Goal: Task Accomplishment & Management: Complete application form

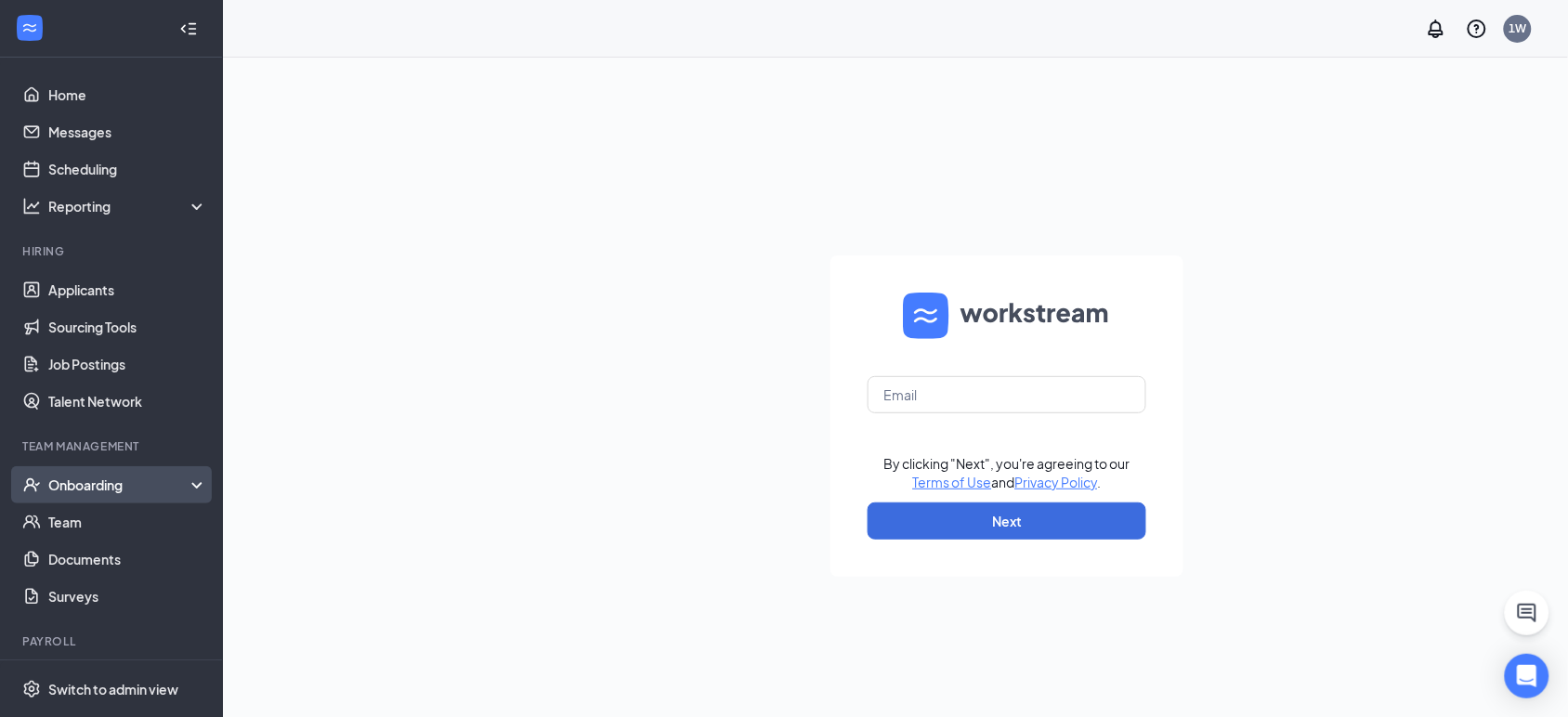
click at [149, 493] on div "Onboarding" at bounding box center [120, 485] width 143 height 19
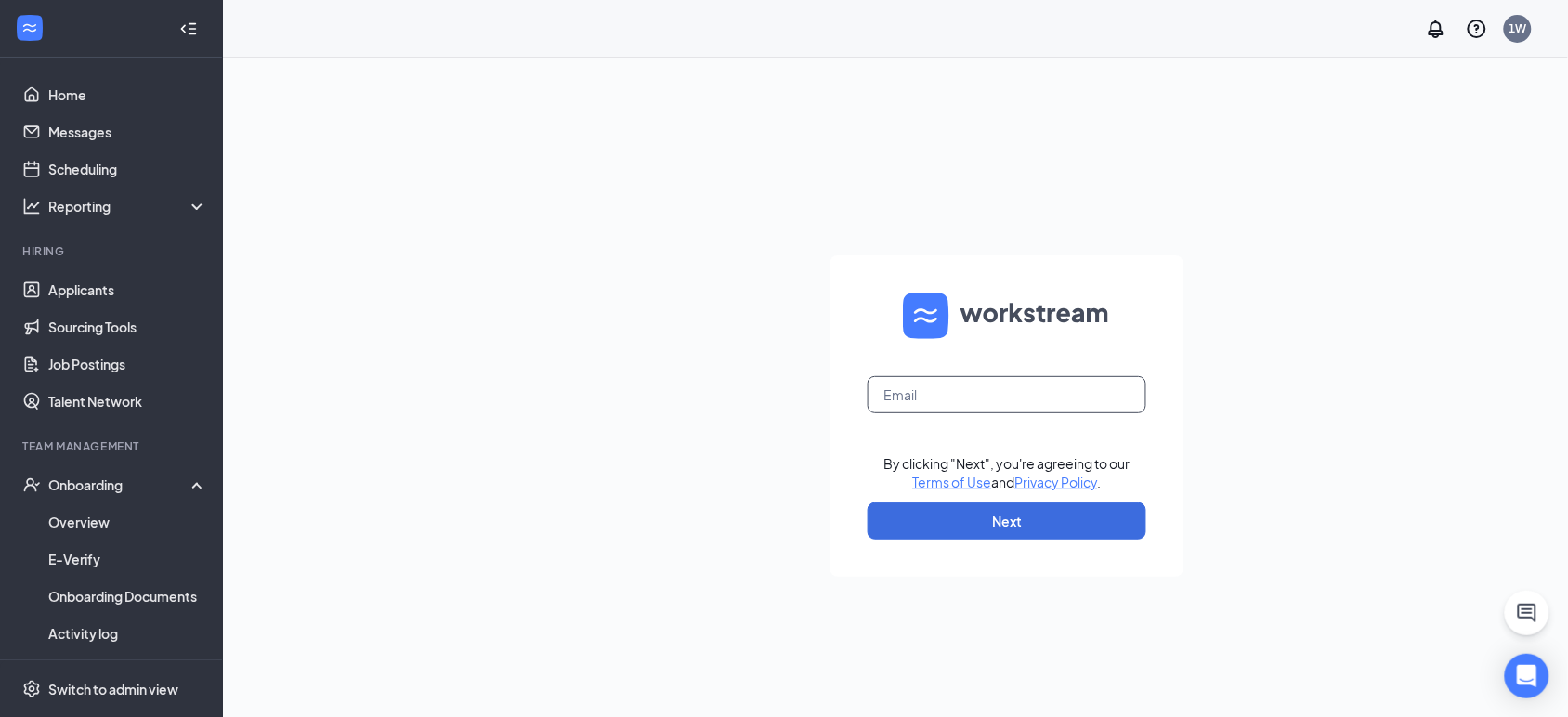
click at [957, 402] on input "text" at bounding box center [1007, 395] width 279 height 37
type input "1239@dktinvestments.com"
click at [1098, 513] on button "Next" at bounding box center [1007, 521] width 279 height 37
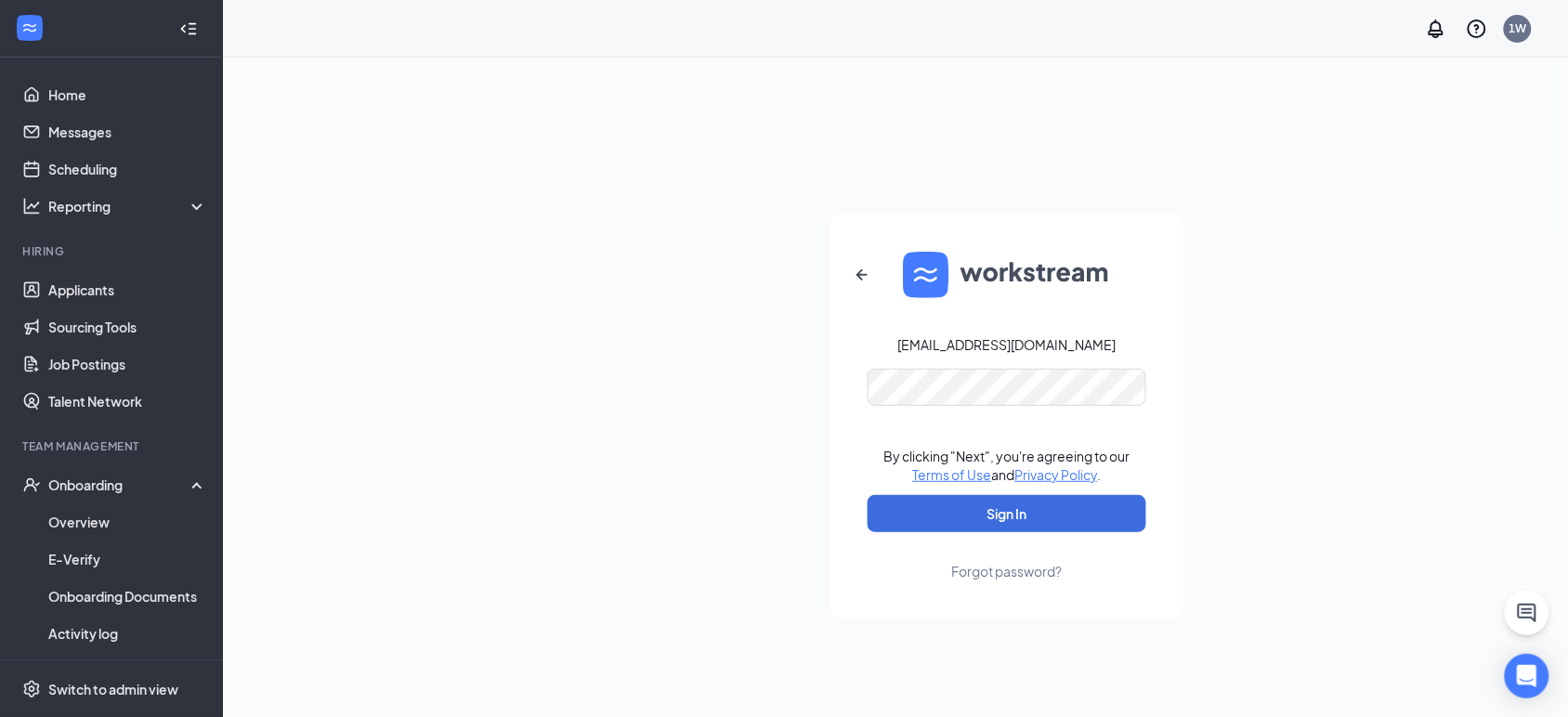
click at [1005, 403] on form "1239@dktinvestments.com By clicking "Next", you're agreeing to our Terms of Use…" at bounding box center [1007, 417] width 353 height 404
click at [1087, 530] on button "Sign In" at bounding box center [1007, 513] width 279 height 37
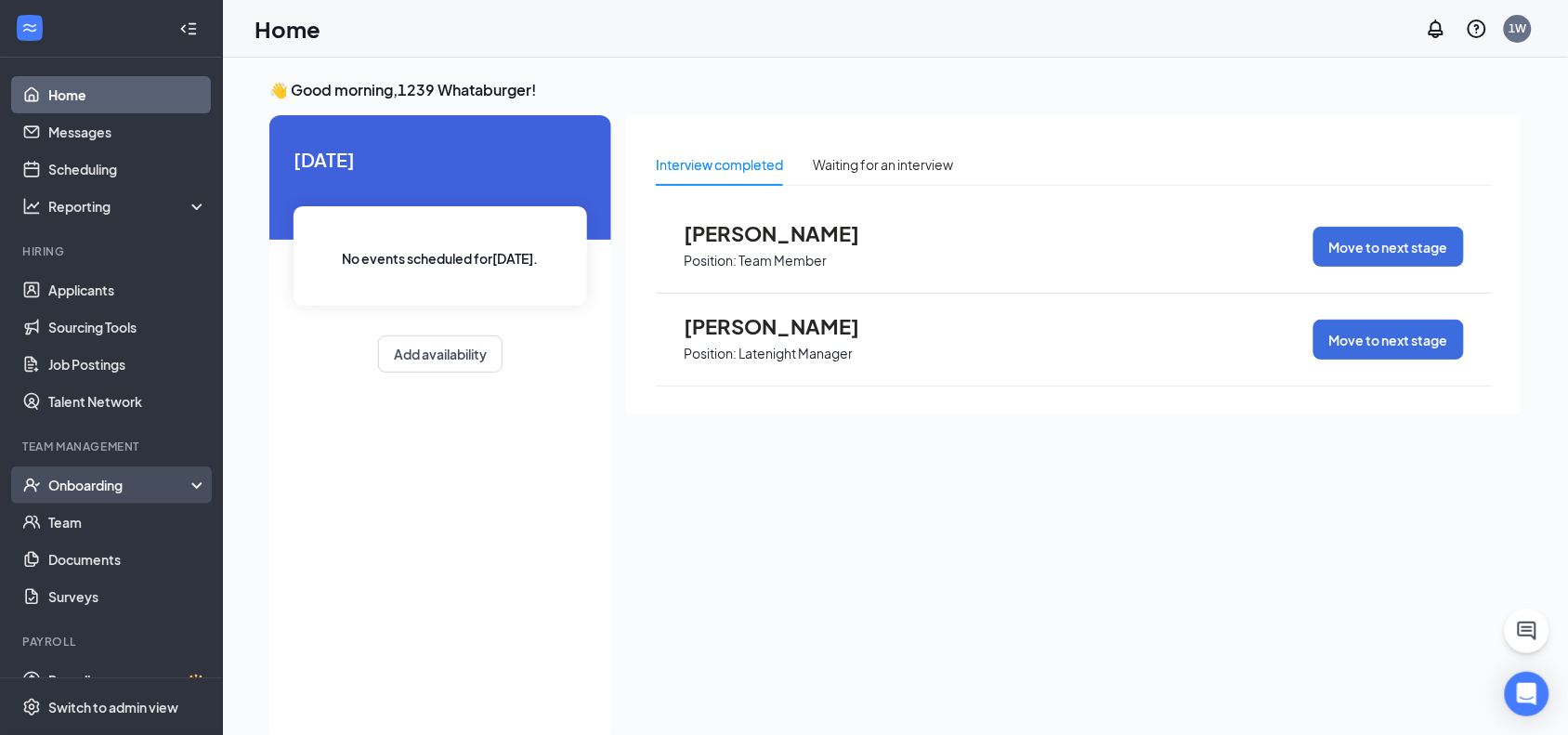
click at [110, 500] on div "Onboarding" at bounding box center [112, 485] width 223 height 37
click at [144, 525] on link "Overview" at bounding box center [127, 522] width 159 height 37
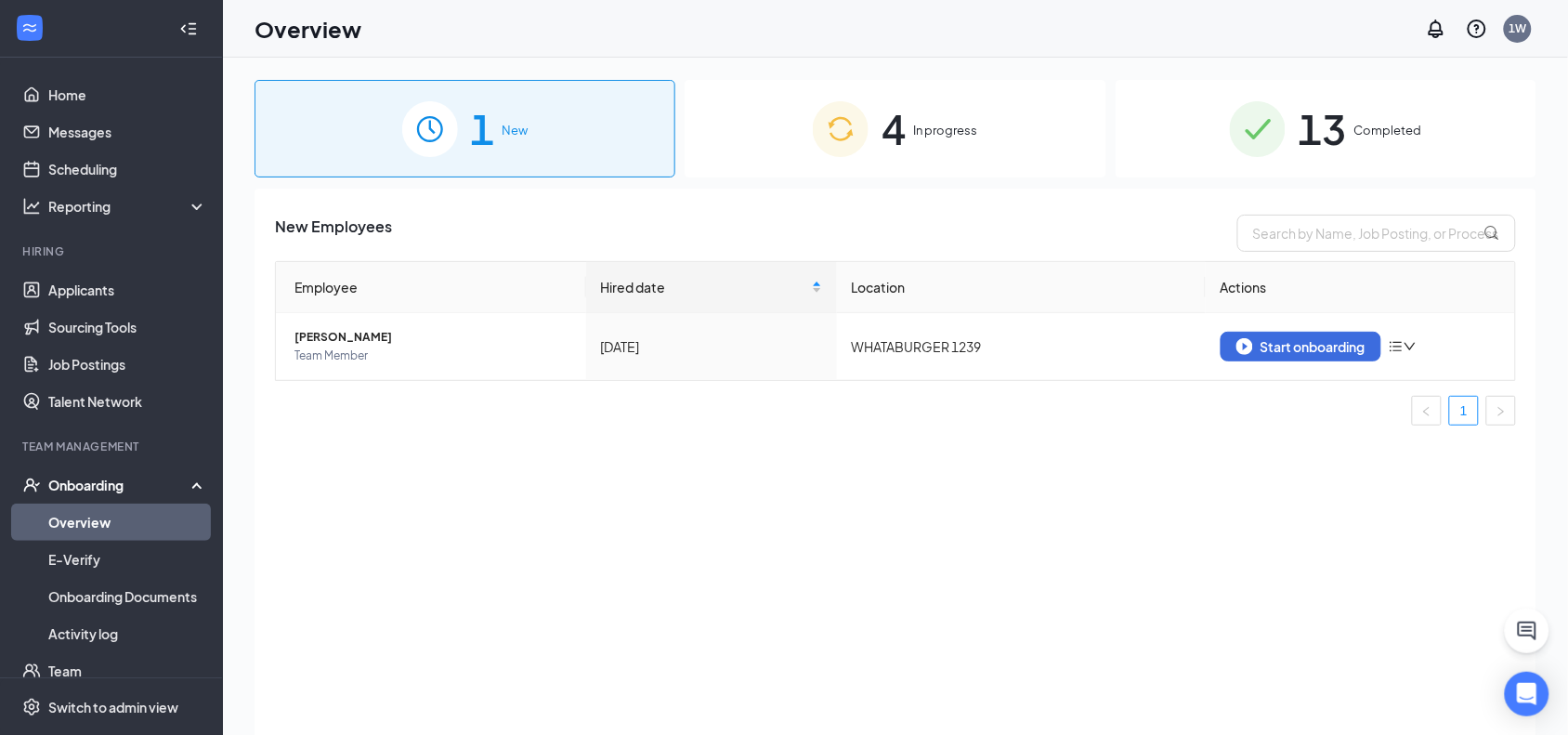
click at [966, 108] on div "4 In progress" at bounding box center [895, 128] width 421 height 98
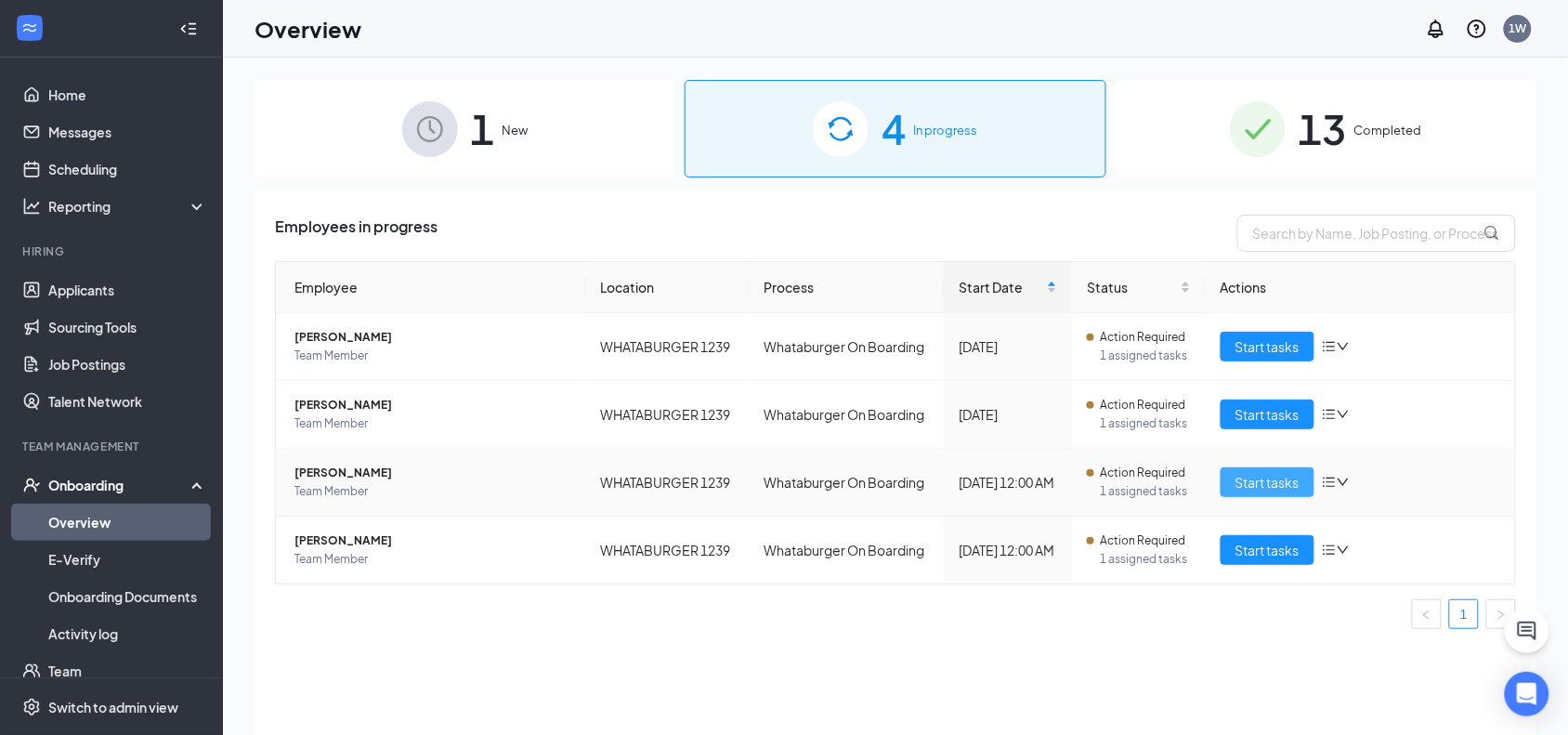
click at [1265, 480] on span "Start tasks" at bounding box center [1268, 482] width 64 height 20
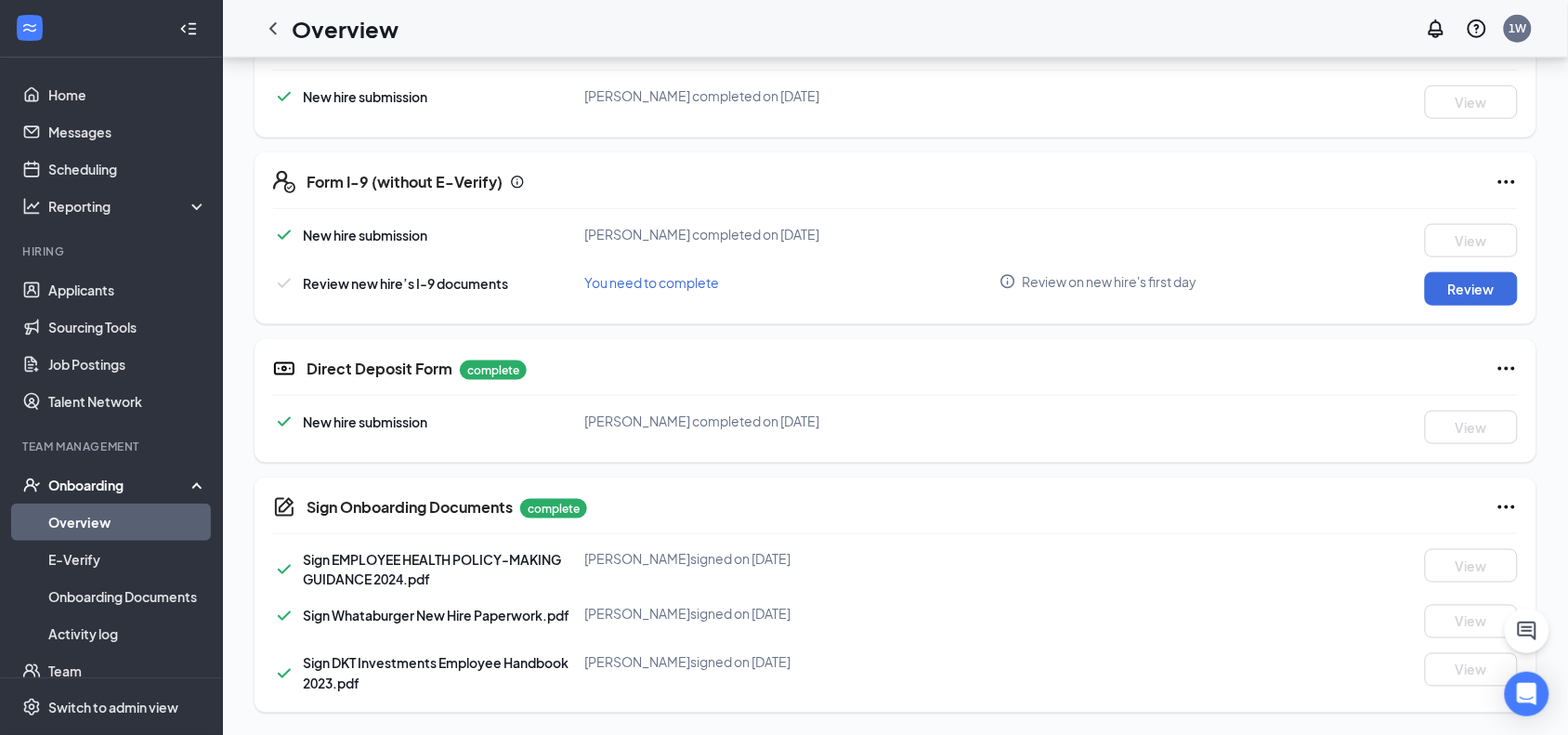
scroll to position [444, 0]
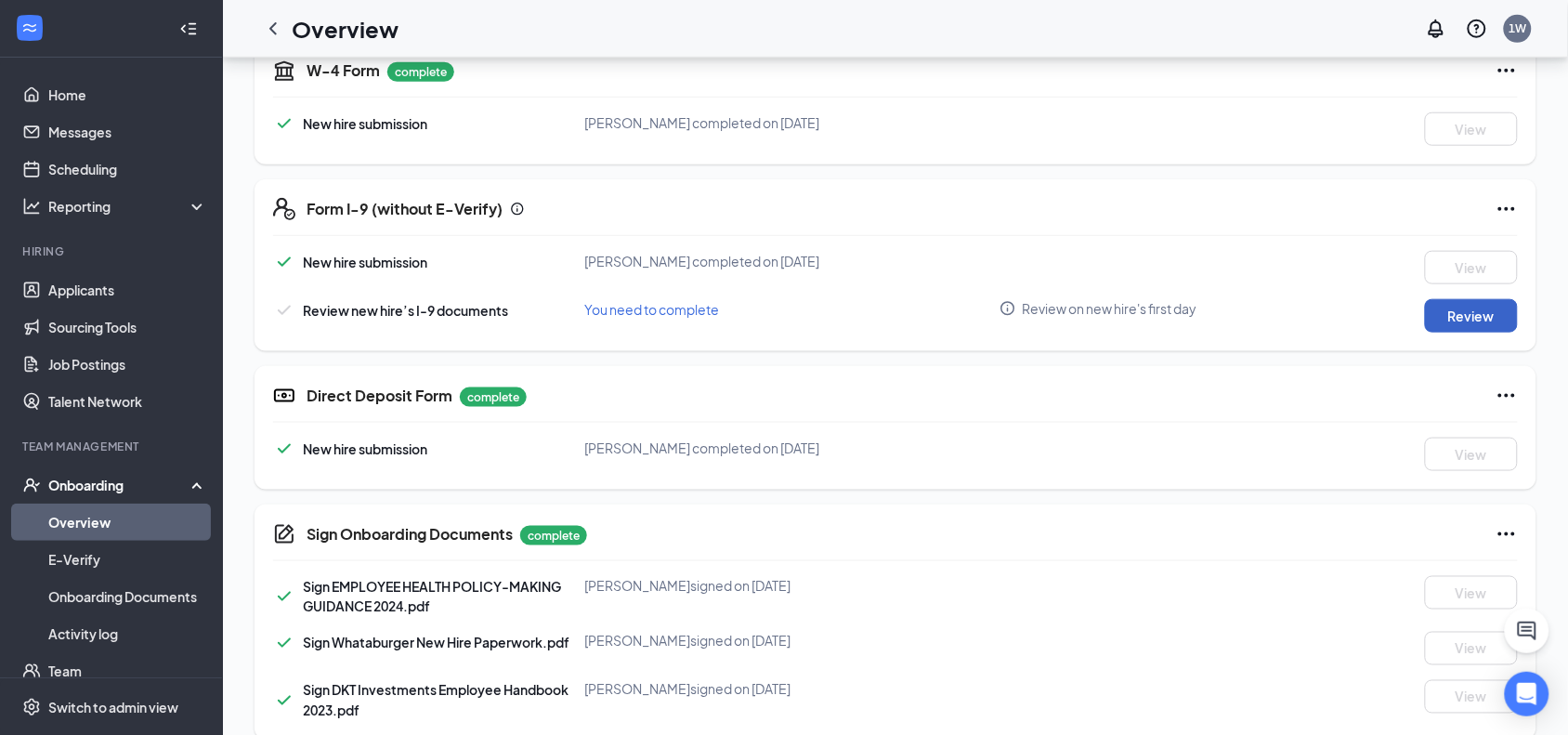
click at [1458, 308] on button "Review" at bounding box center [1471, 316] width 93 height 33
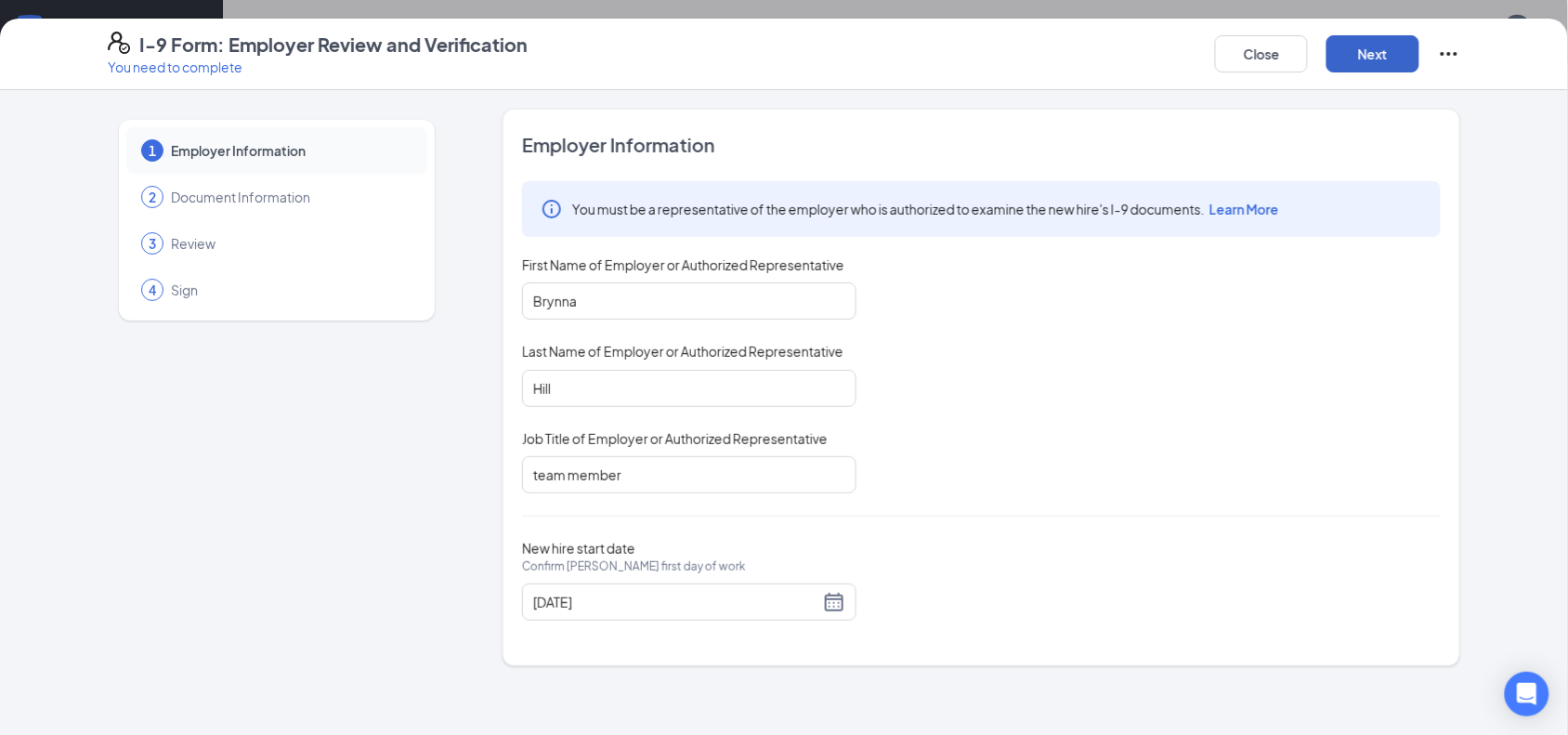
click at [1377, 51] on button "Next" at bounding box center [1373, 54] width 93 height 37
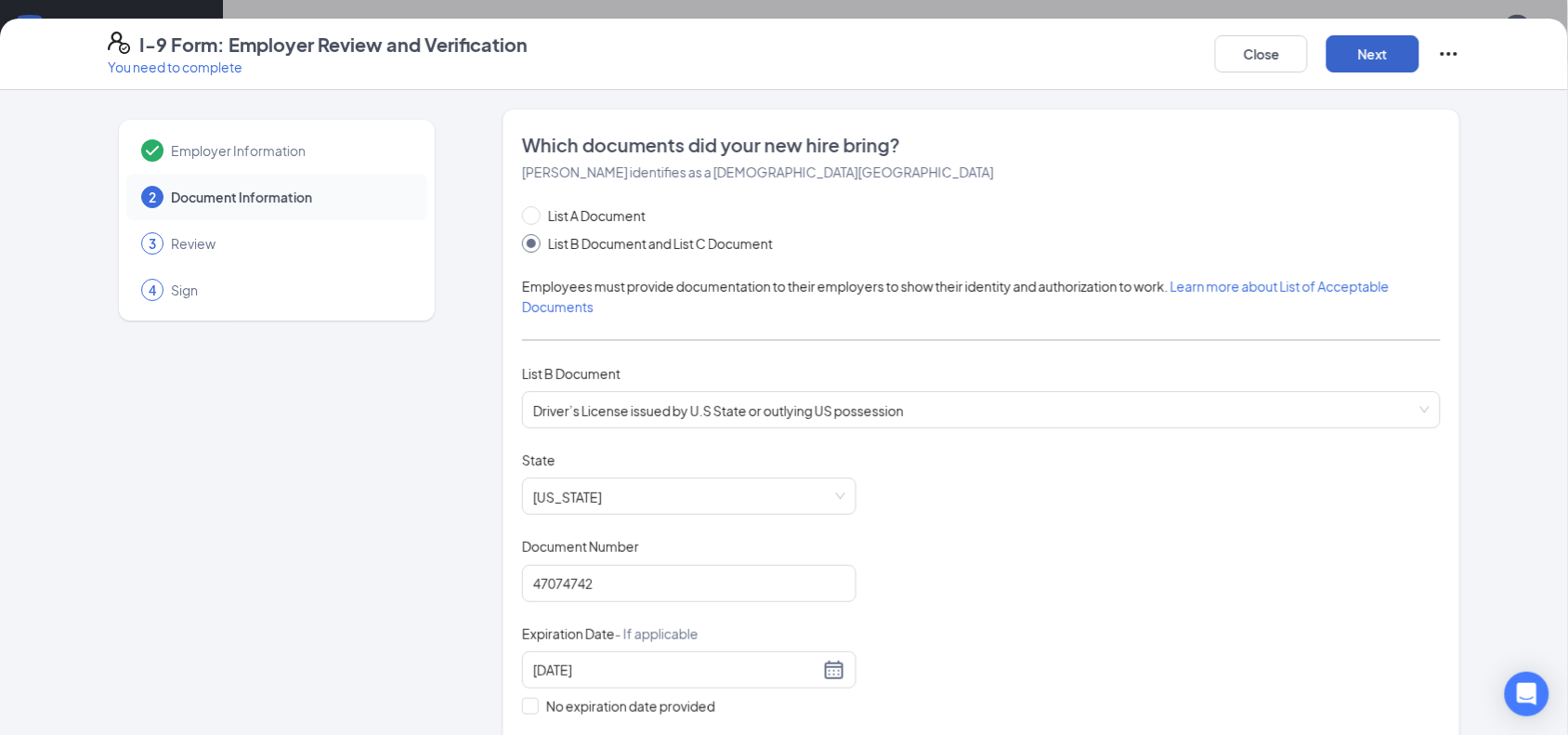
click at [1377, 51] on button "Next" at bounding box center [1373, 54] width 93 height 37
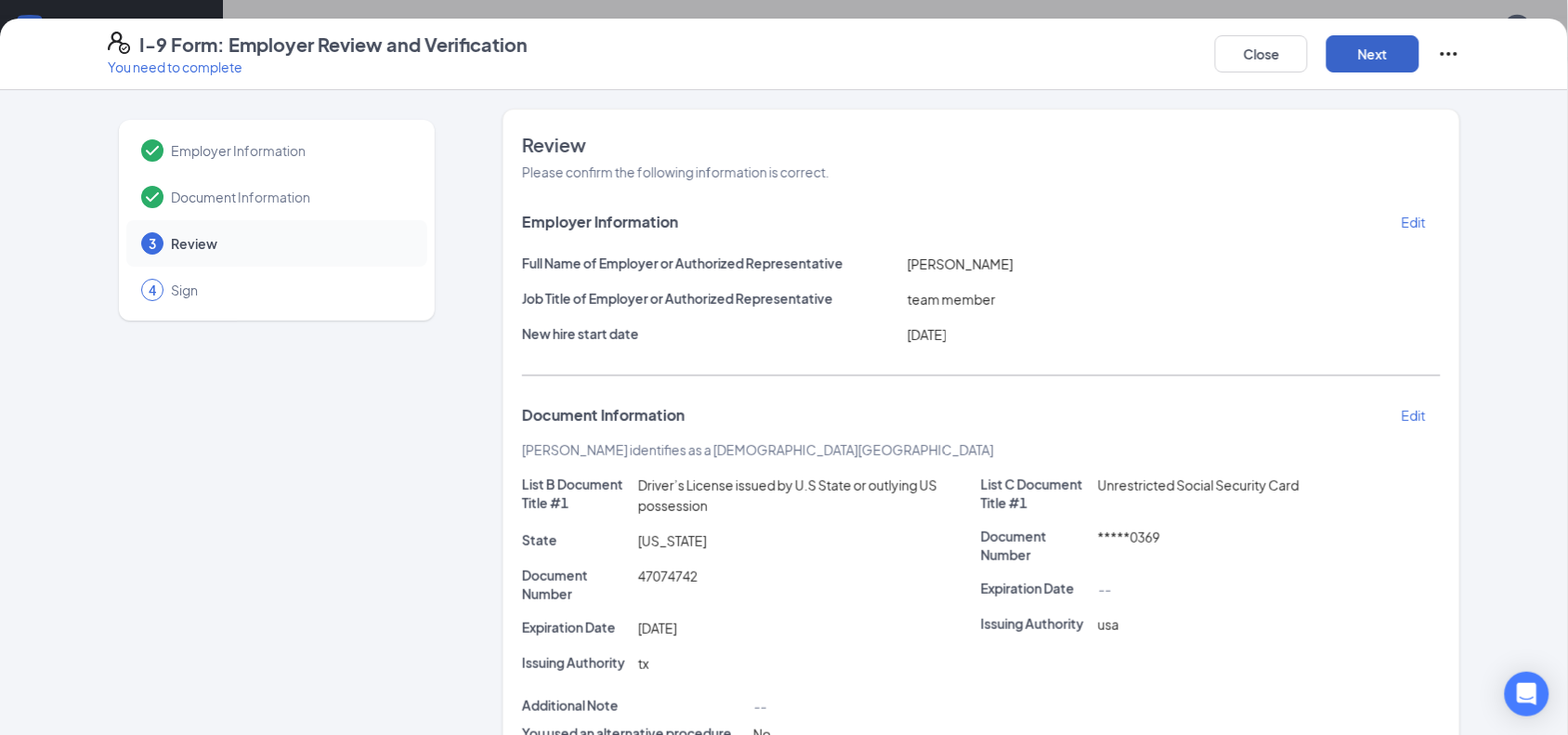
click at [1377, 51] on button "Next" at bounding box center [1373, 54] width 93 height 37
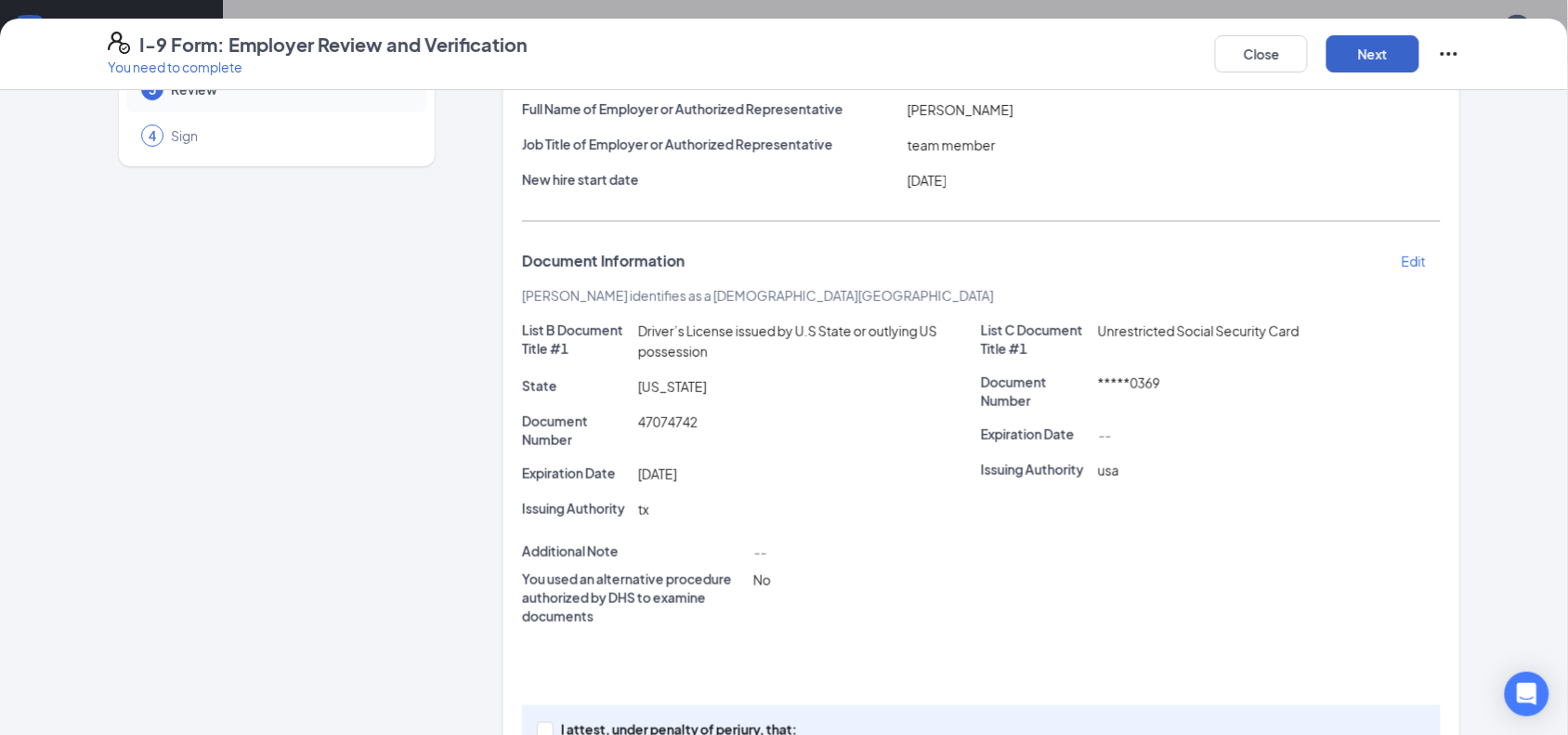
scroll to position [299, 0]
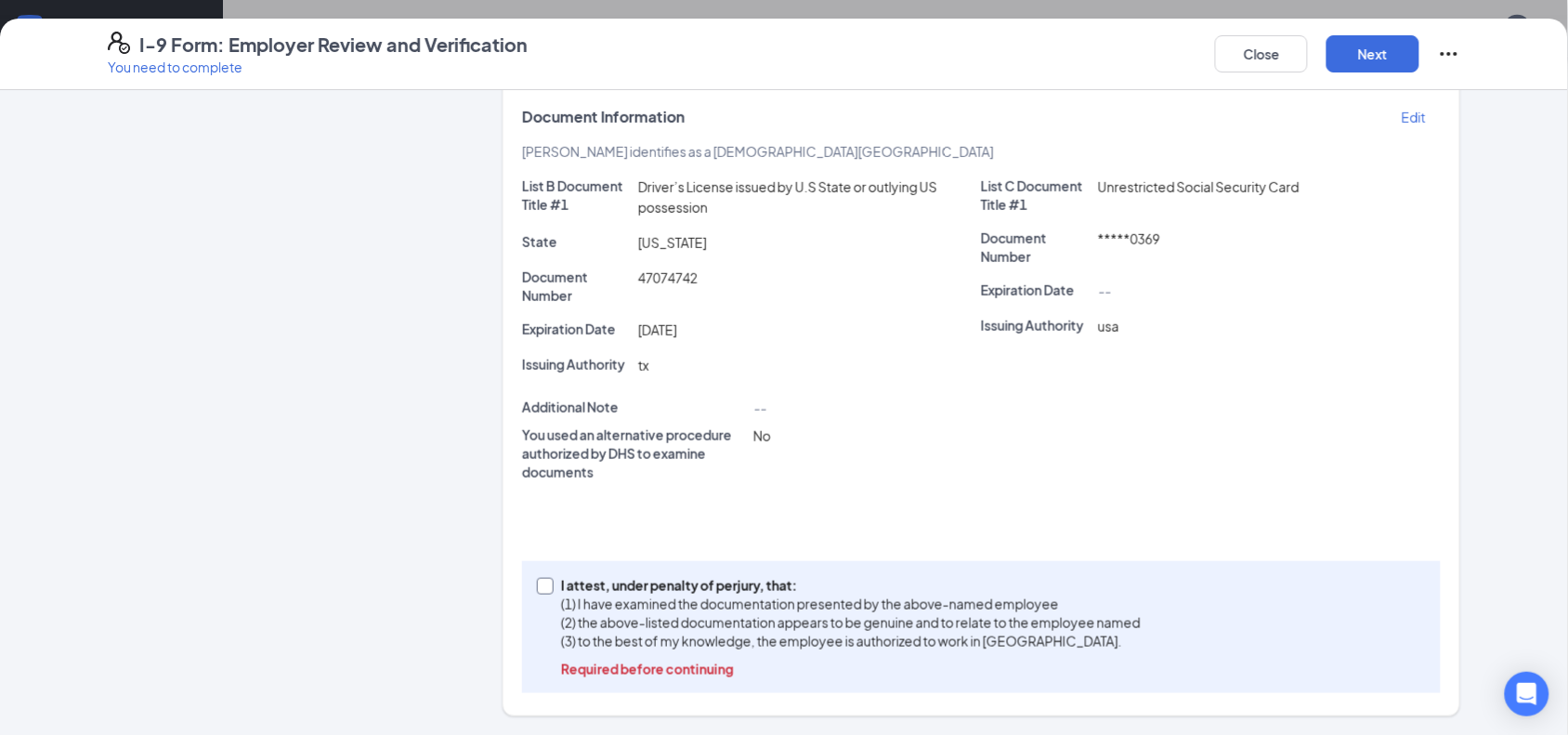
click at [540, 581] on input "I attest, under penalty of [PERSON_NAME], that: (1) I have examined the documen…" at bounding box center [543, 584] width 13 height 13
checkbox input "true"
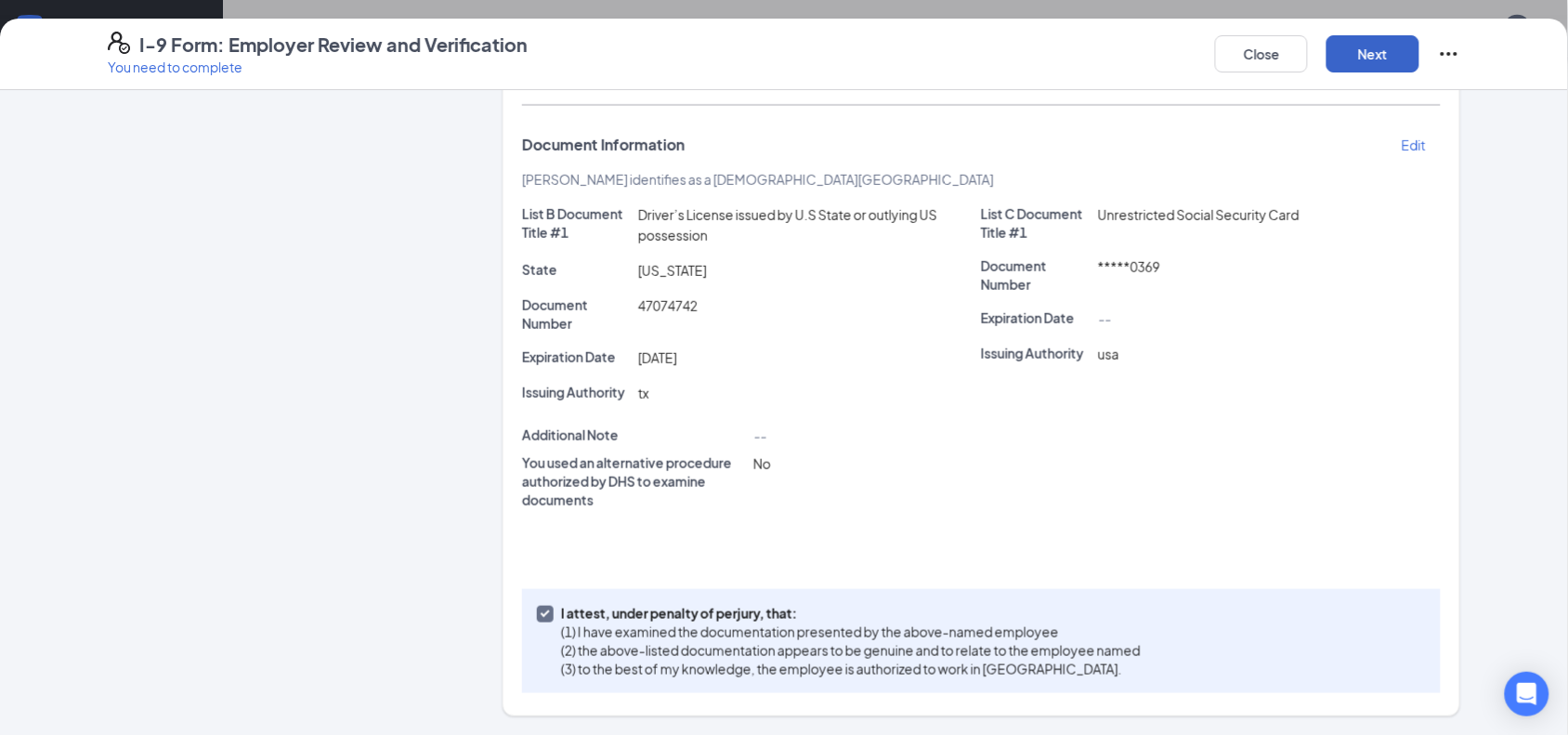
click at [1382, 47] on button "Next" at bounding box center [1373, 54] width 93 height 37
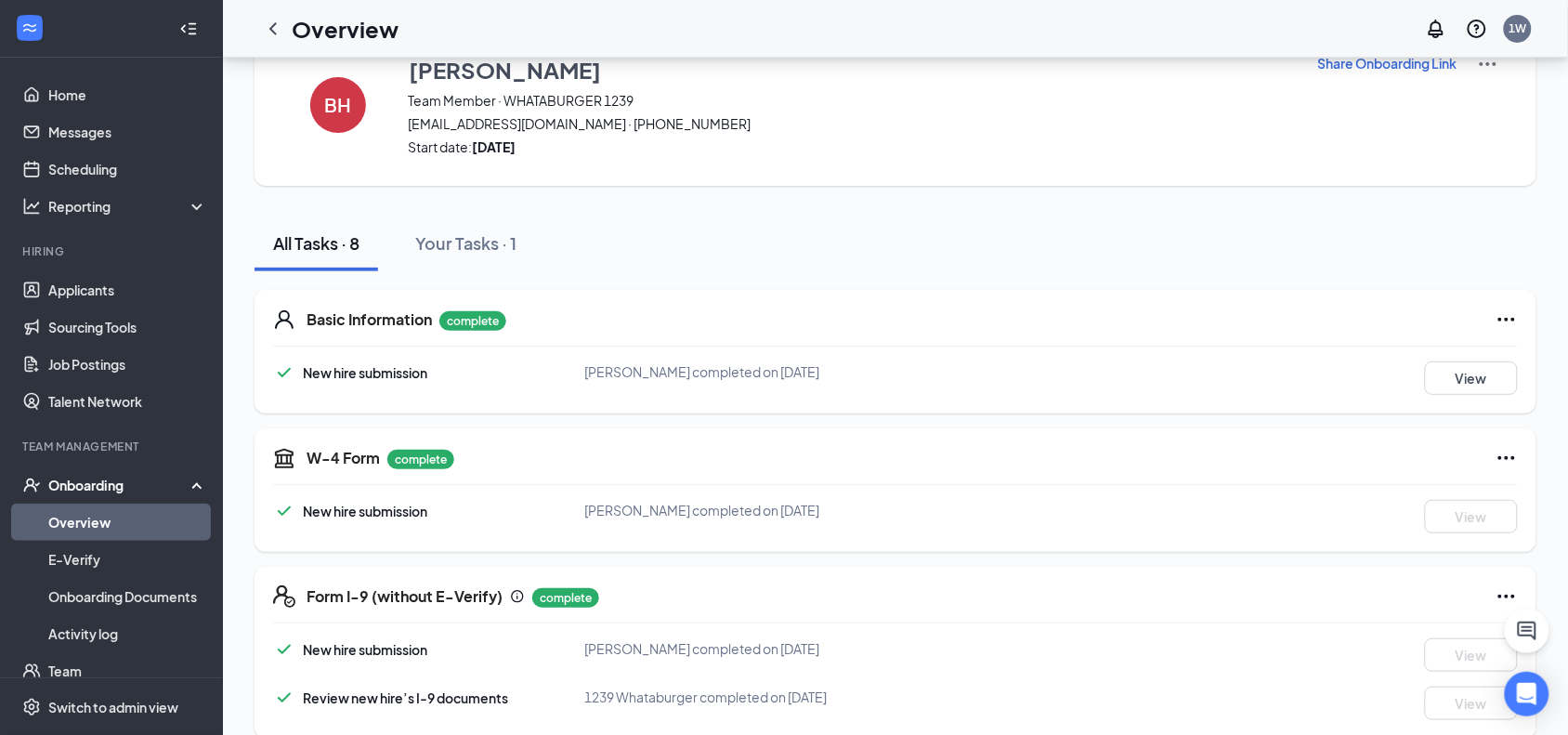
scroll to position [0, 0]
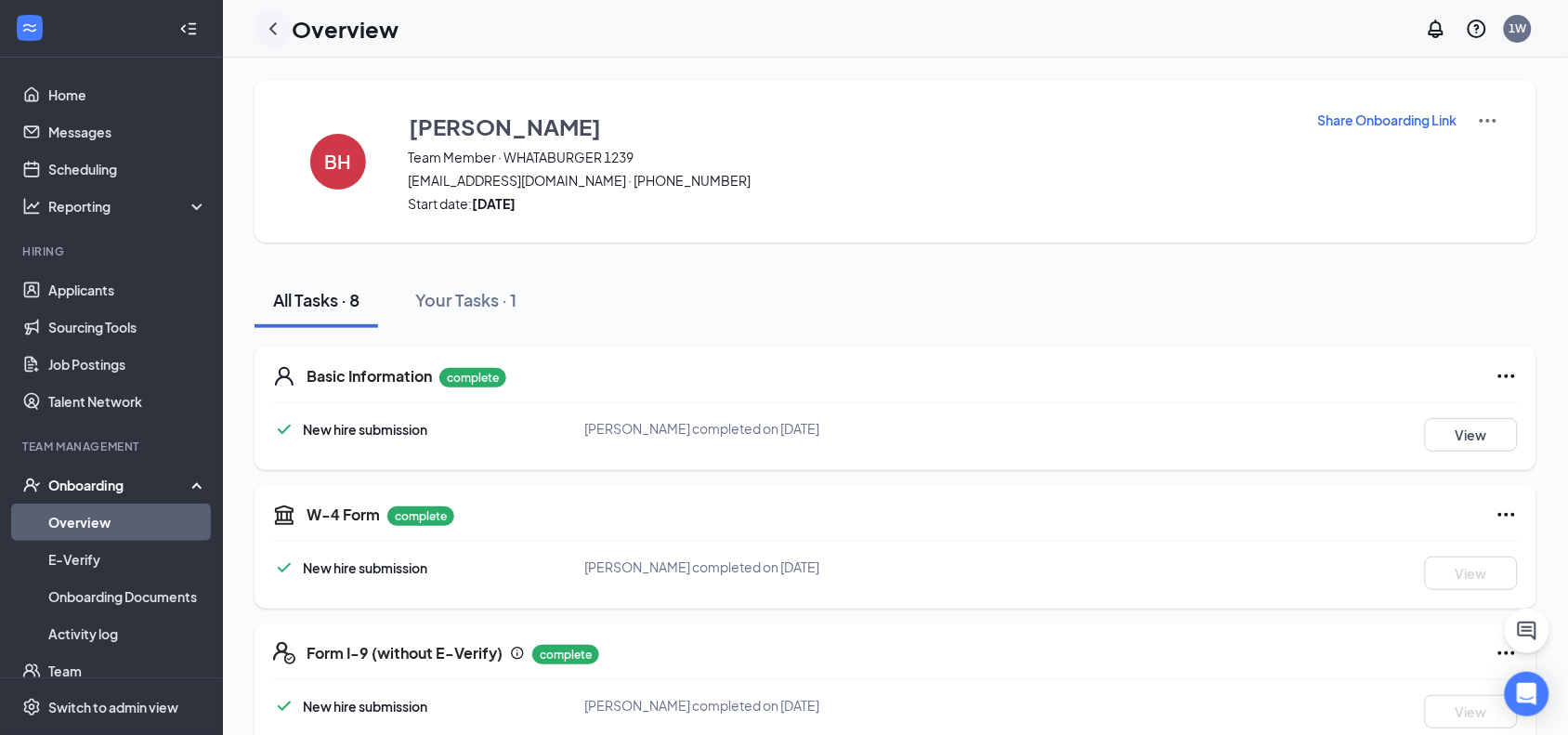
click at [276, 24] on icon "ChevronLeft" at bounding box center [273, 29] width 22 height 22
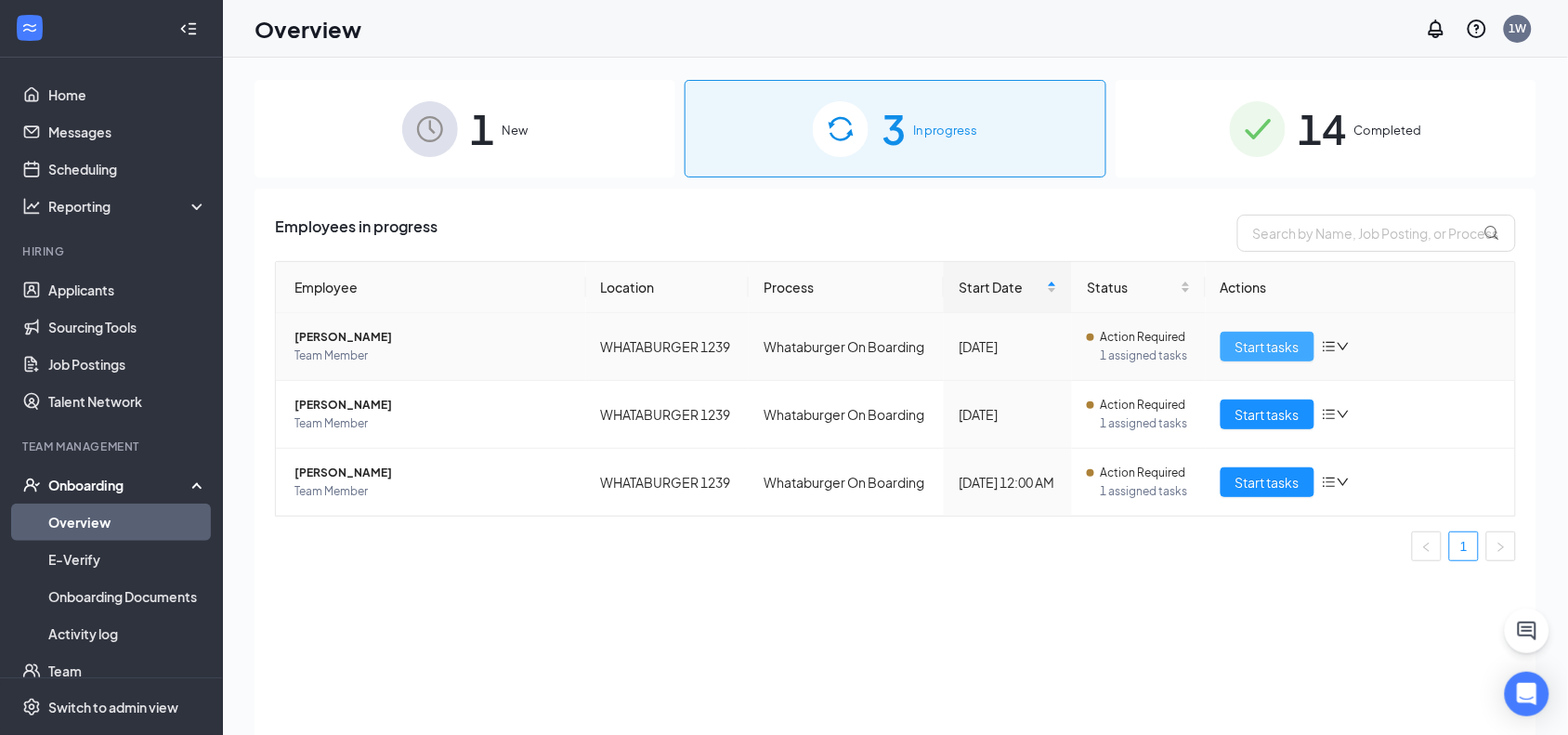
click at [1243, 346] on span "Start tasks" at bounding box center [1268, 347] width 64 height 20
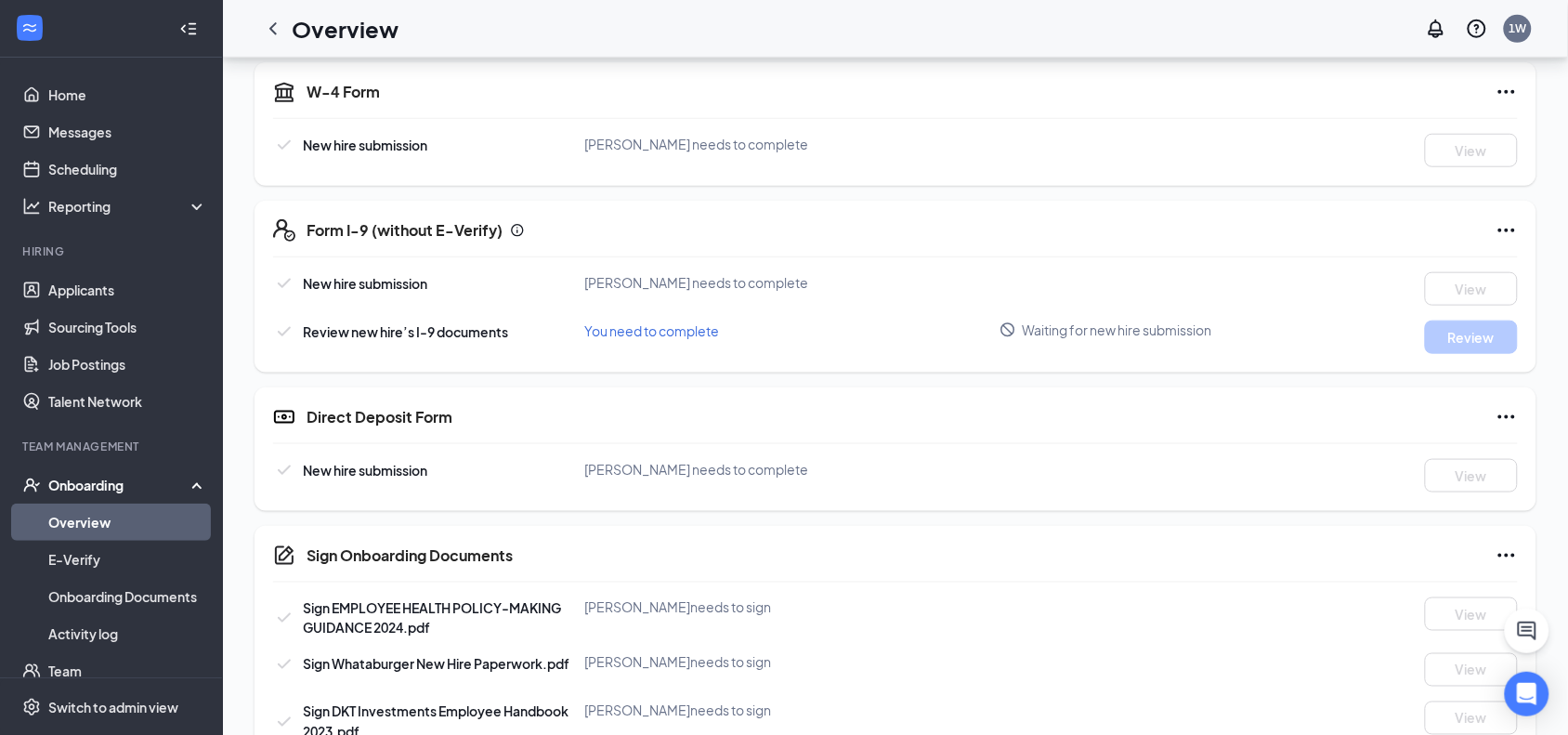
scroll to position [471, 0]
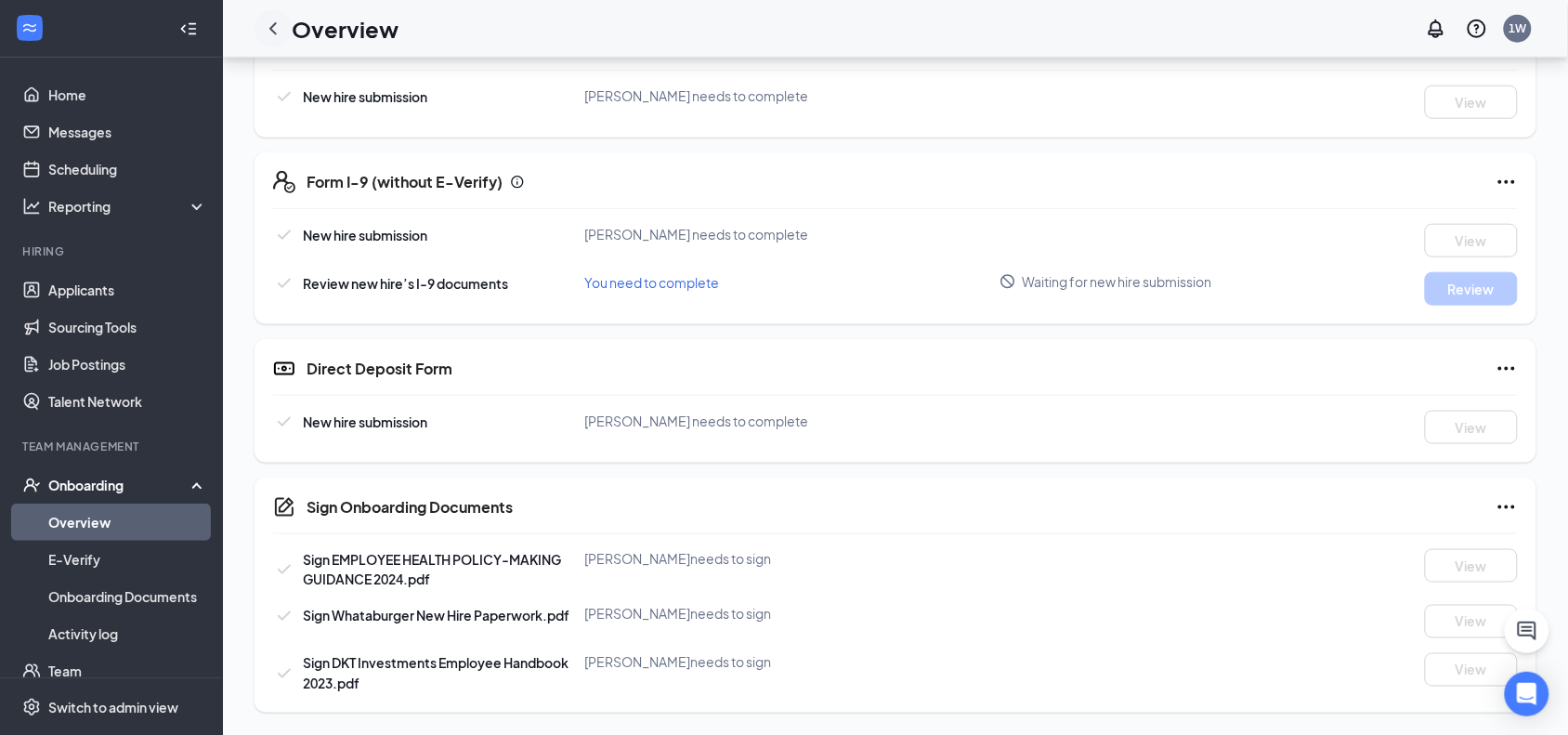
click at [270, 20] on icon "ChevronLeft" at bounding box center [273, 29] width 22 height 22
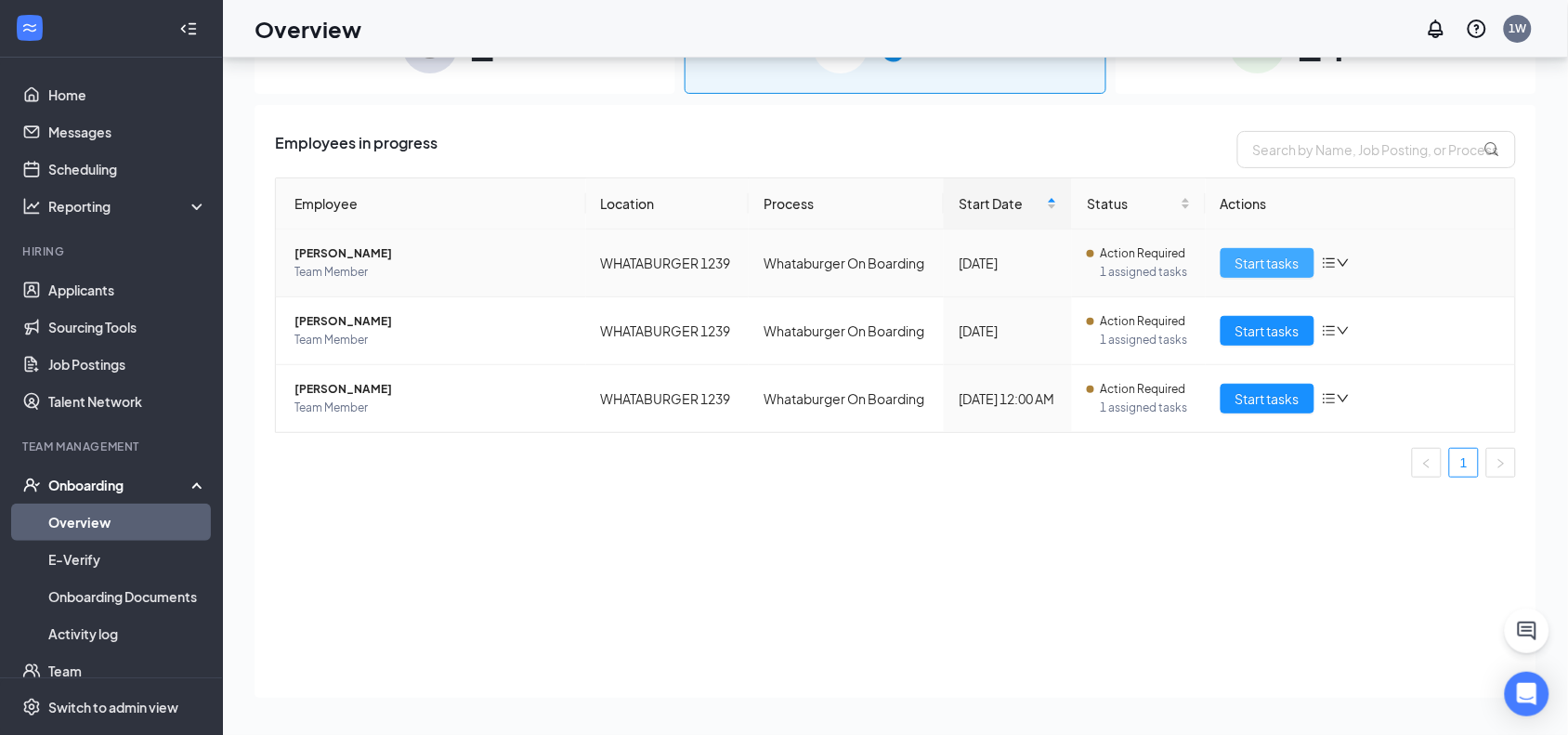
click at [1267, 270] on span "Start tasks" at bounding box center [1268, 263] width 64 height 20
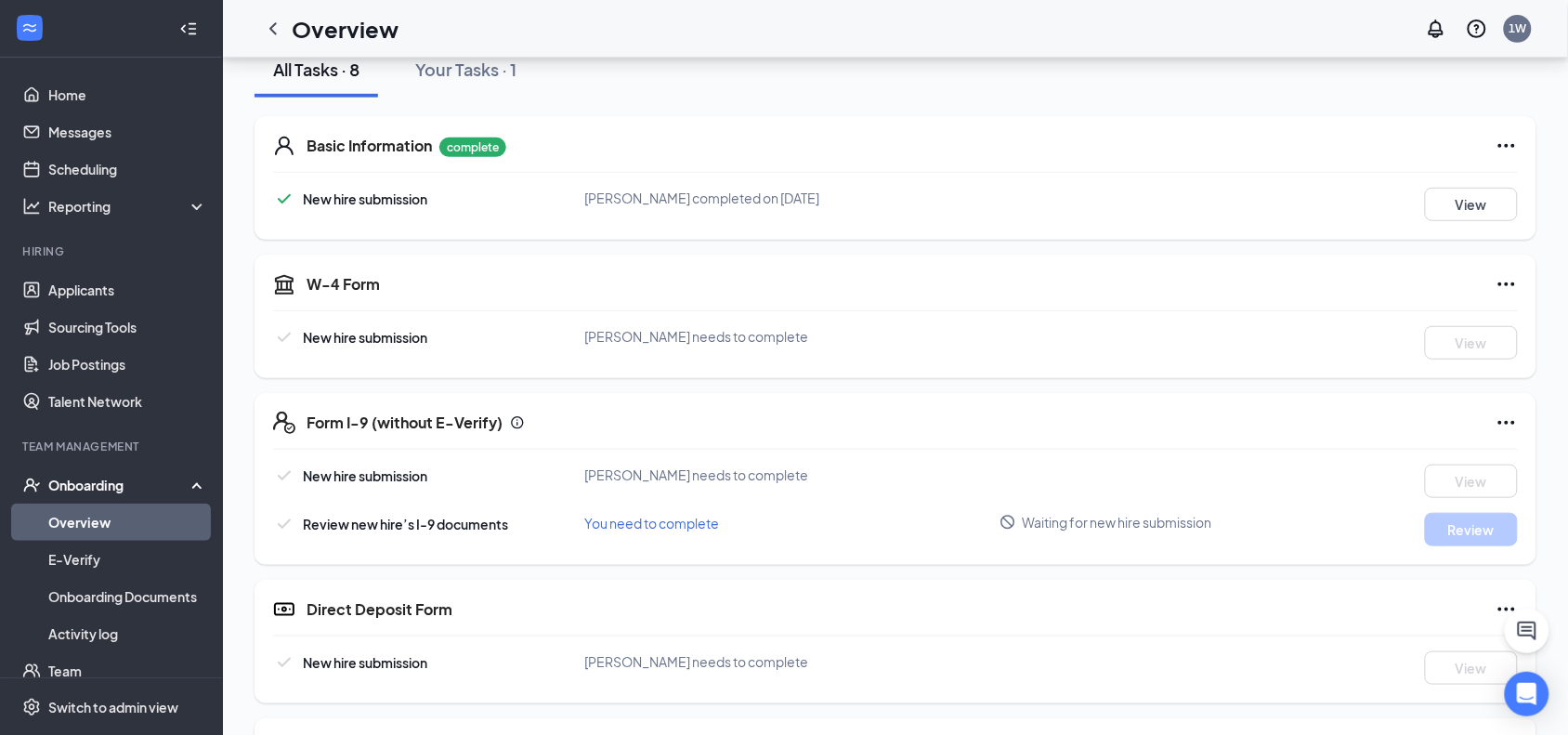
scroll to position [229, 0]
click at [271, 29] on icon "ChevronLeft" at bounding box center [273, 28] width 7 height 12
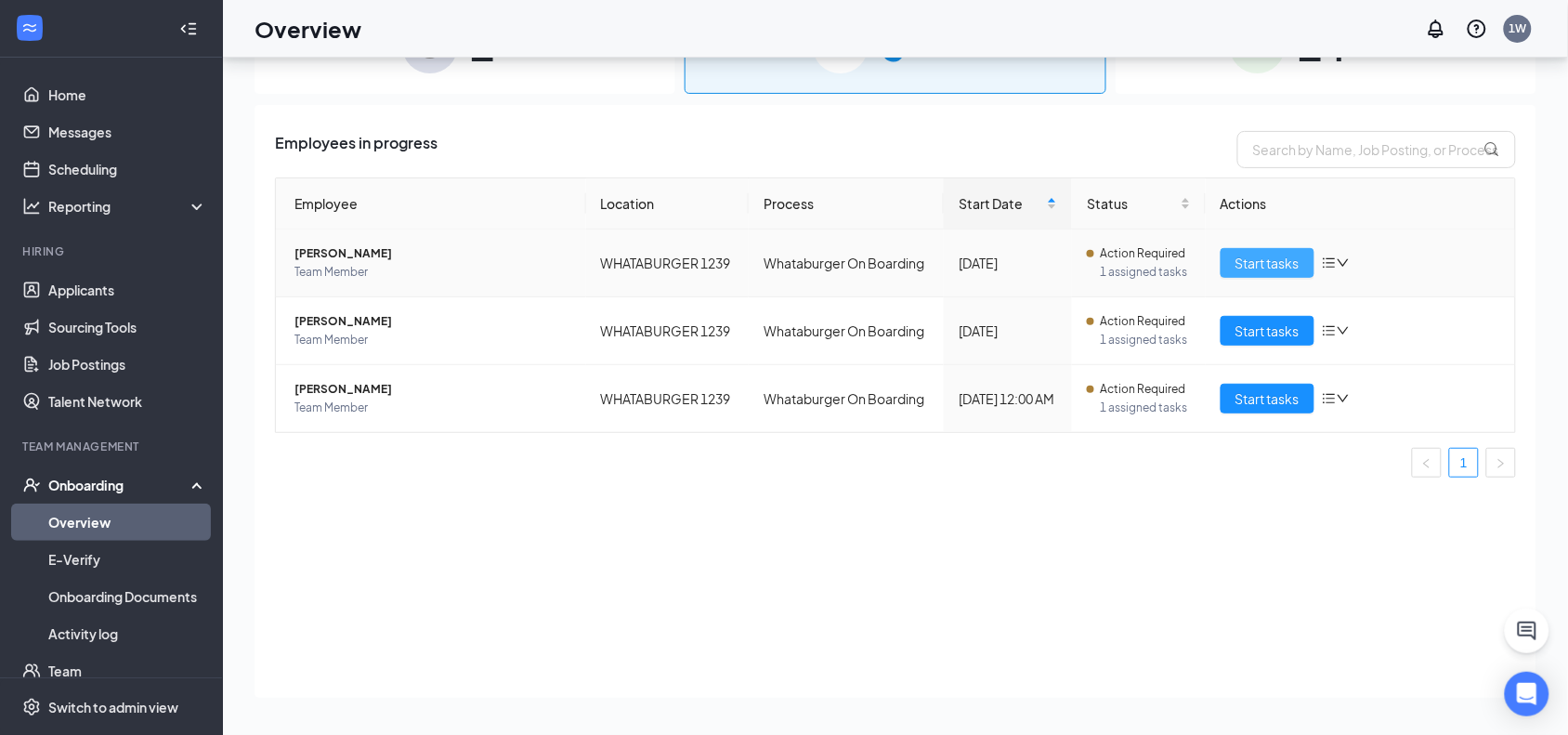
click at [1296, 270] on span "Start tasks" at bounding box center [1268, 263] width 64 height 20
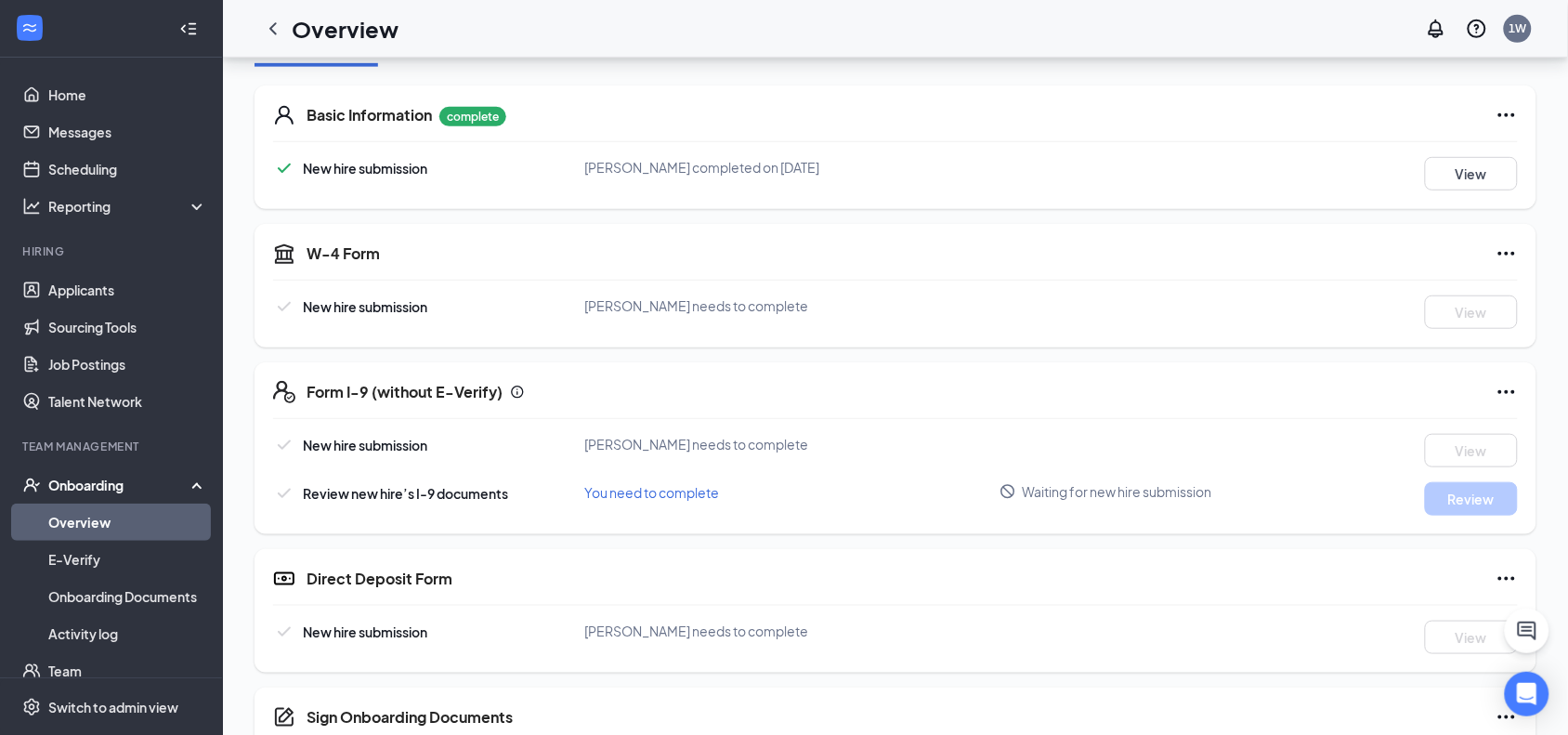
scroll to position [471, 0]
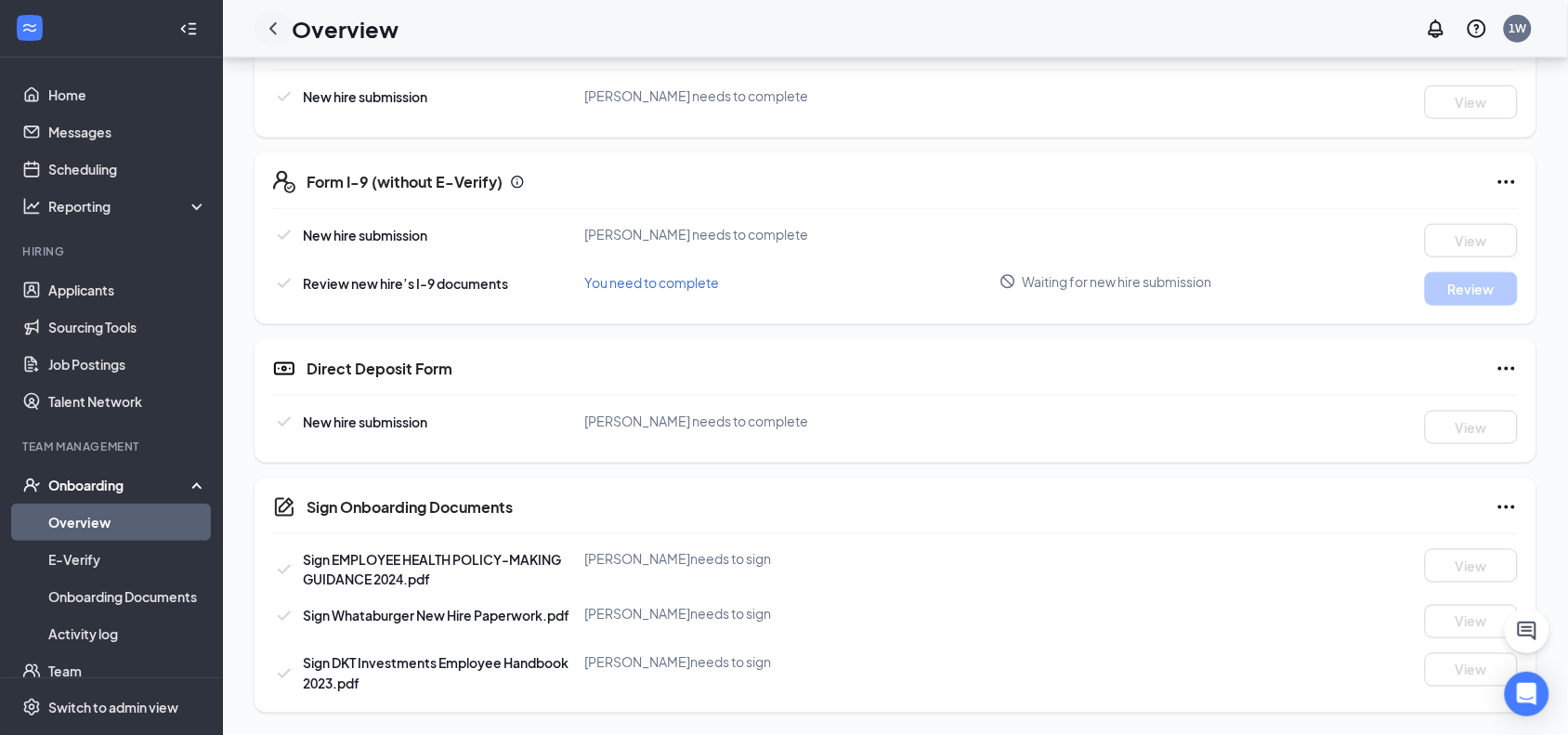
click at [267, 26] on icon "ChevronLeft" at bounding box center [273, 29] width 22 height 22
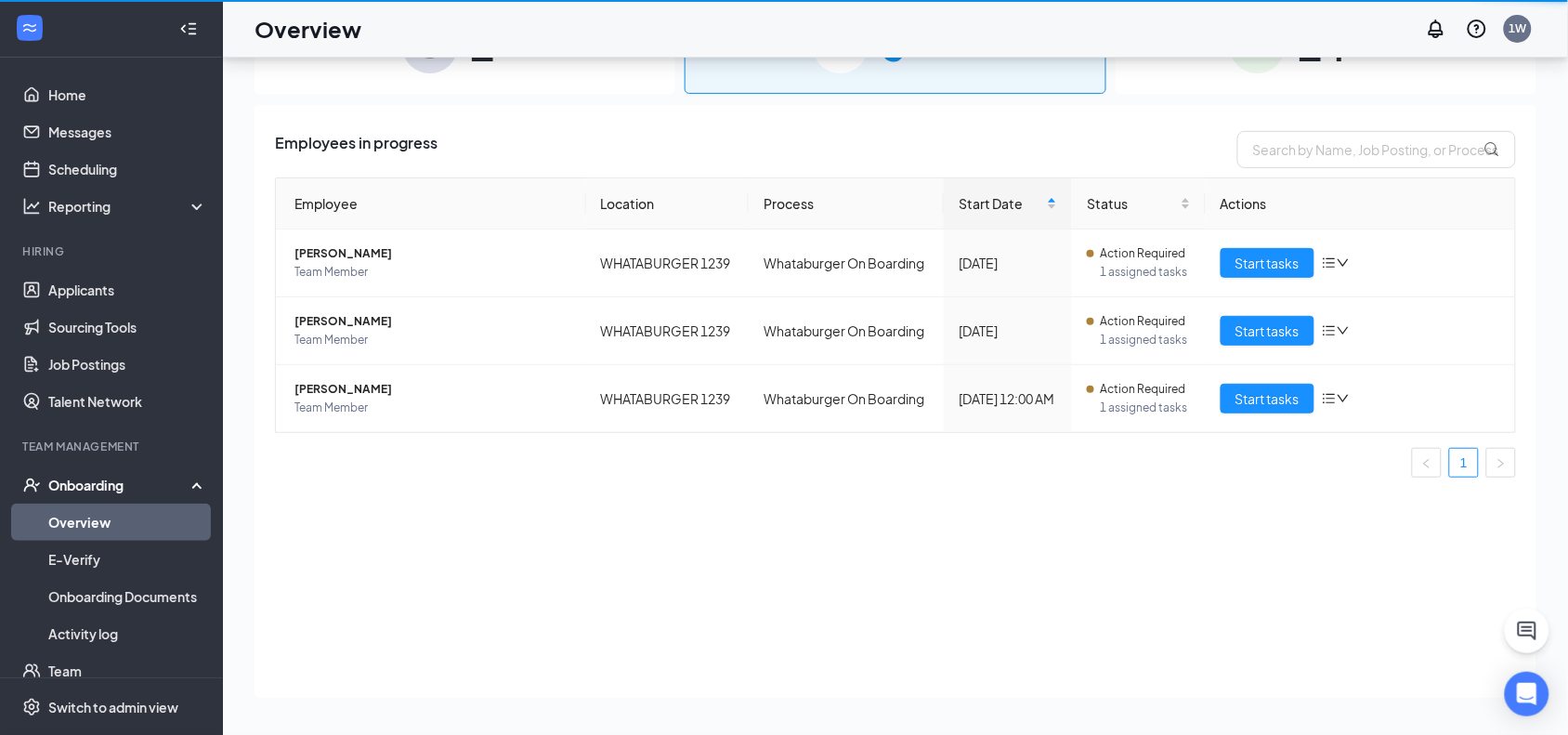
scroll to position [84, 0]
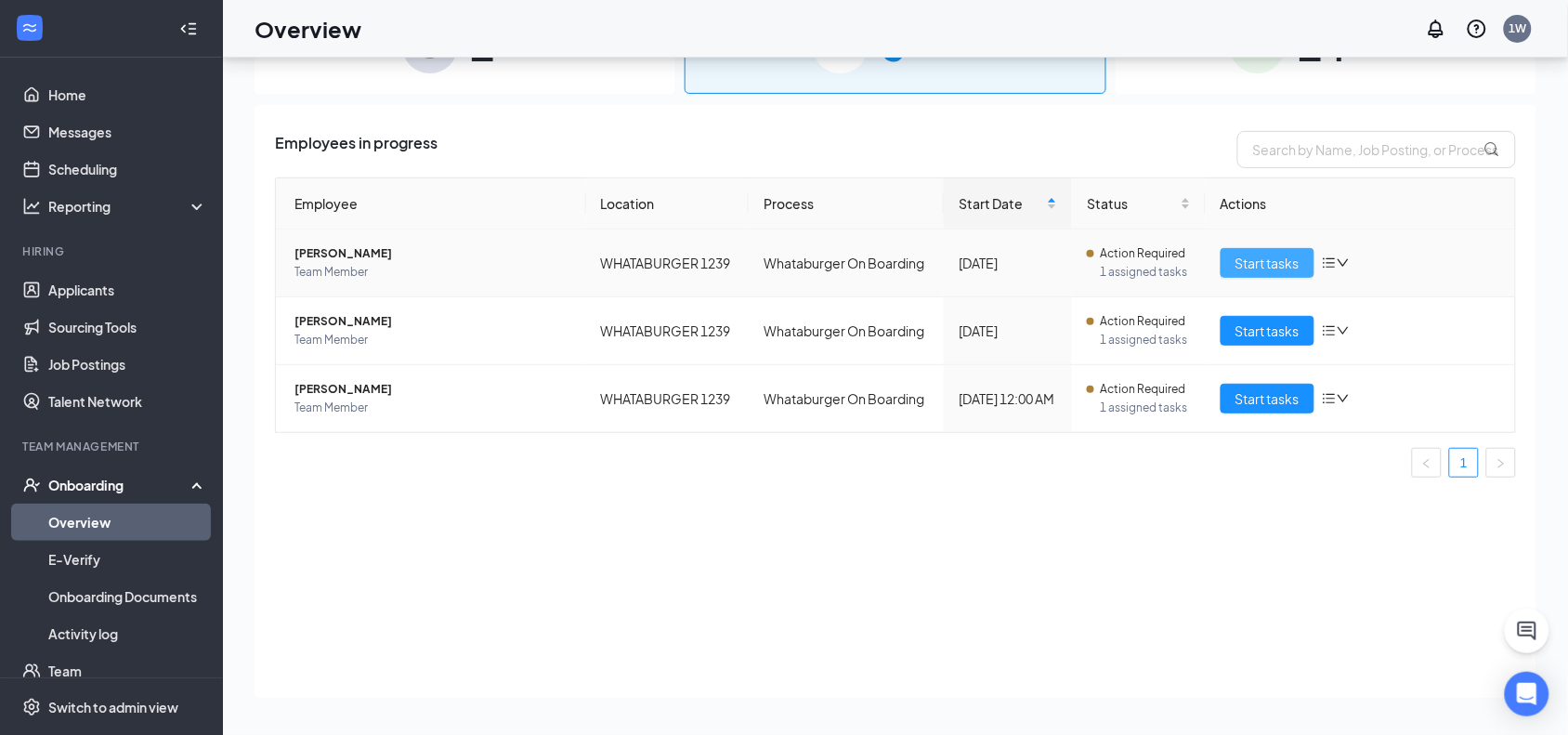
click at [1279, 257] on span "Start tasks" at bounding box center [1268, 263] width 64 height 20
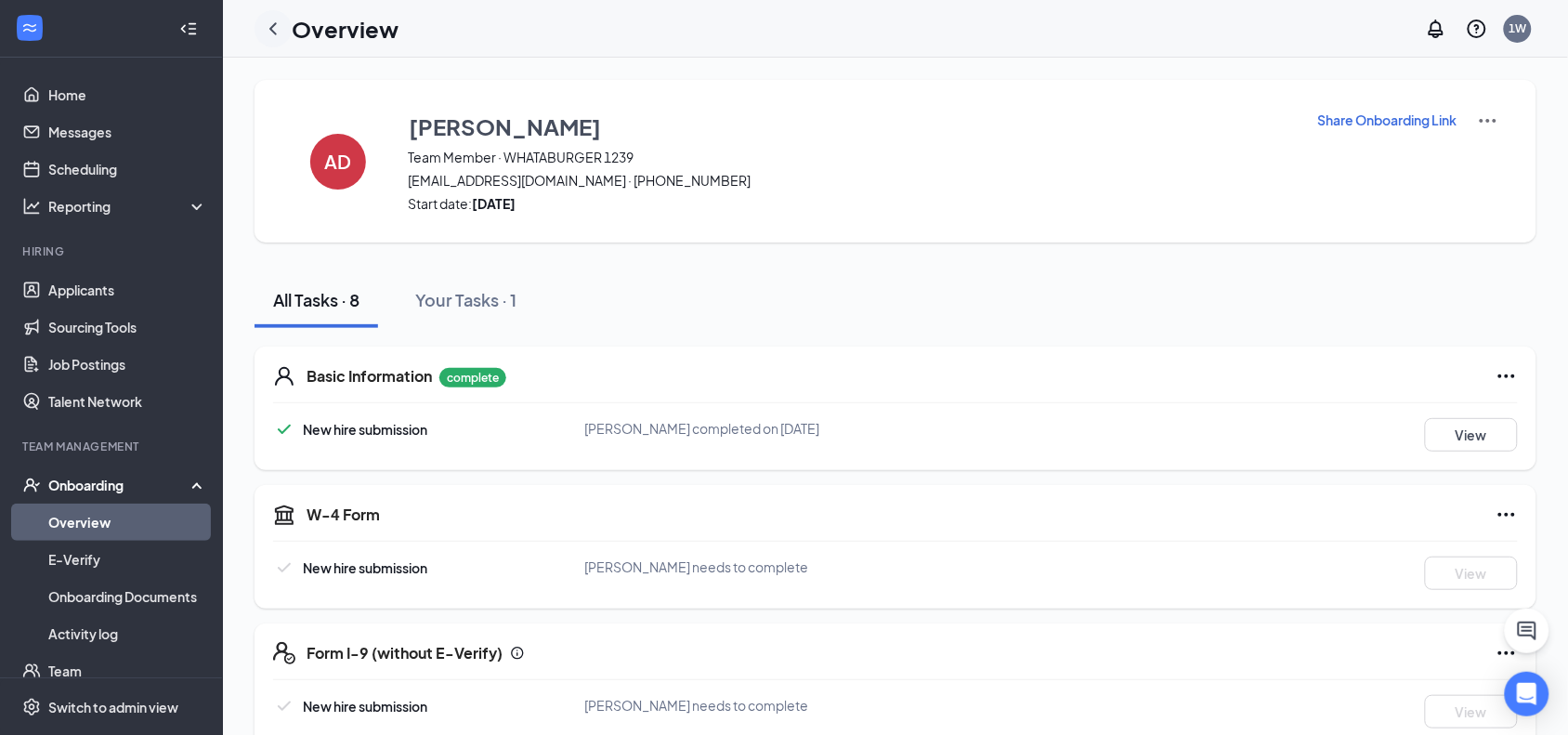
click at [262, 19] on icon "ChevronLeft" at bounding box center [273, 29] width 22 height 22
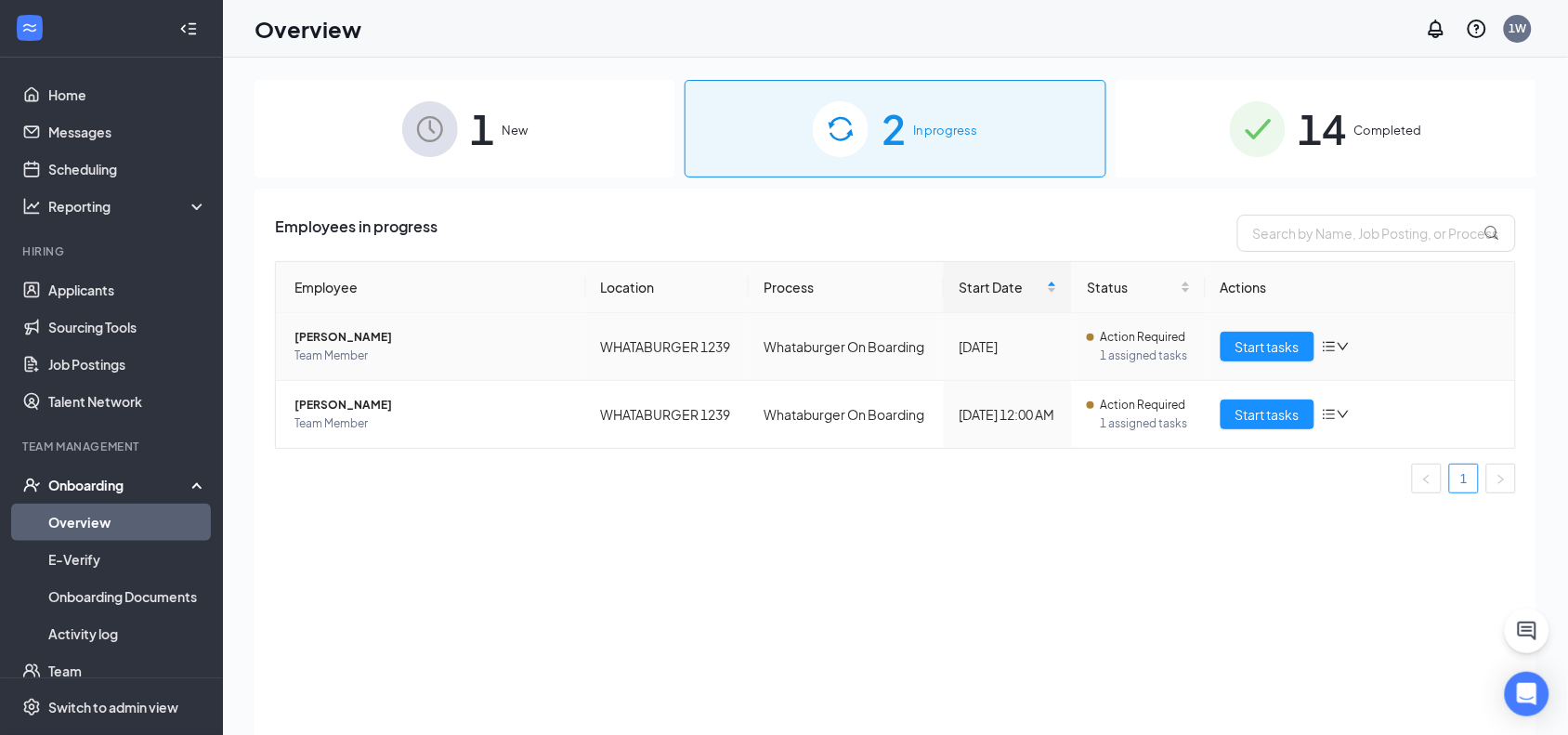
click at [401, 358] on span "Team Member" at bounding box center [433, 356] width 277 height 19
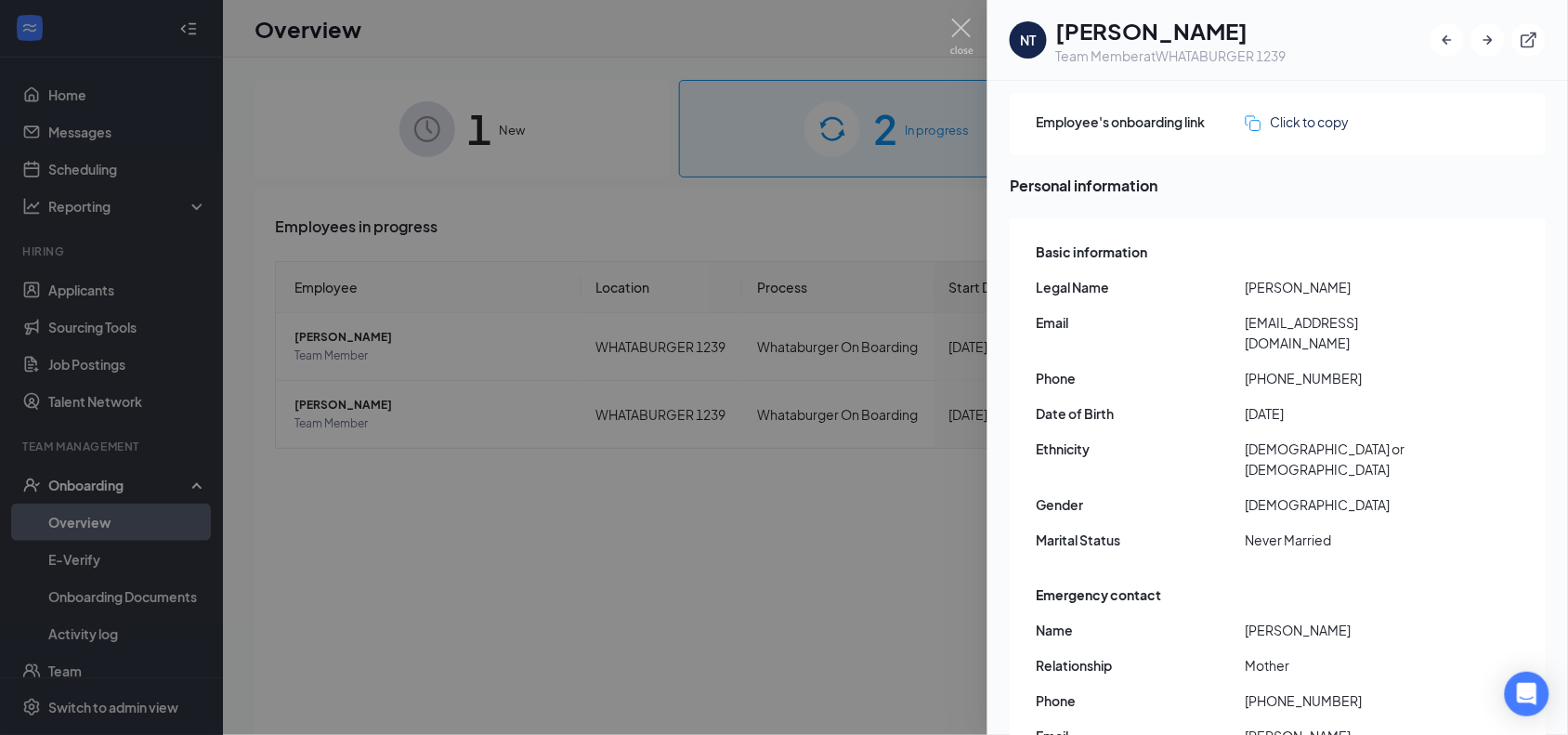
scroll to position [60, 0]
click at [527, 593] on div at bounding box center [784, 368] width 1568 height 735
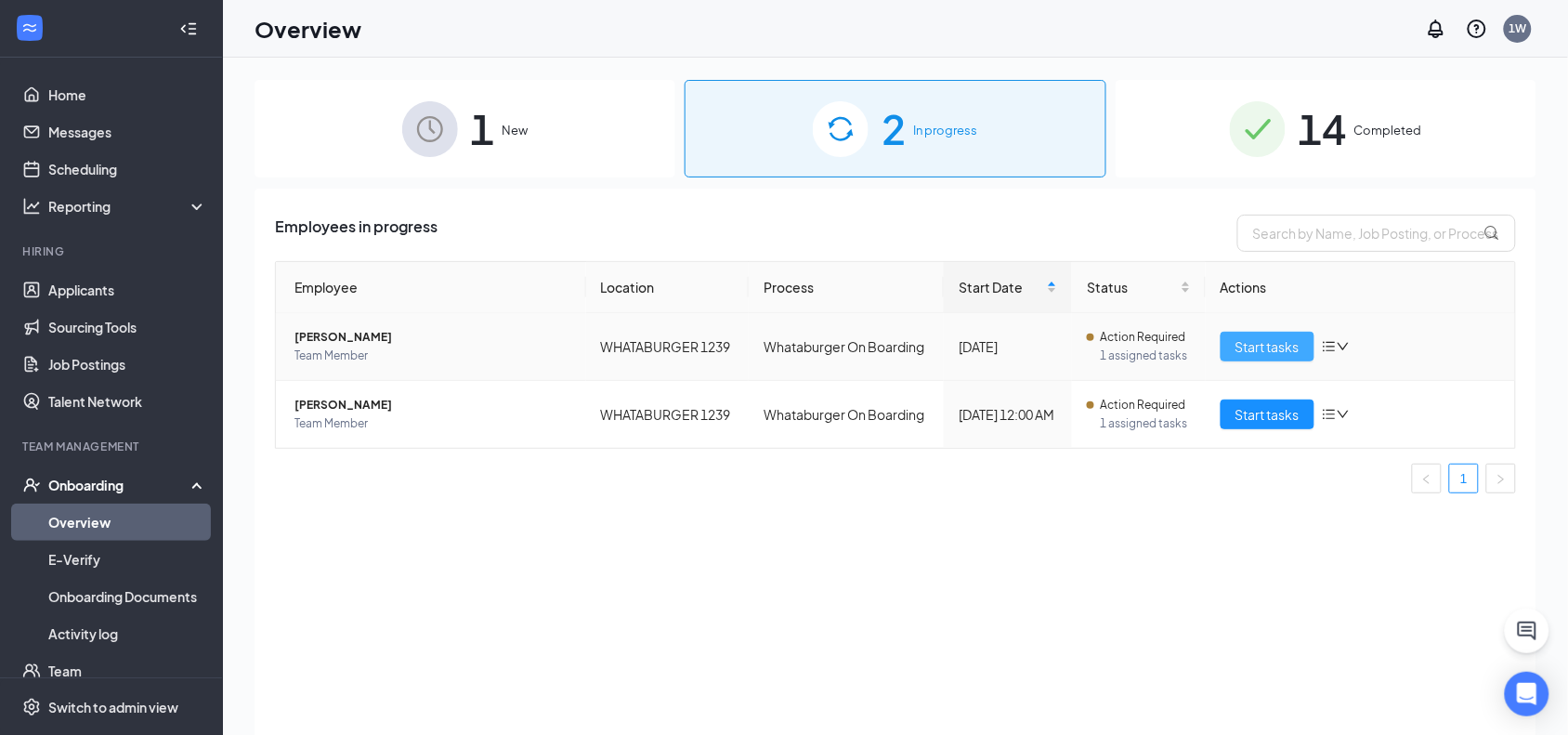
click at [1265, 349] on span "Start tasks" at bounding box center [1268, 347] width 64 height 20
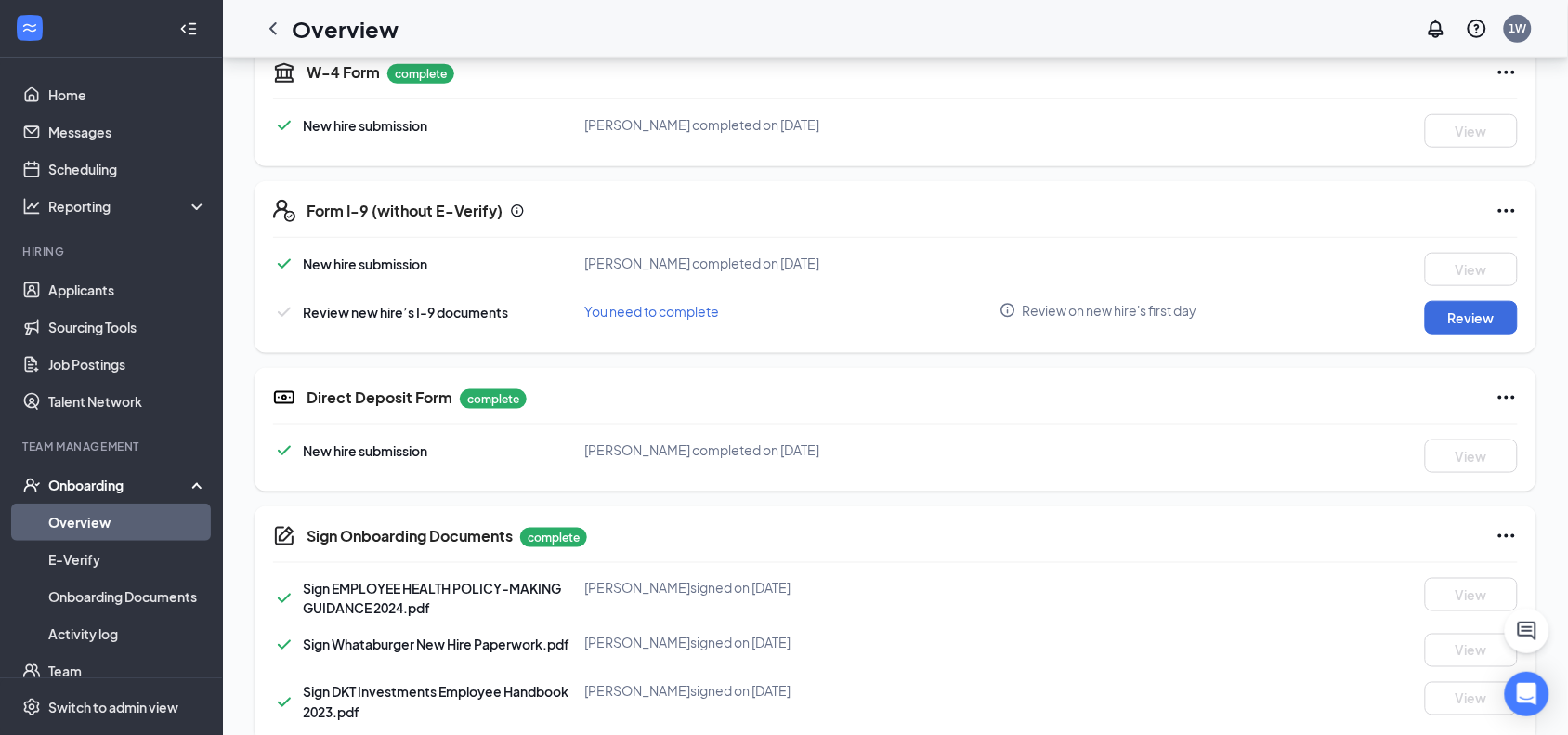
scroll to position [471, 0]
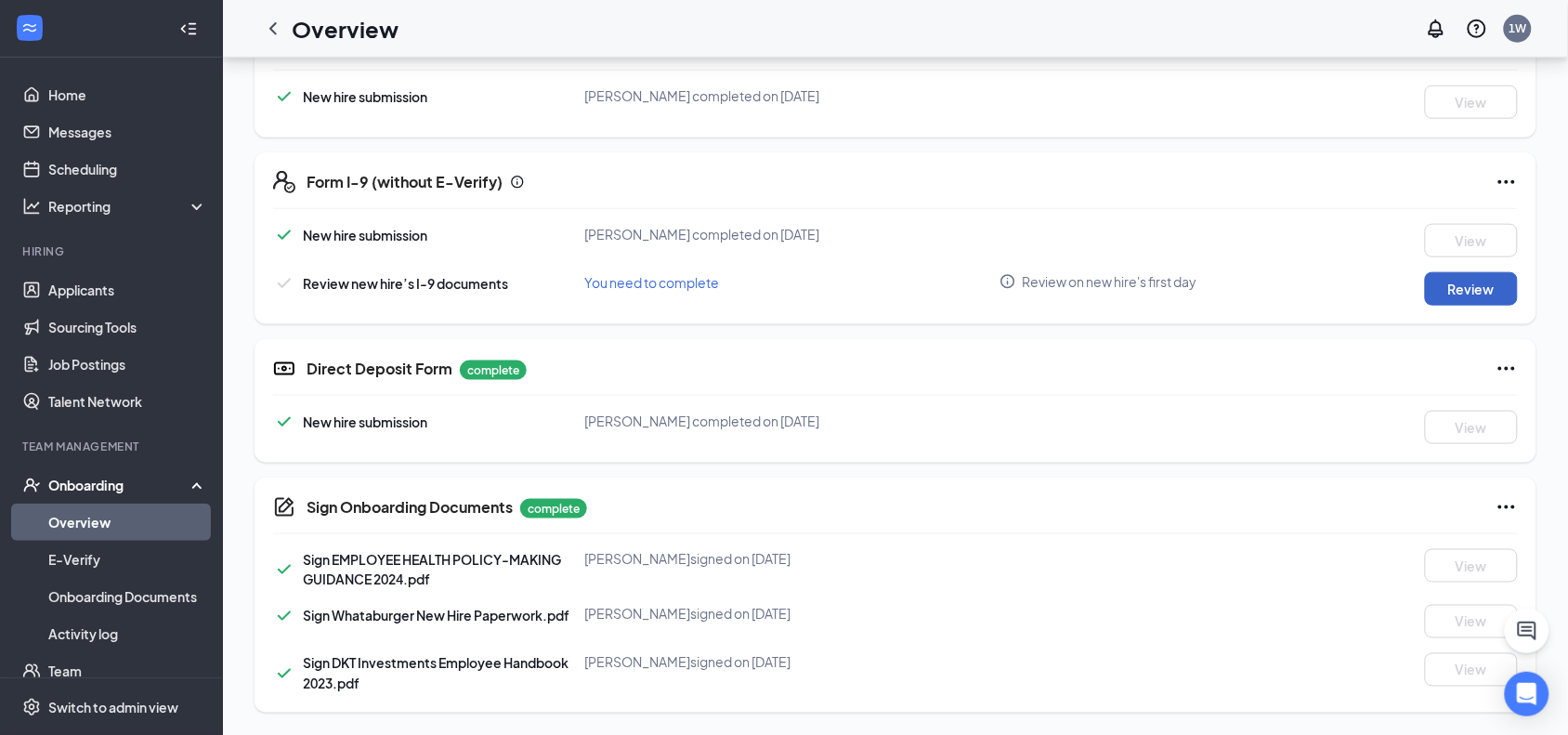
click at [1487, 290] on button "Review" at bounding box center [1471, 289] width 93 height 33
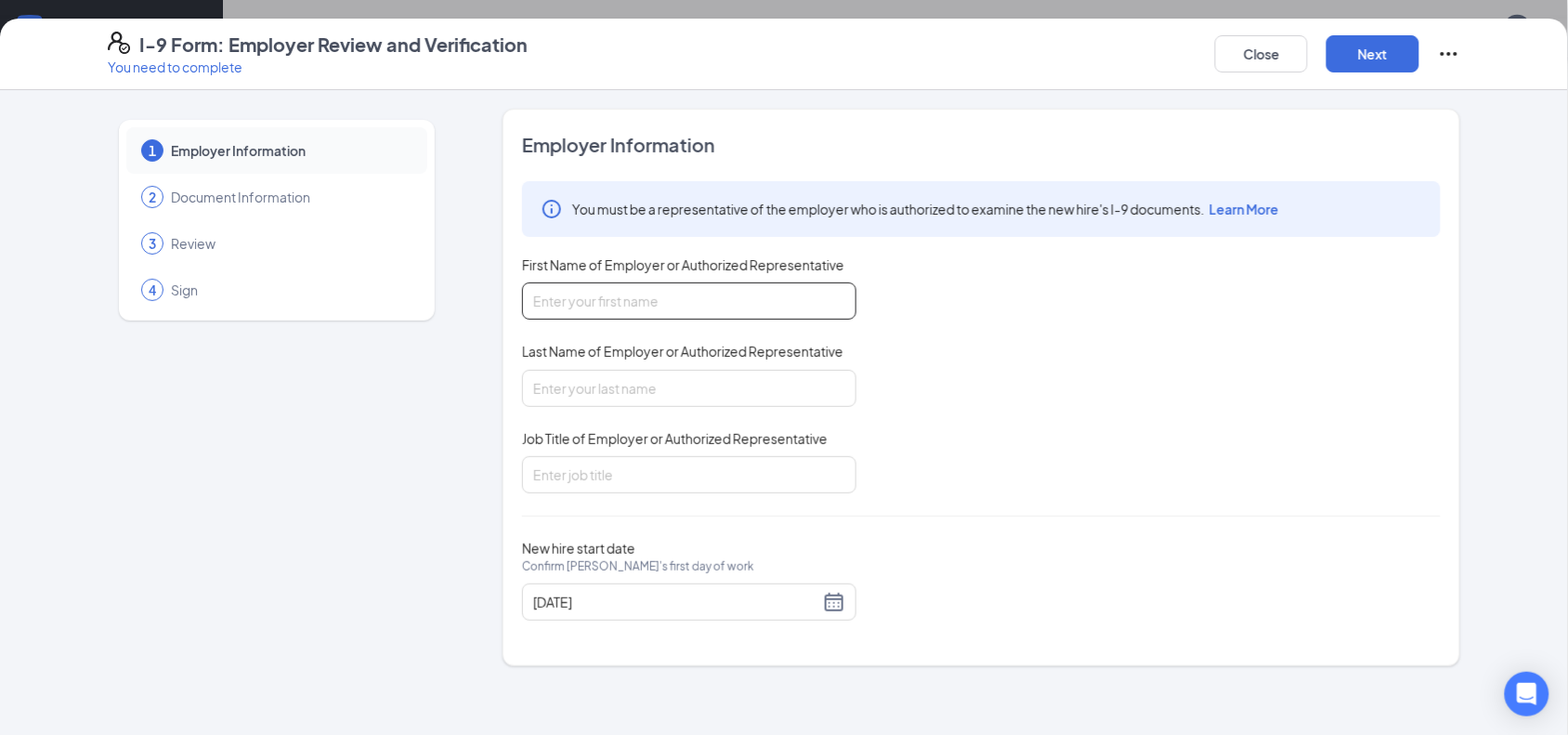
click at [713, 304] on input "First Name of Employer or Authorized Representative" at bounding box center [689, 301] width 335 height 37
type input "[PERSON_NAME]"
click at [629, 378] on input "Last Name of Employer or Authorized Representative" at bounding box center [689, 389] width 335 height 37
type input "[PERSON_NAME]"
click at [614, 469] on input "Job Title of Employer or Authorized Representative" at bounding box center [689, 474] width 335 height 37
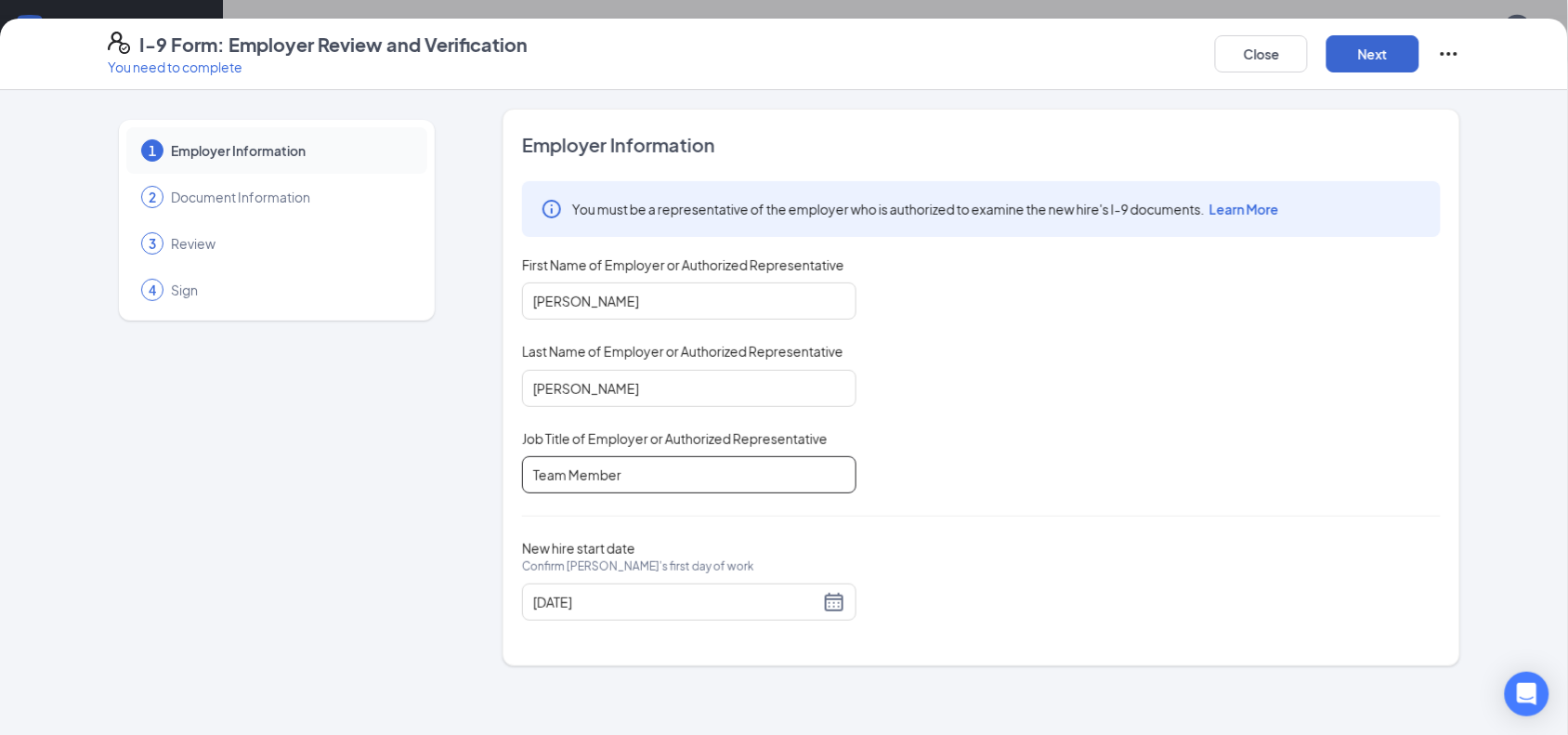
type input "Team Member"
click at [1390, 45] on button "Next" at bounding box center [1373, 54] width 93 height 37
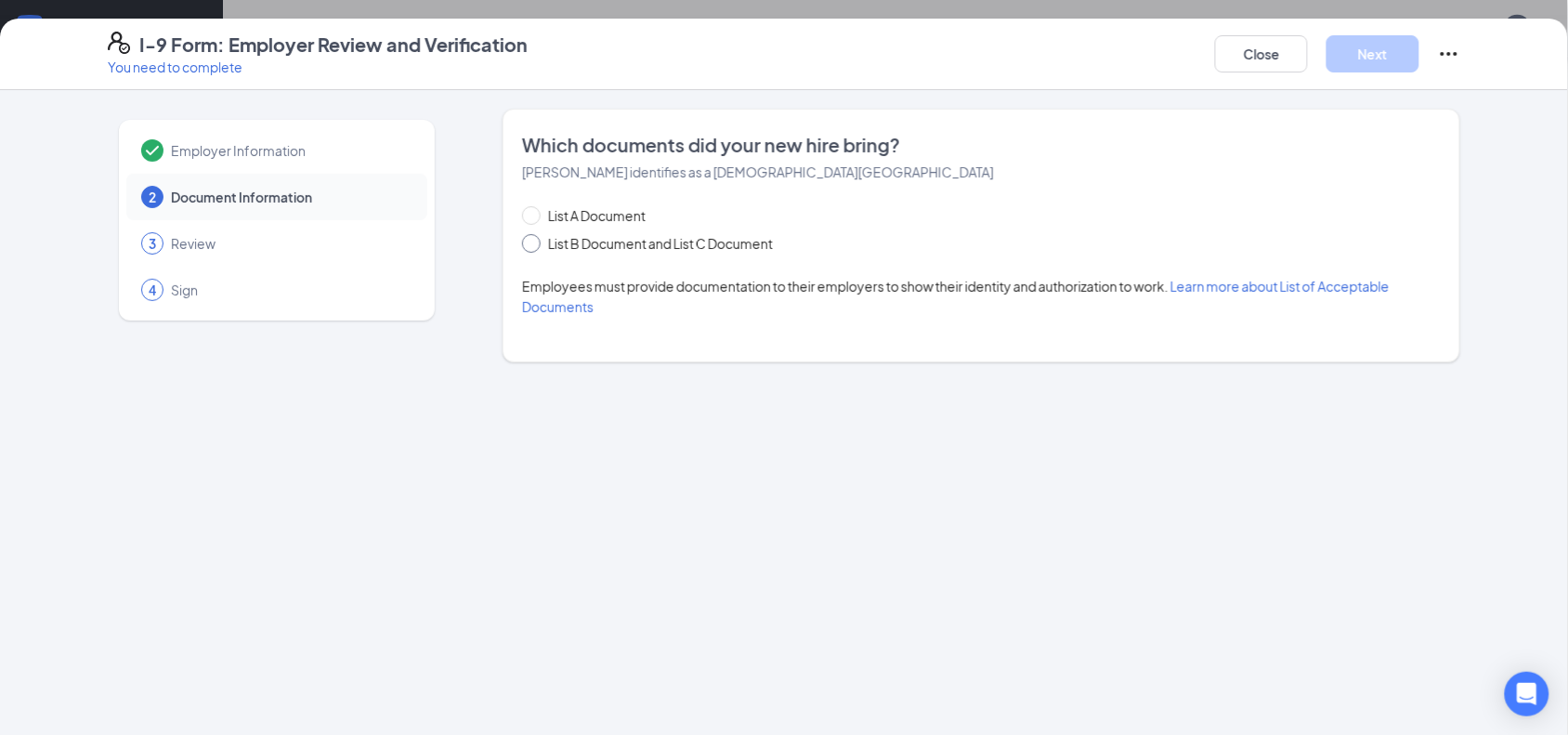
click at [534, 244] on input "List B Document and List C Document" at bounding box center [528, 241] width 13 height 13
radio input "true"
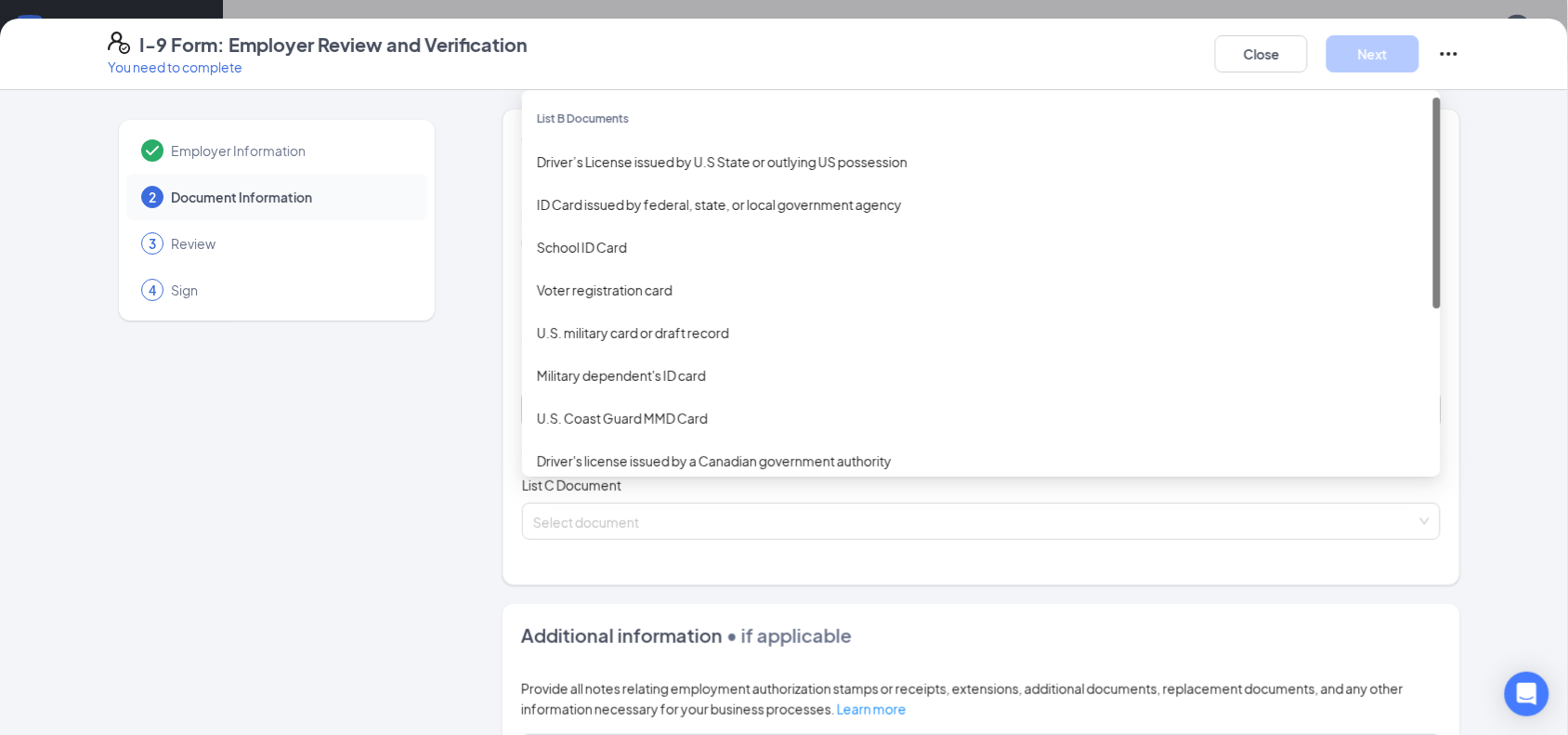
click at [581, 401] on div "Select document List B Documents Driver’s License issued by U.S State or outlyi…" at bounding box center [981, 410] width 919 height 37
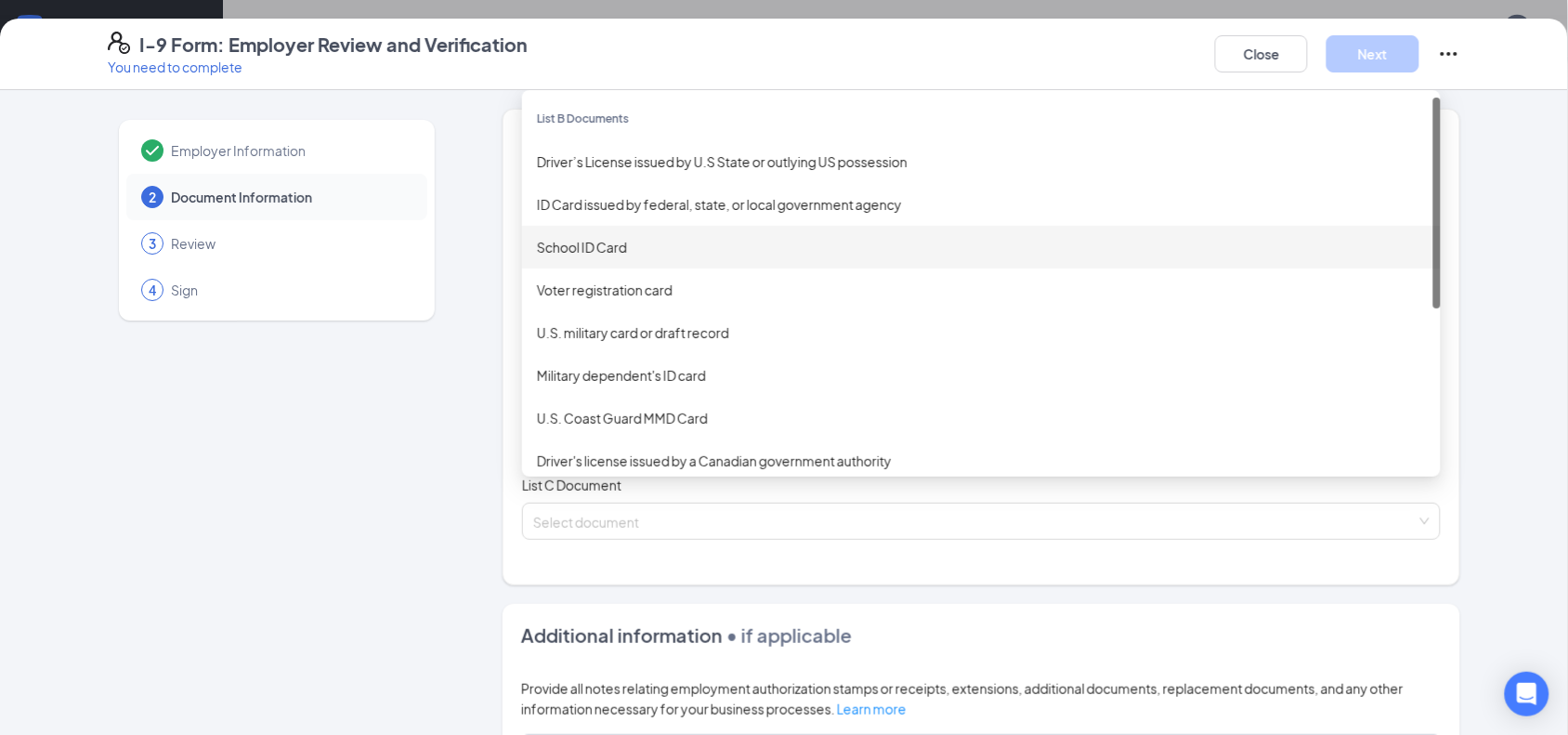
click at [608, 243] on div "School ID Card" at bounding box center [981, 247] width 889 height 20
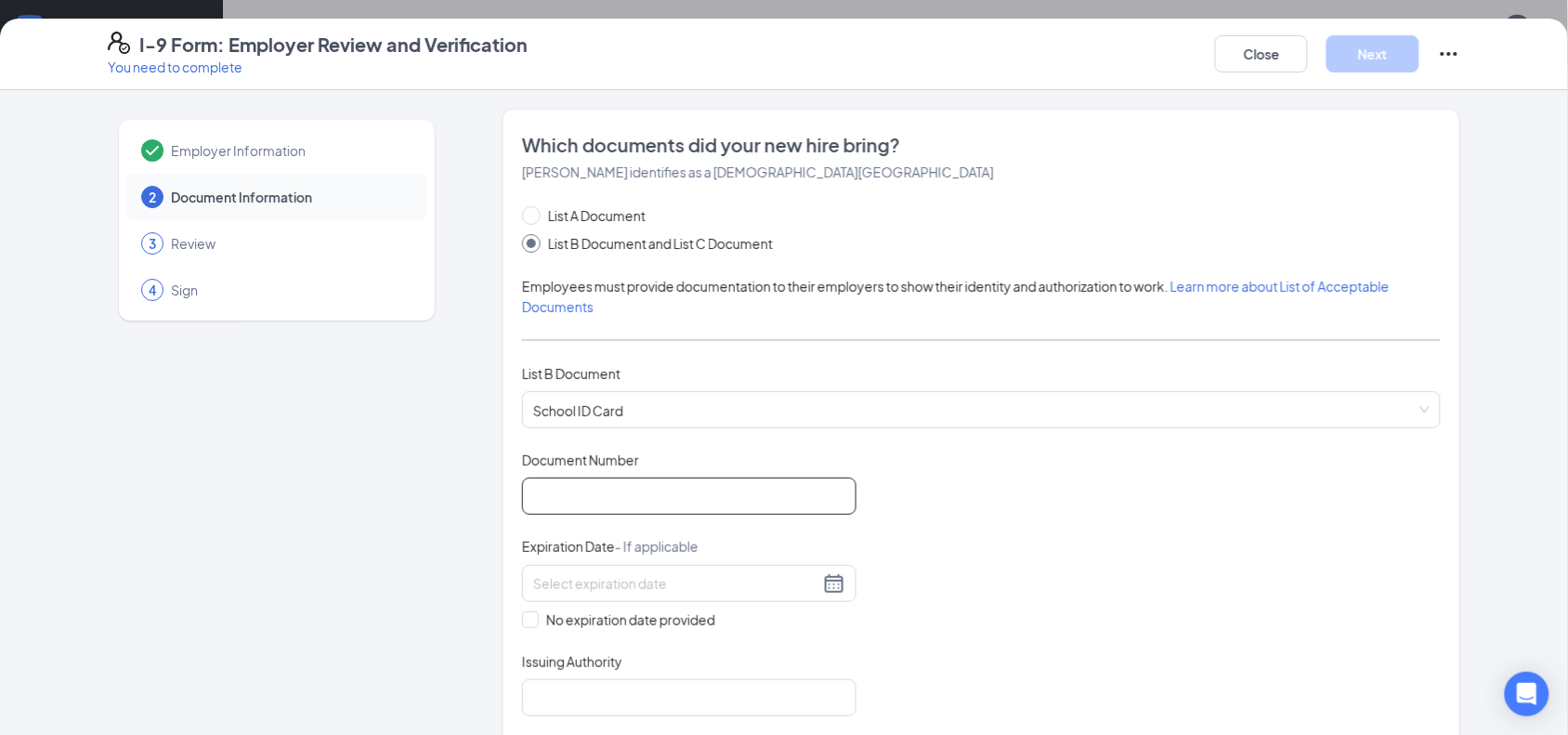
click at [595, 492] on input "Document Number" at bounding box center [689, 496] width 335 height 37
type input "1"
type input "0"
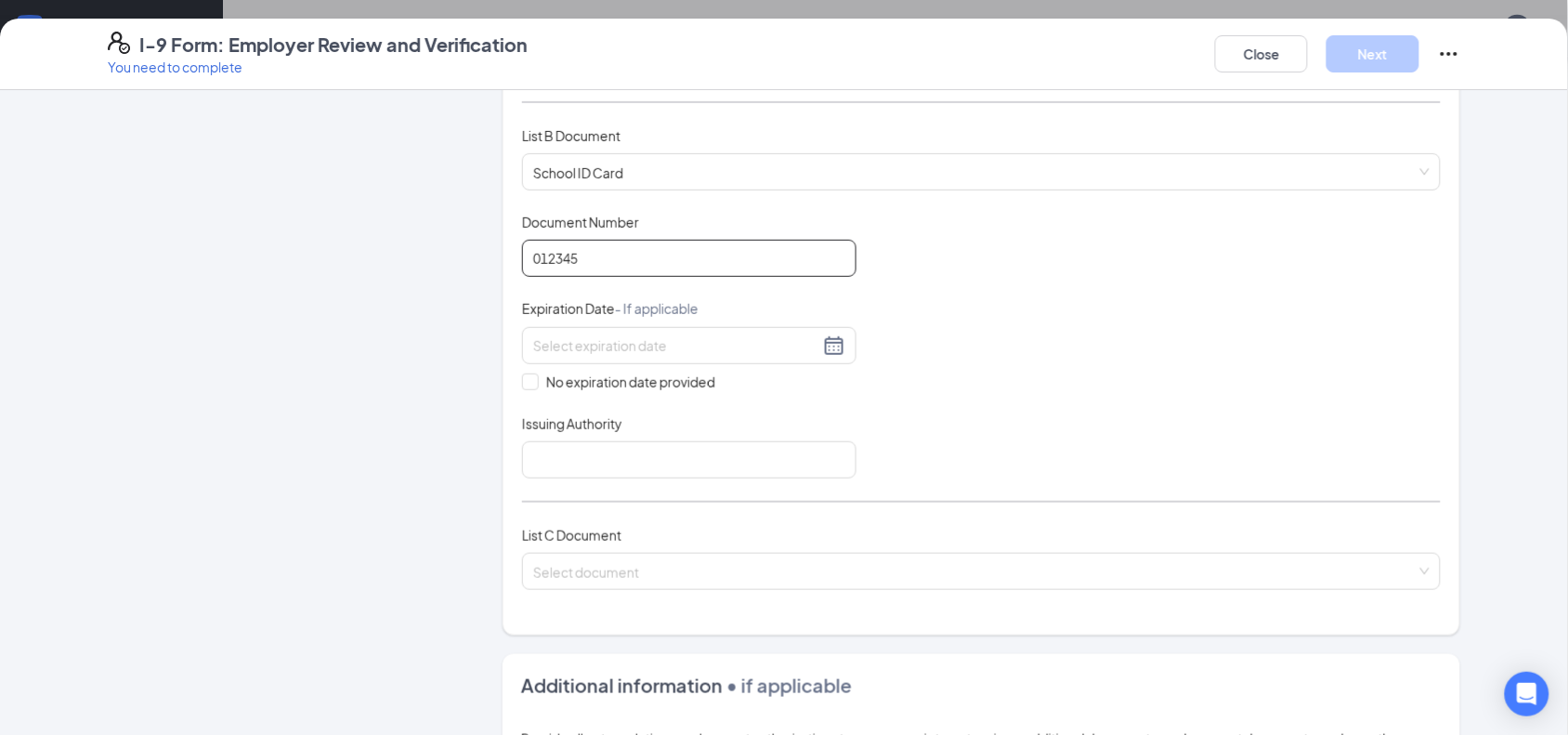
scroll to position [243, 0]
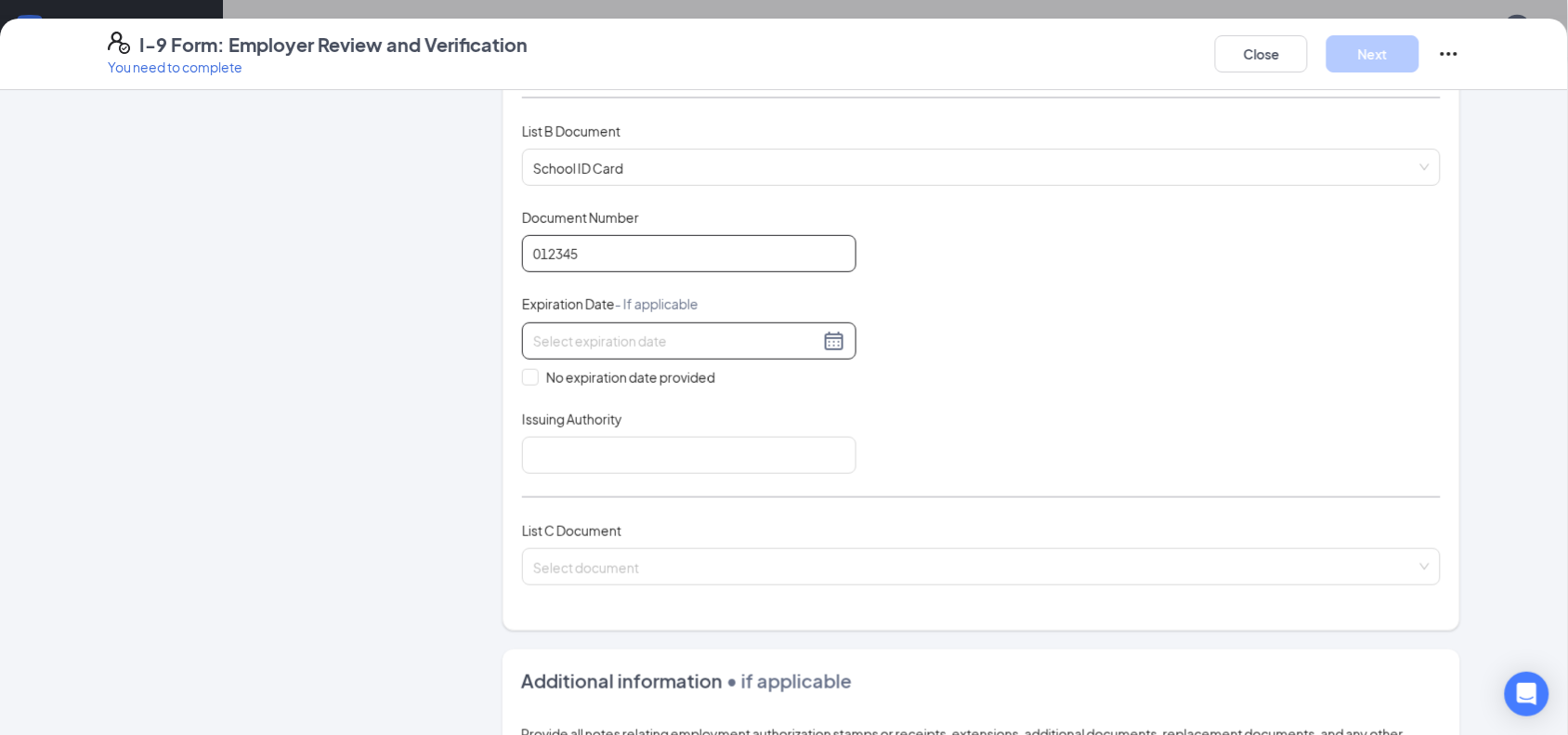
type input "012345"
click at [630, 342] on input at bounding box center [676, 341] width 286 height 20
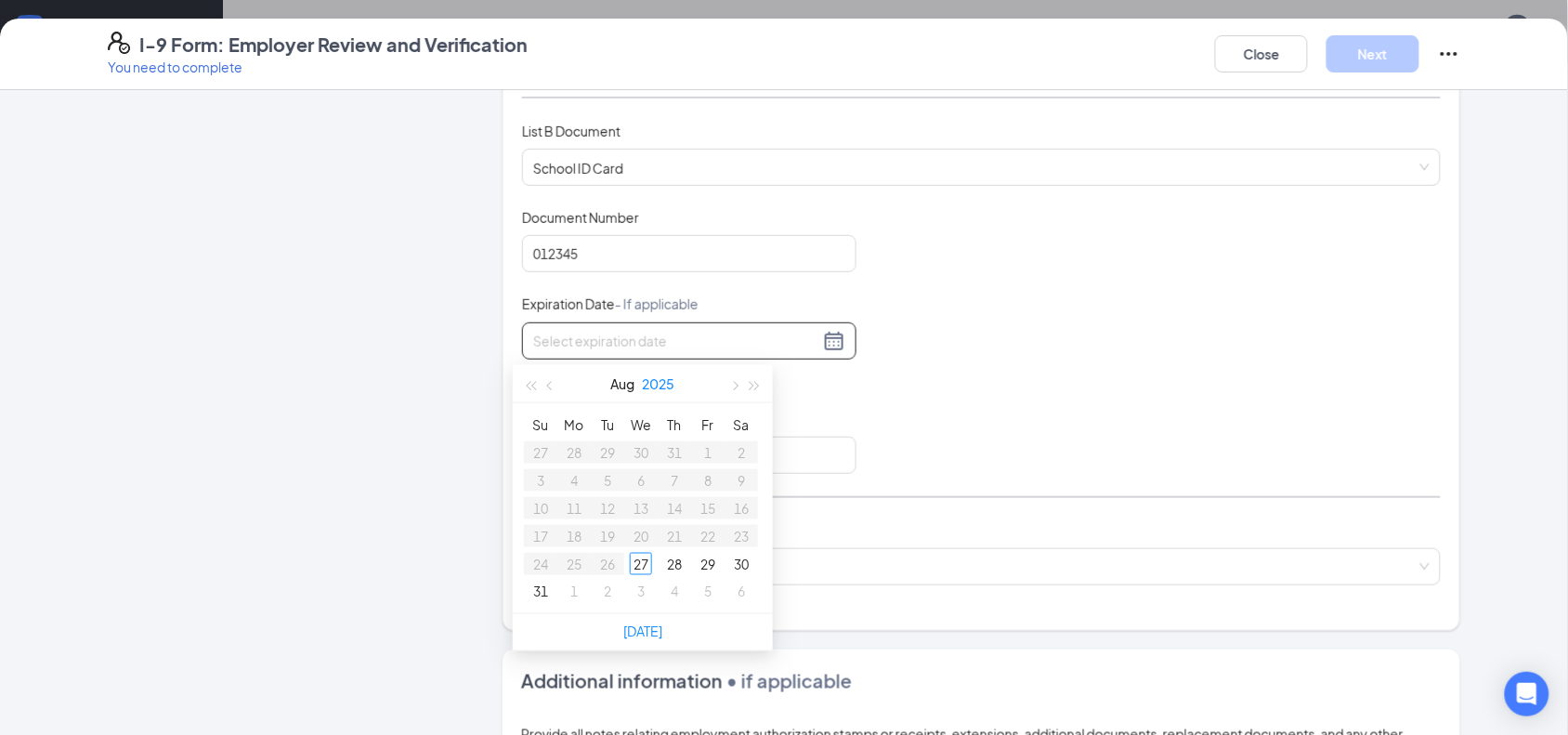
click at [657, 380] on button "2025" at bounding box center [658, 384] width 33 height 37
click at [632, 549] on div "2026" at bounding box center [643, 556] width 56 height 22
type input "[DATE]"
click at [553, 383] on span "button" at bounding box center [551, 386] width 9 height 9
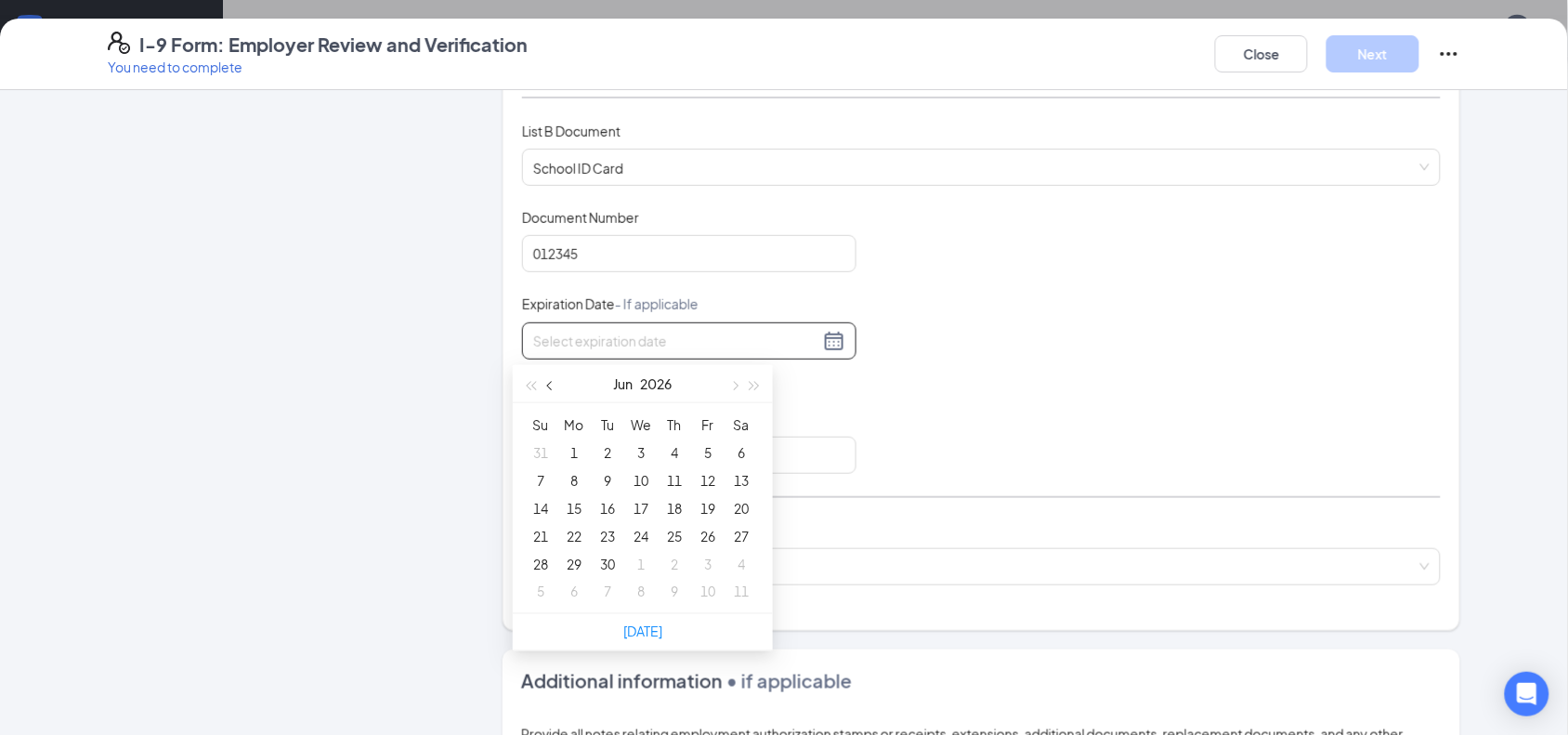
click at [553, 383] on span "button" at bounding box center [551, 386] width 9 height 9
type input "[DATE]"
click at [674, 555] on div "28" at bounding box center [674, 564] width 22 height 22
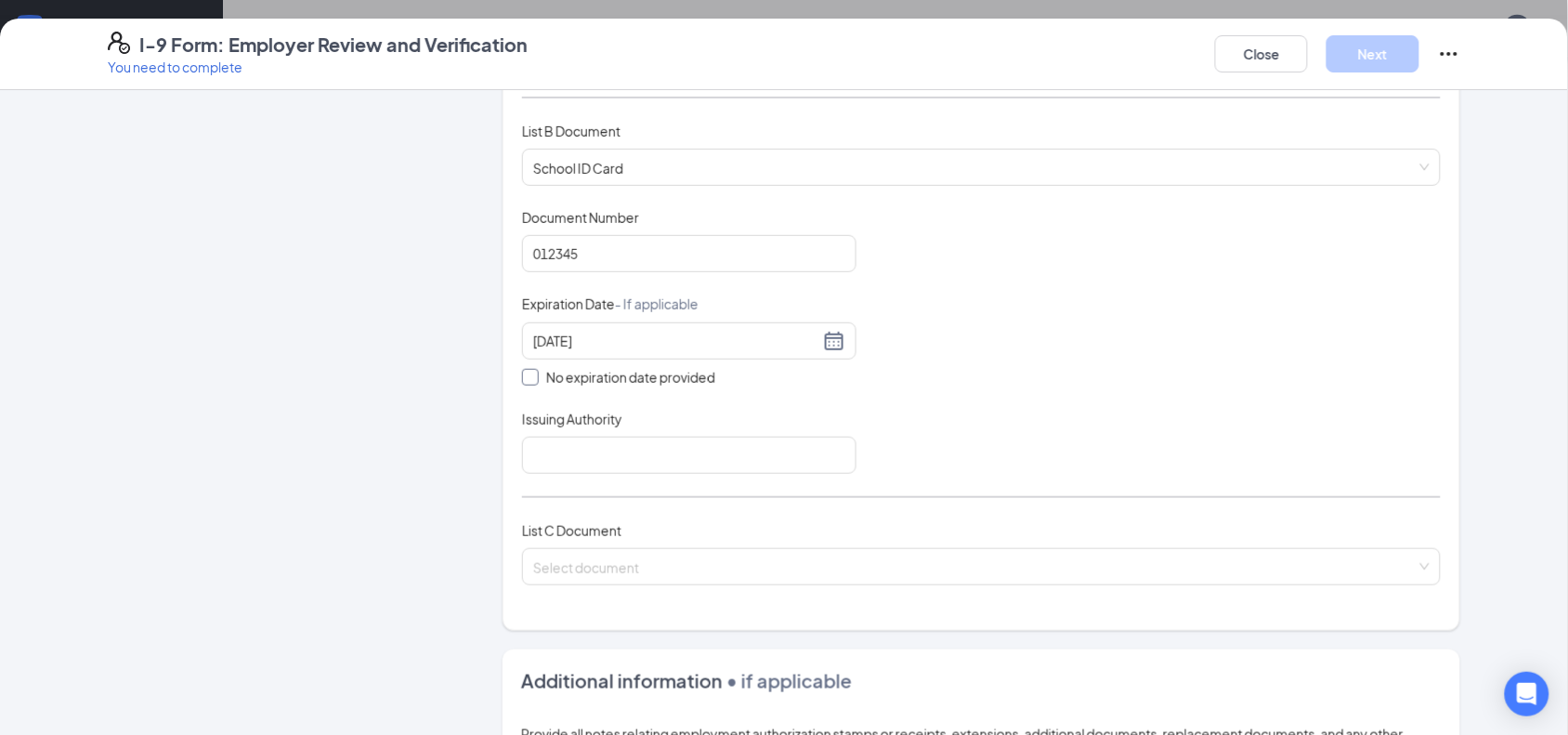
click at [525, 375] on input "No expiration date provided" at bounding box center [528, 376] width 13 height 13
checkbox input "true"
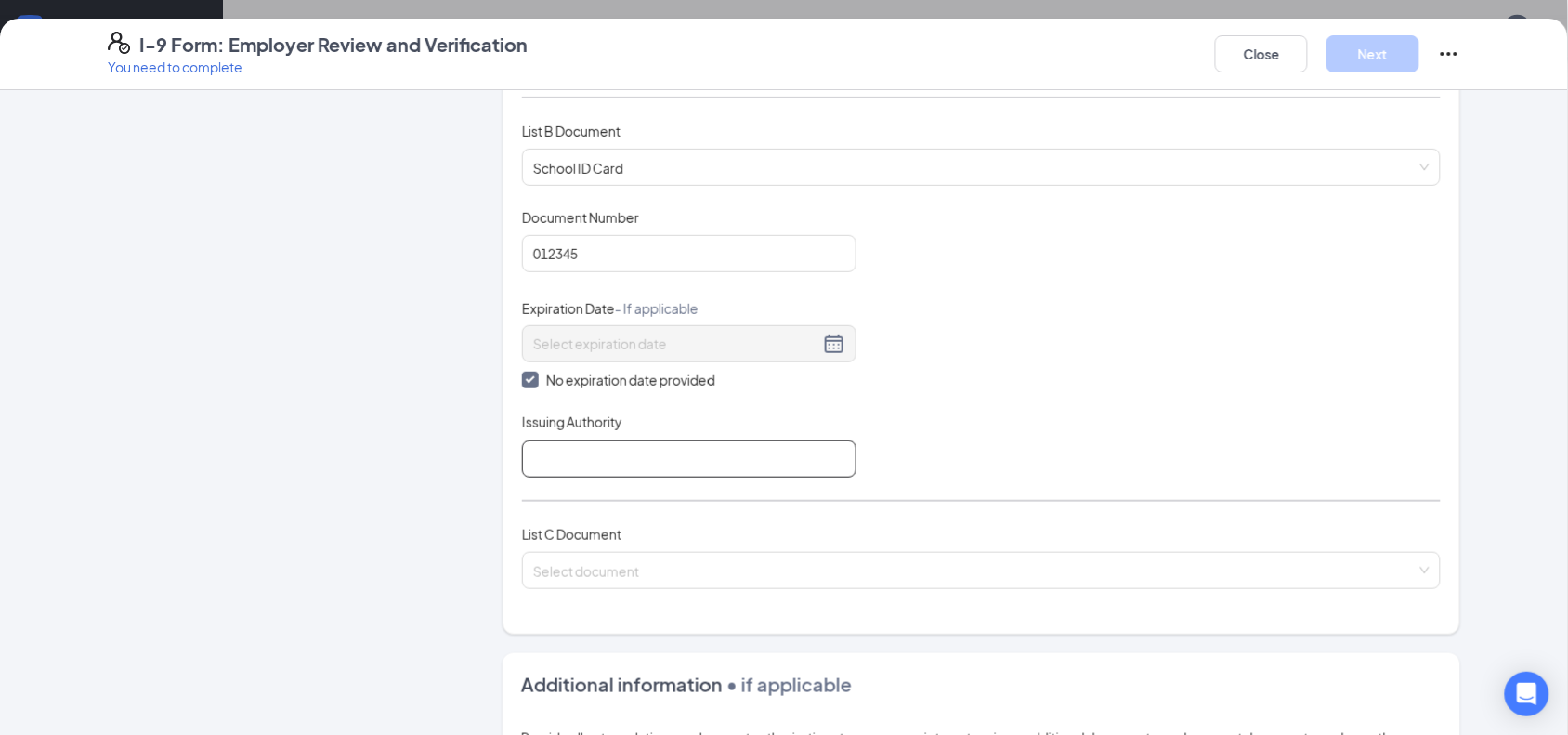
click at [563, 448] on input "Issuing Authority" at bounding box center [689, 459] width 335 height 37
type input "[GEOGRAPHIC_DATA]"
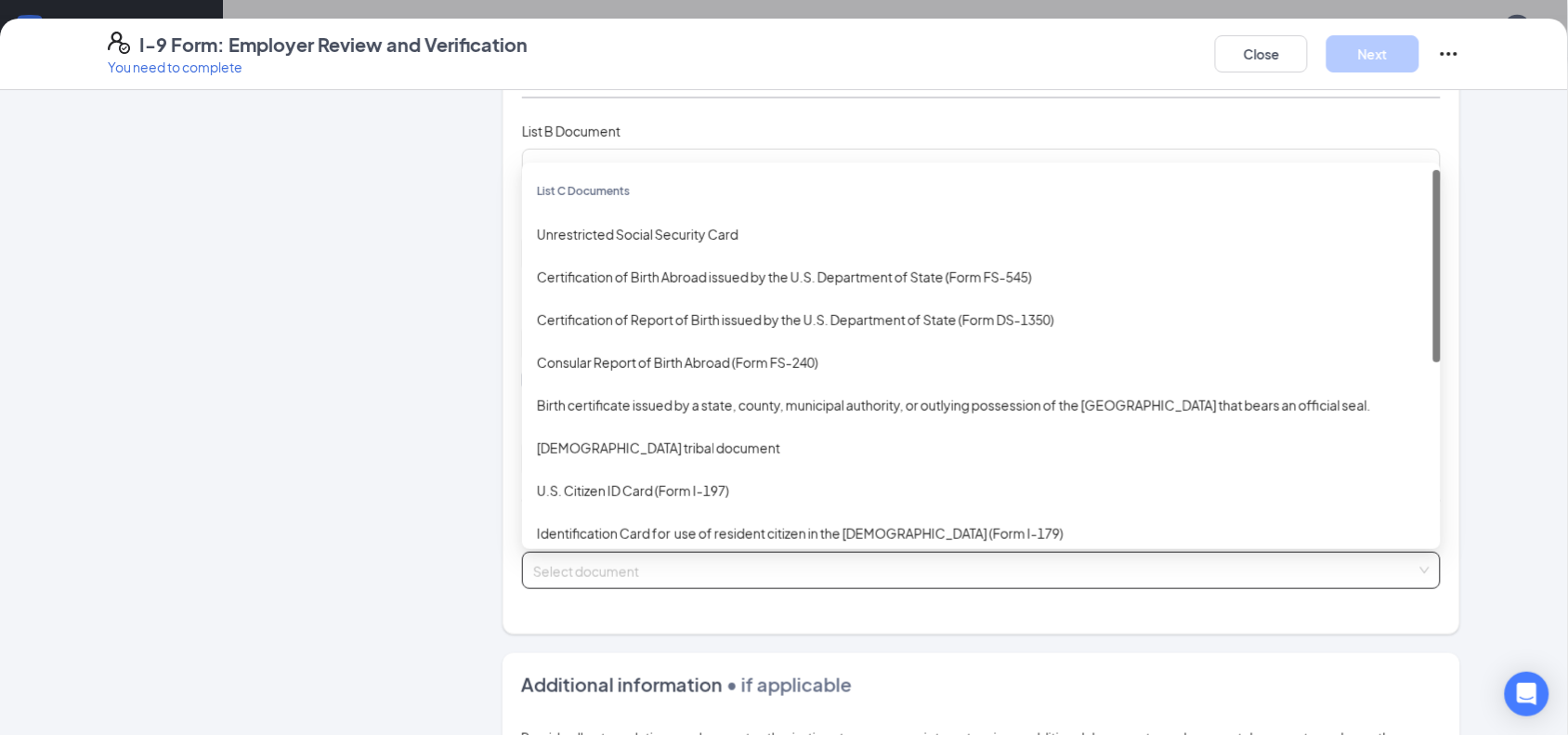
click at [608, 567] on input "search" at bounding box center [975, 567] width 884 height 28
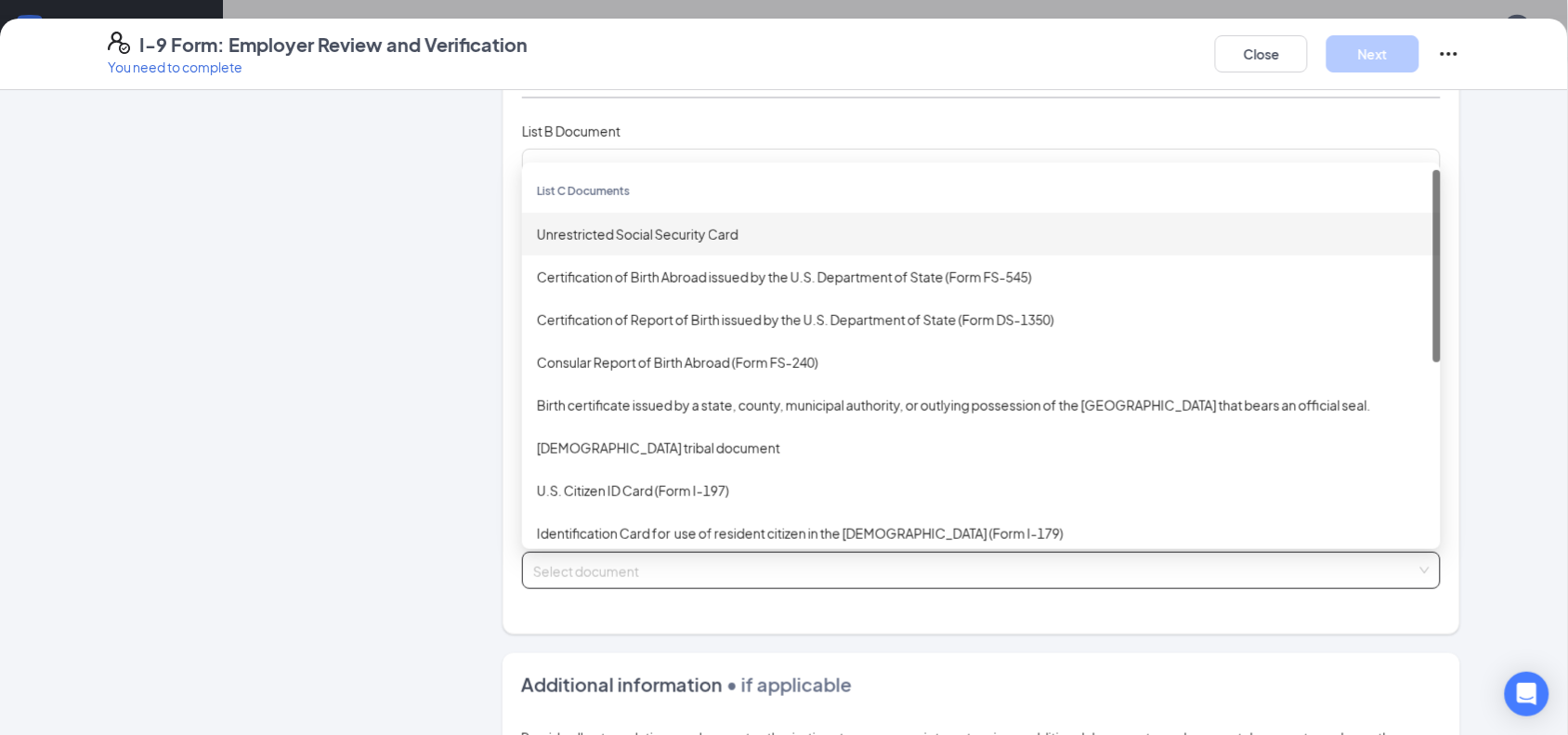
click at [656, 249] on div "Unrestricted Social Security Card" at bounding box center [981, 234] width 919 height 43
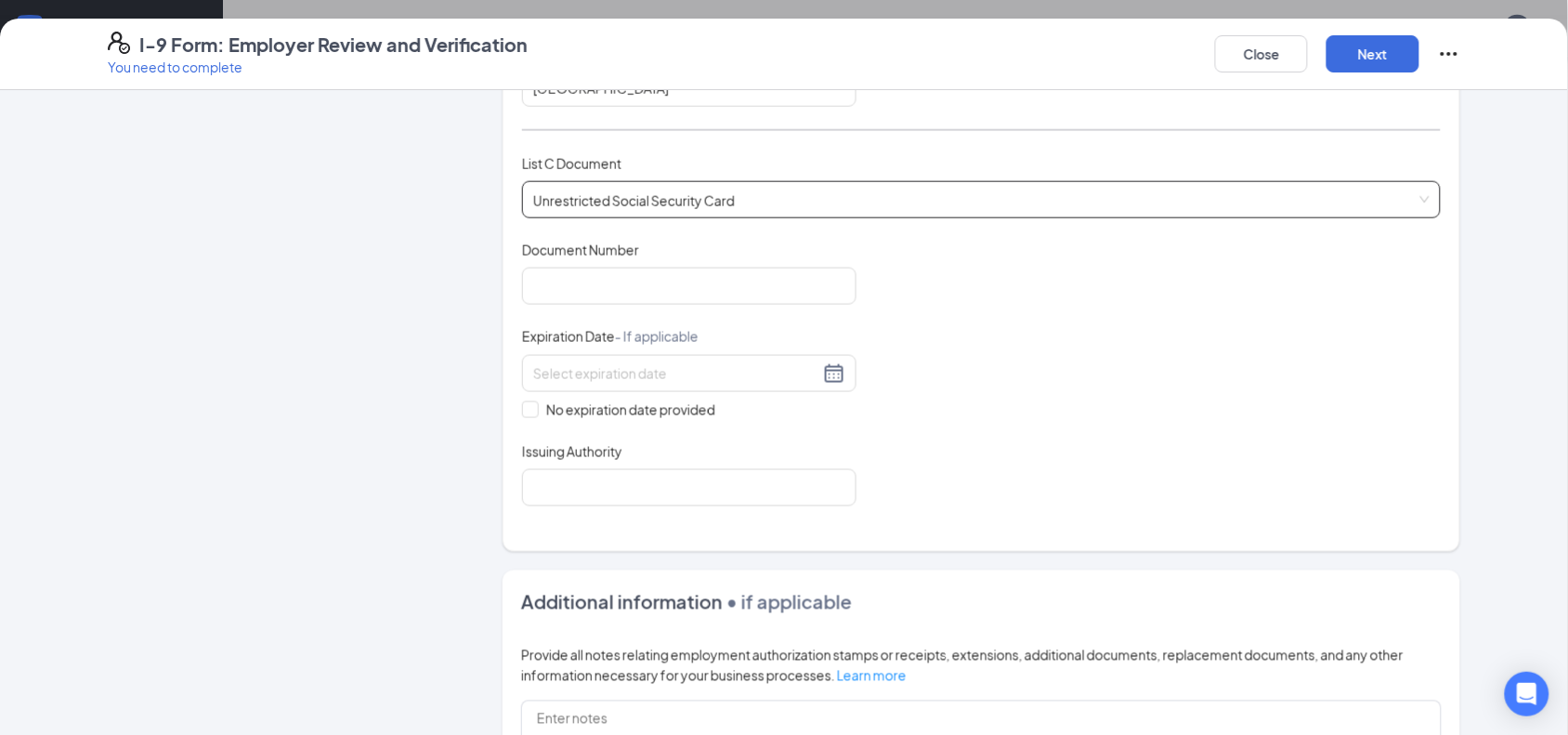
scroll to position [615, 0]
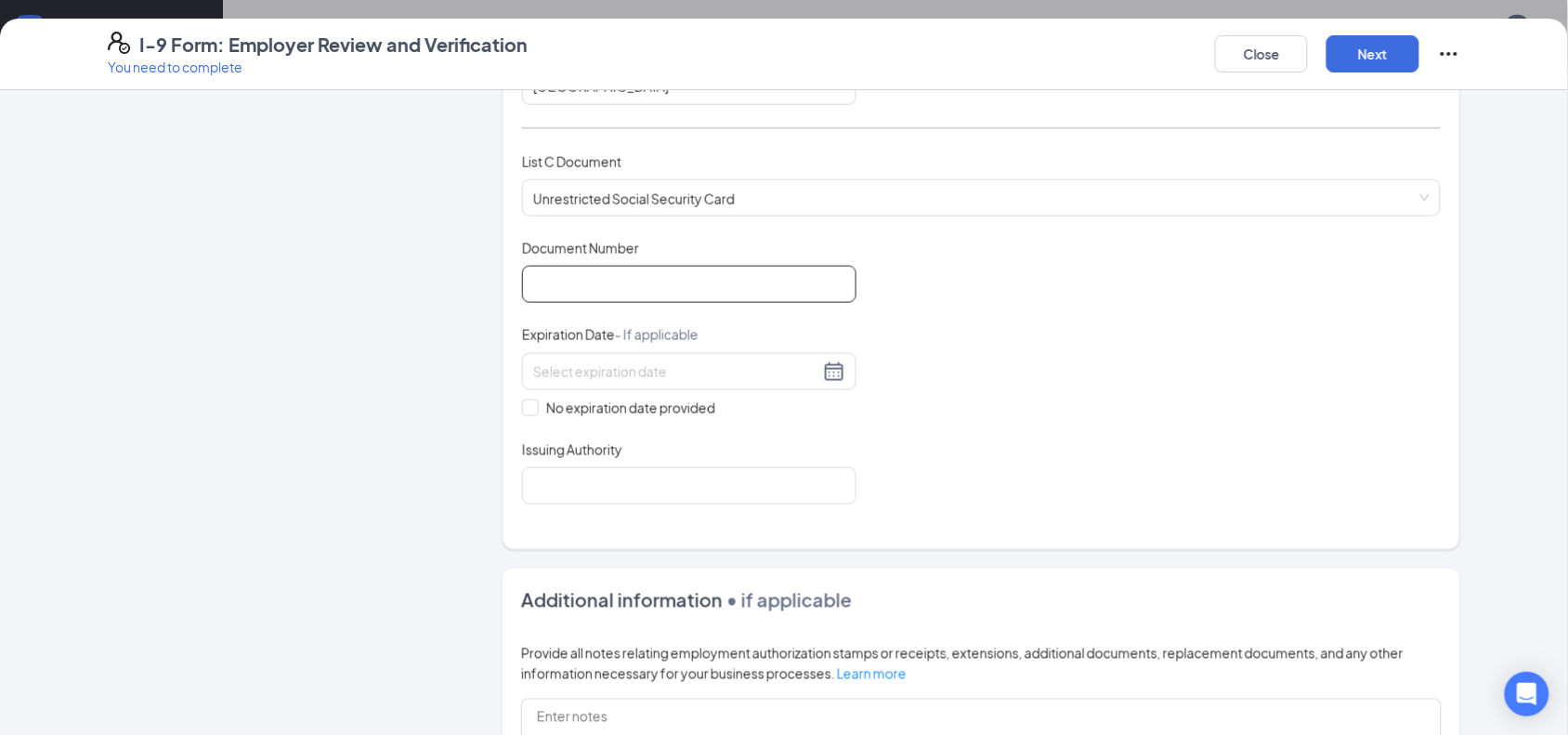
click at [643, 273] on input "Document Number" at bounding box center [689, 285] width 335 height 37
type input "644-19-3672"
click at [523, 405] on input "No expiration date provided" at bounding box center [528, 407] width 13 height 13
checkbox input "true"
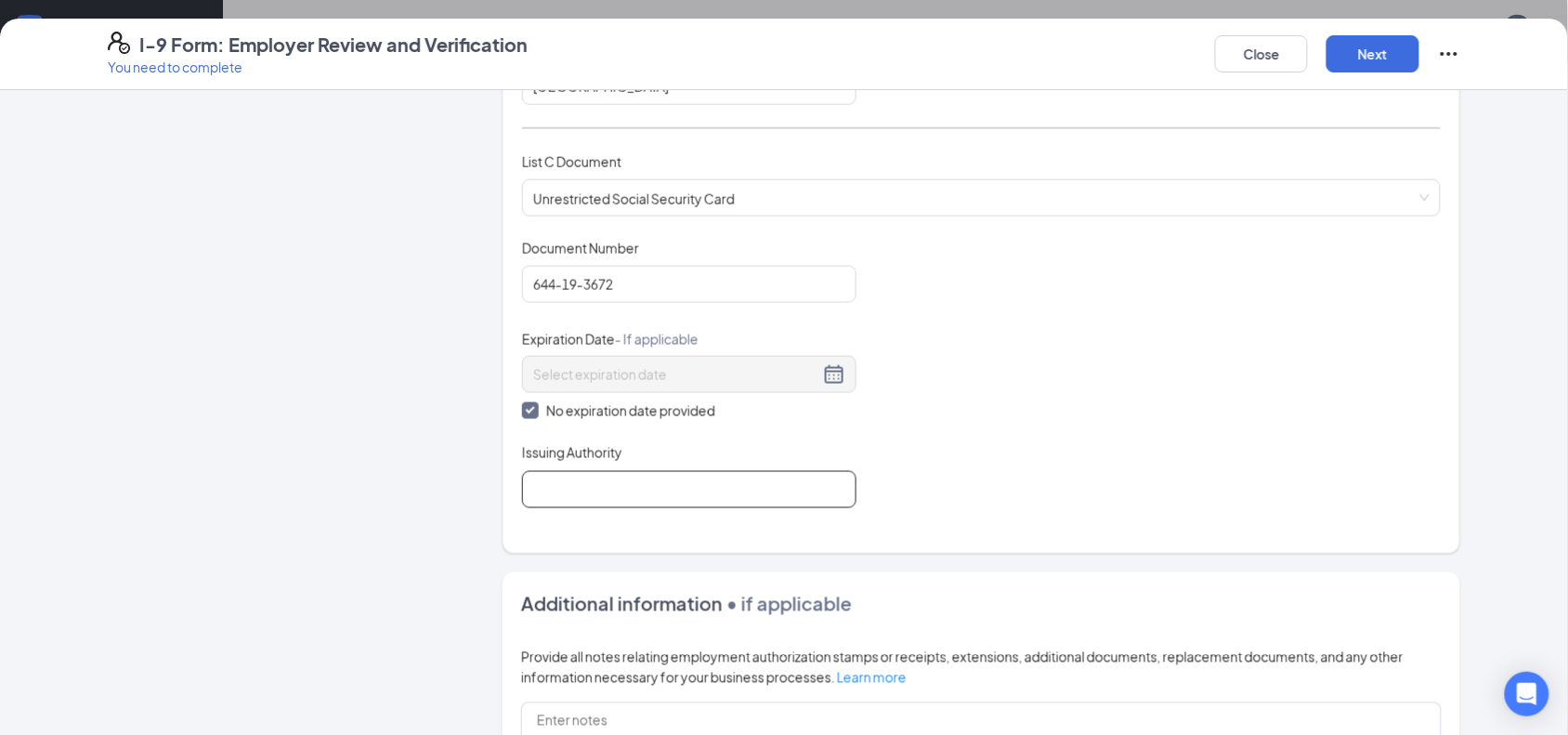
click at [549, 486] on input "Issuing Authority" at bounding box center [689, 489] width 335 height 37
type input "u"
type input "U"
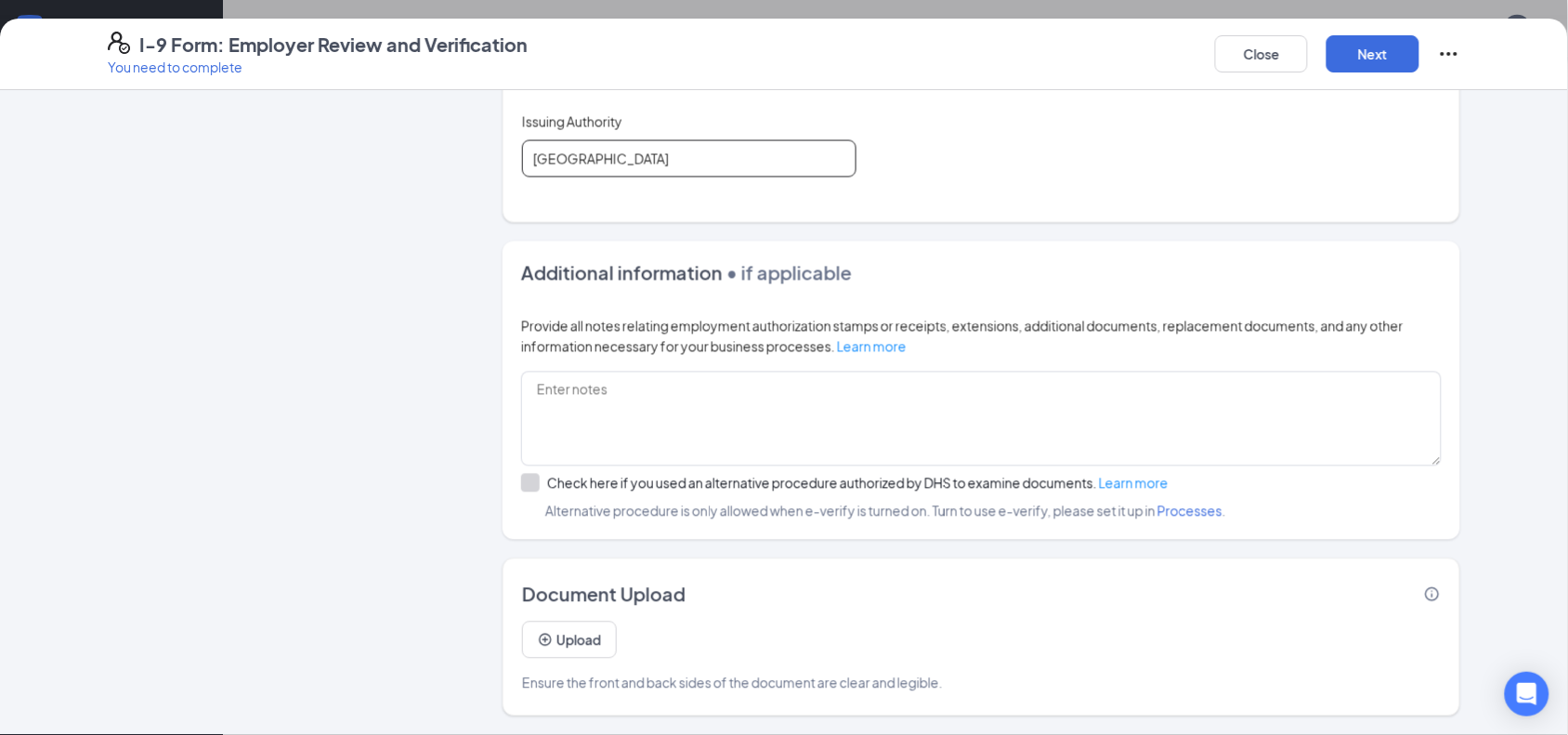
type input "[GEOGRAPHIC_DATA]"
click at [525, 481] on div at bounding box center [530, 483] width 19 height 19
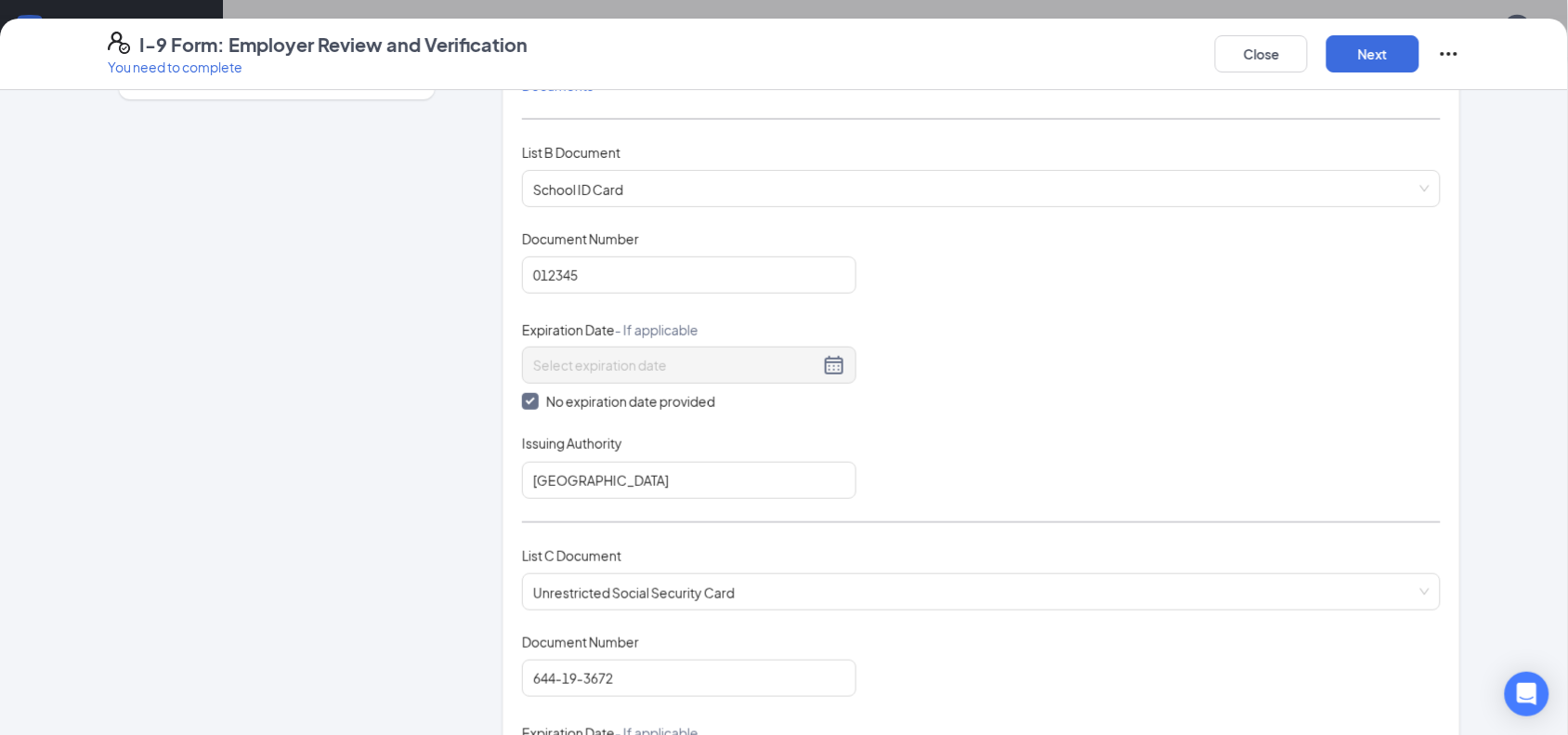
scroll to position [0, 0]
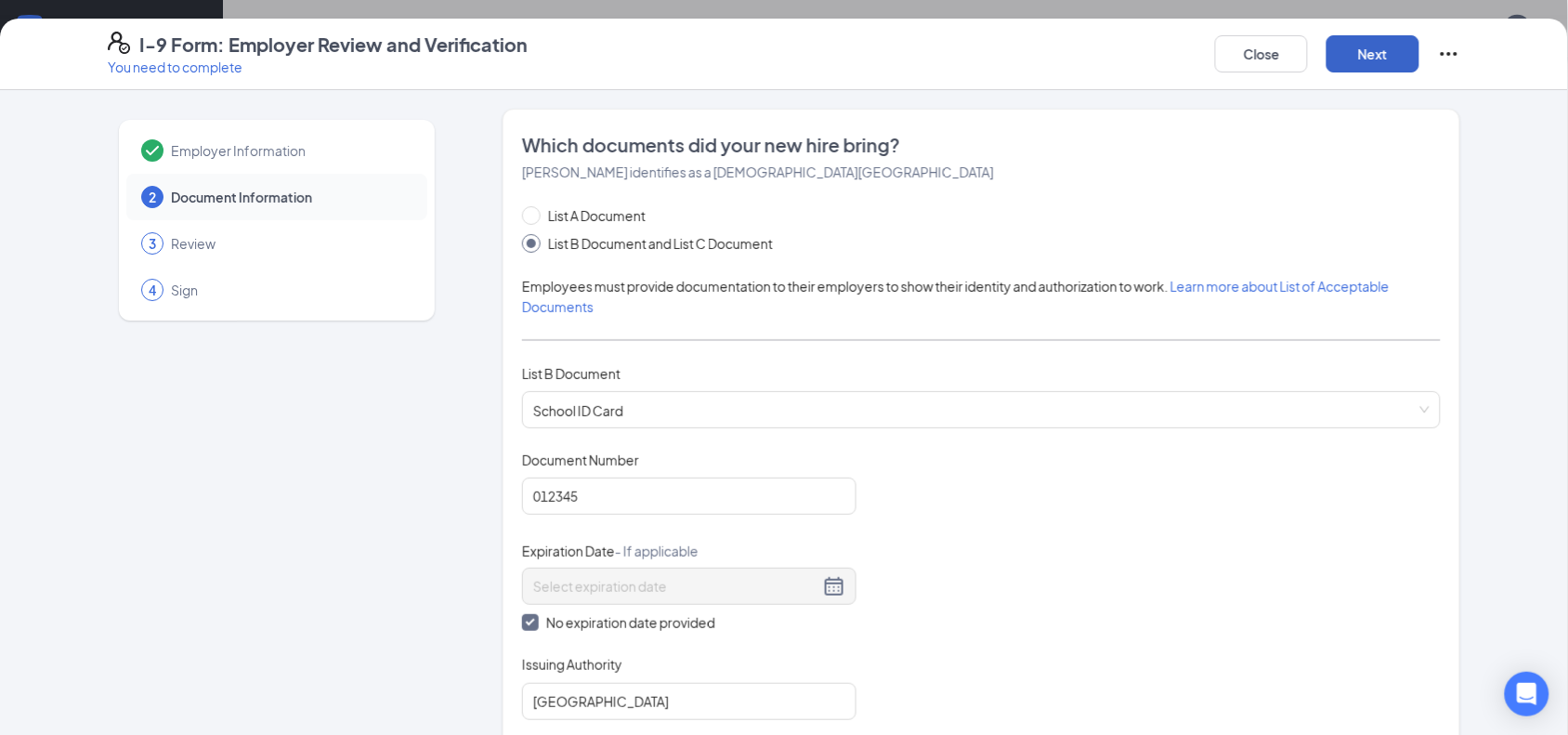
click at [1357, 39] on button "Next" at bounding box center [1373, 54] width 93 height 37
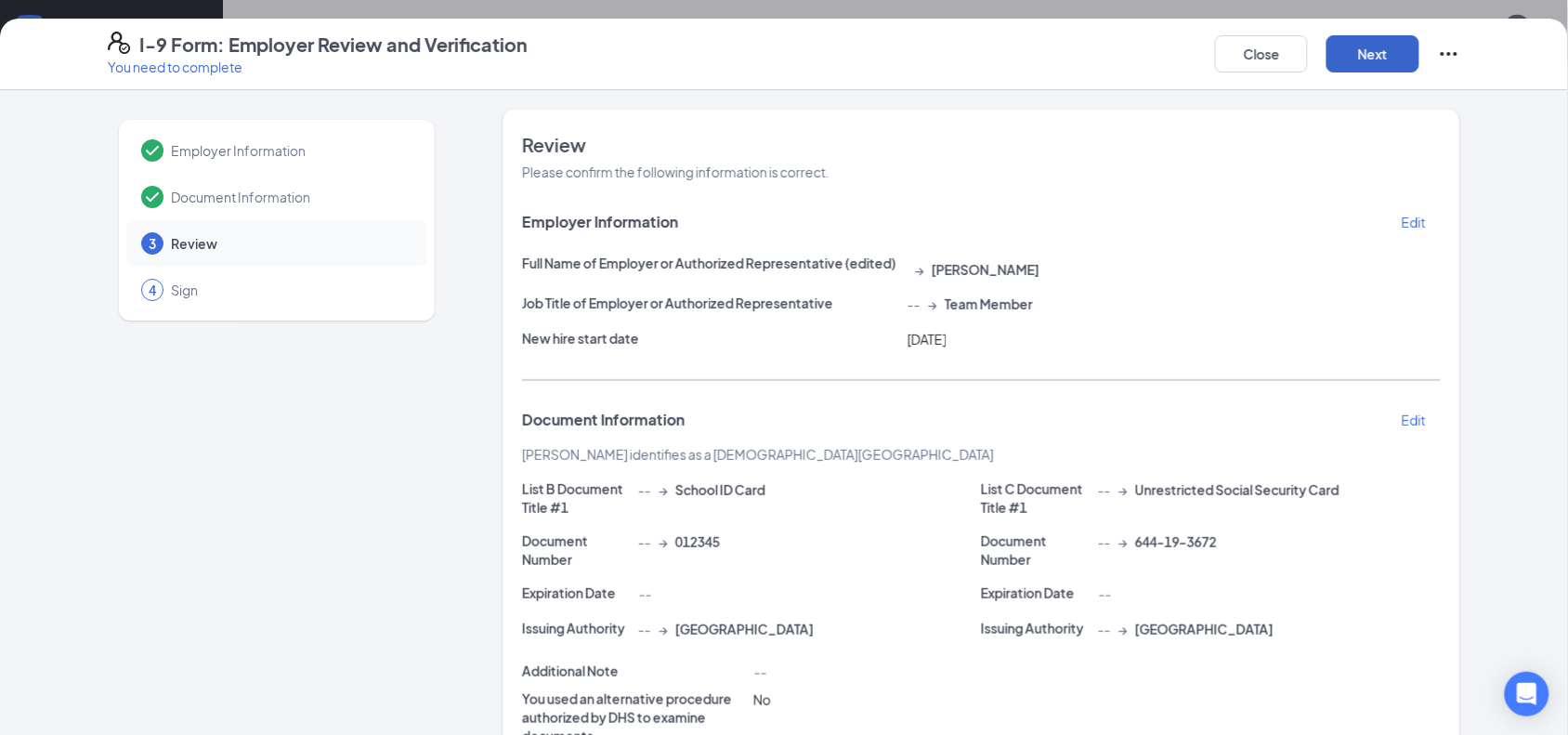
click at [1399, 54] on button "Next" at bounding box center [1373, 54] width 93 height 37
click at [1407, 214] on p "Edit" at bounding box center [1414, 222] width 24 height 19
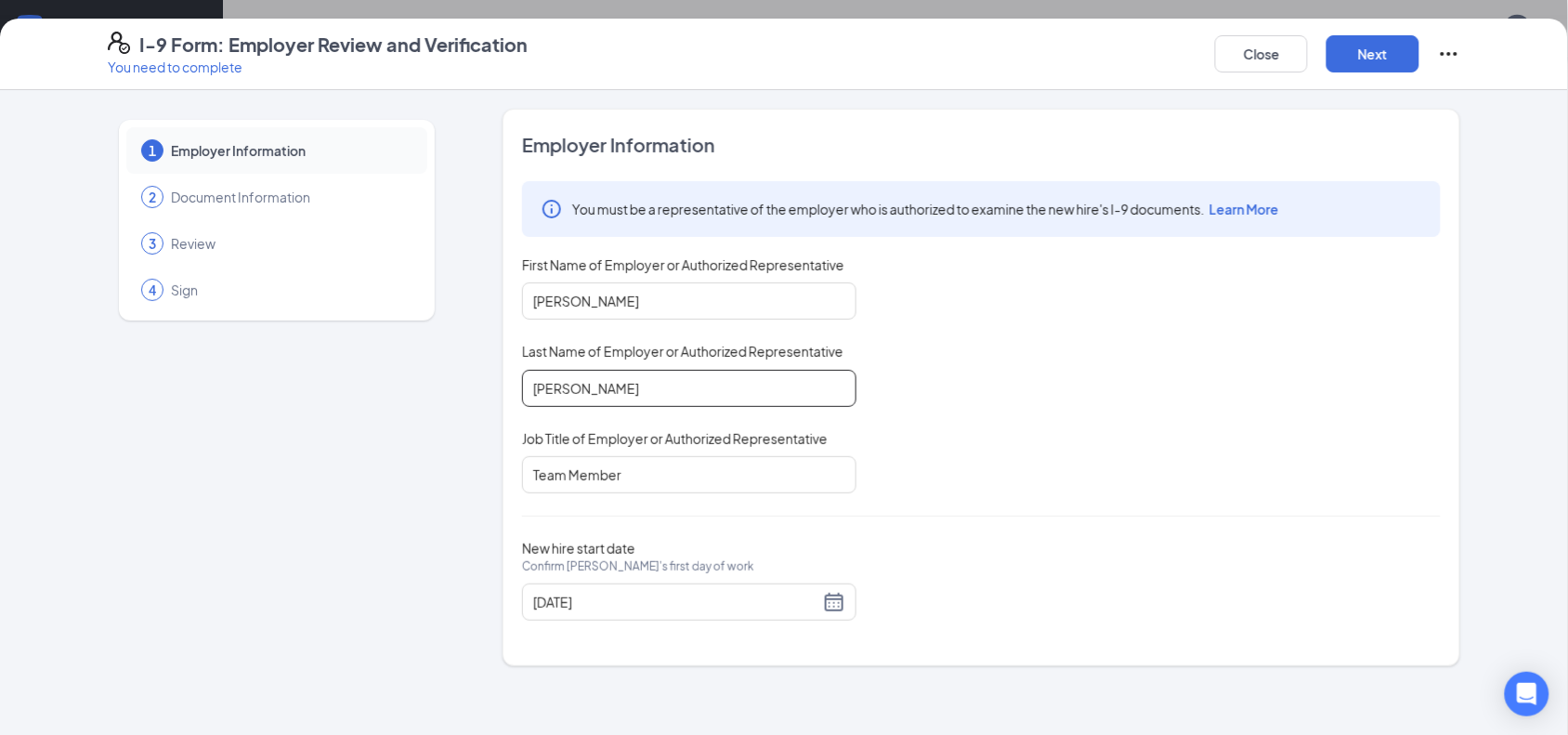
click at [819, 383] on input "[PERSON_NAME]" at bounding box center [689, 389] width 335 height 37
type input "[PERSON_NAME]"
click at [1349, 51] on button "Next" at bounding box center [1373, 54] width 93 height 37
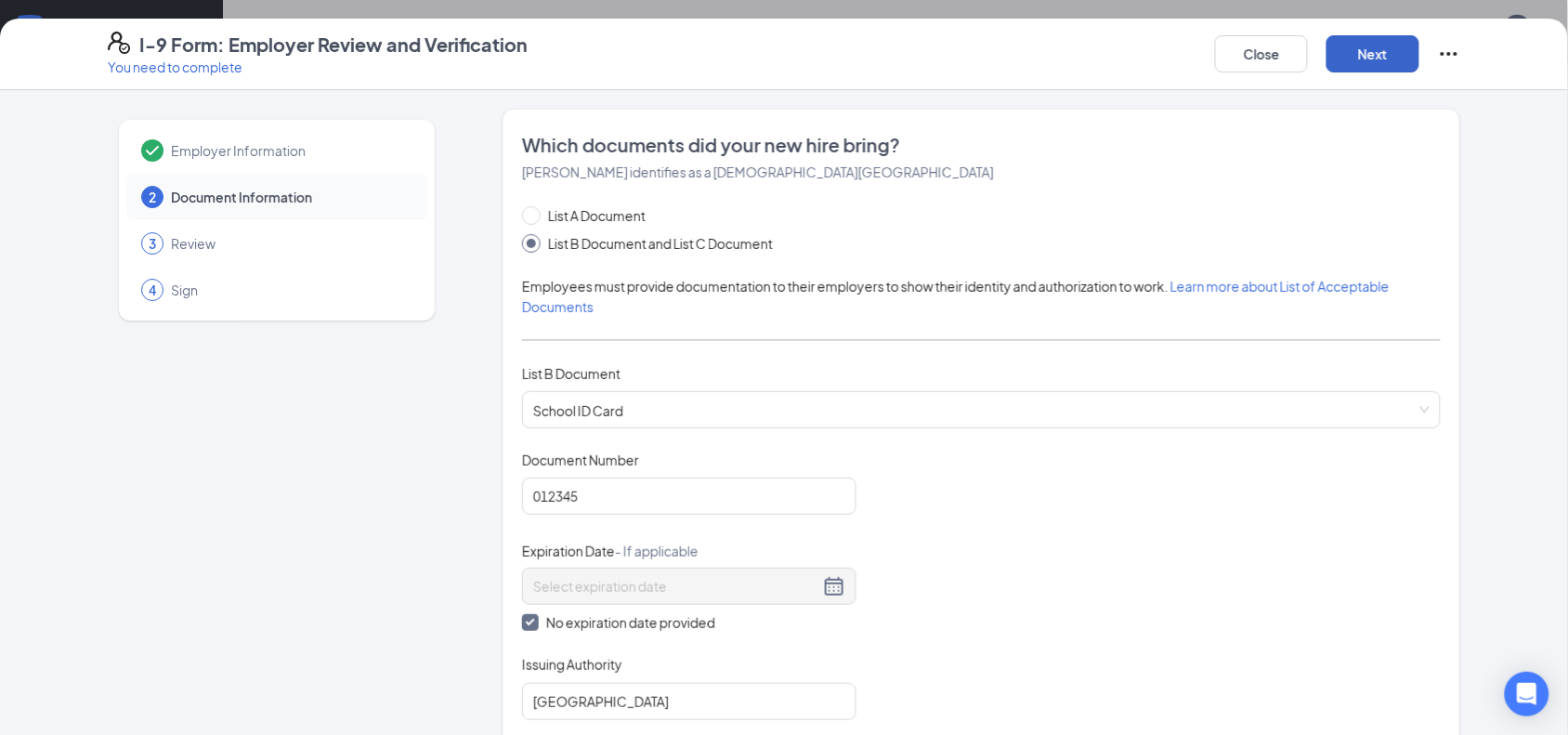
click at [1349, 51] on button "Next" at bounding box center [1373, 54] width 93 height 37
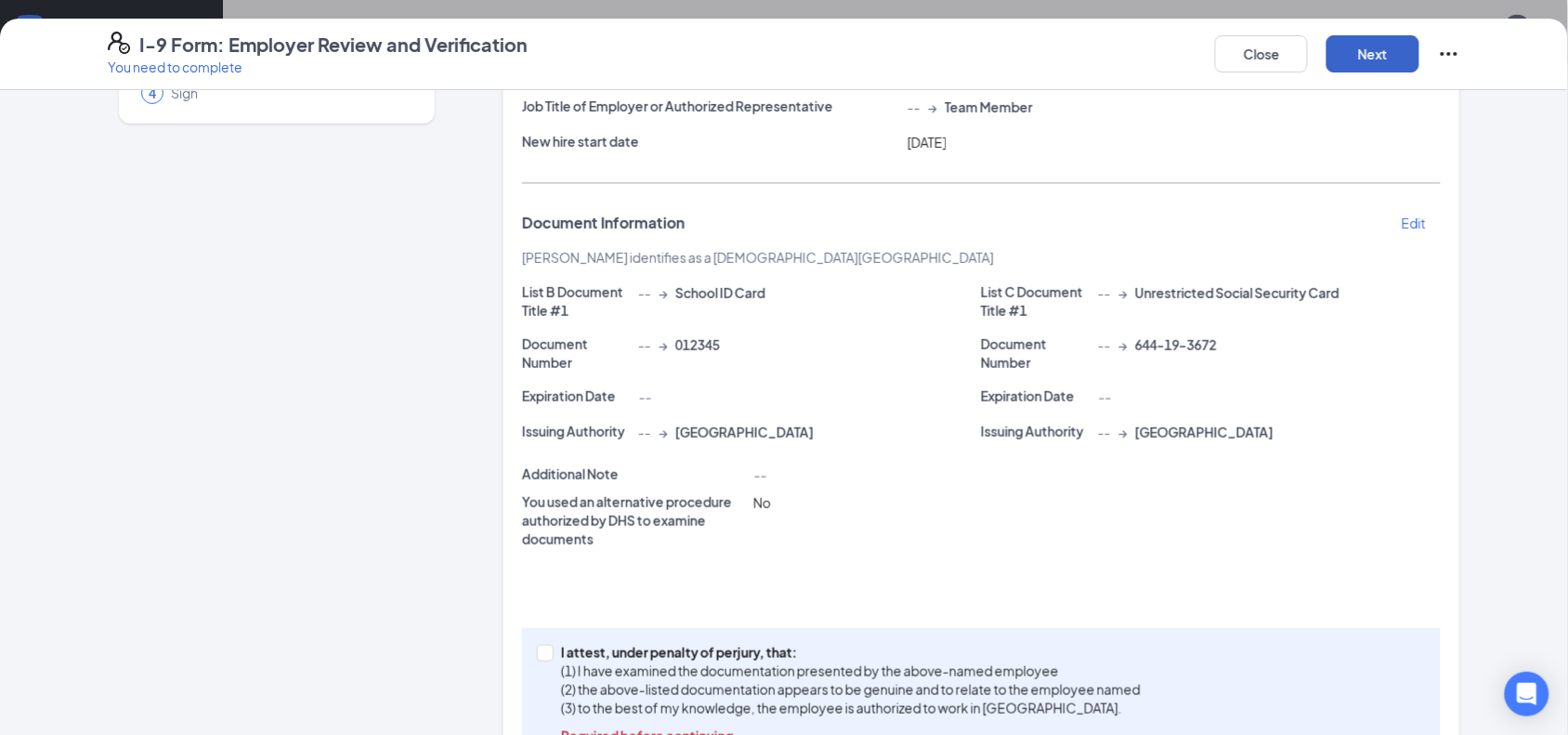
scroll to position [263, 0]
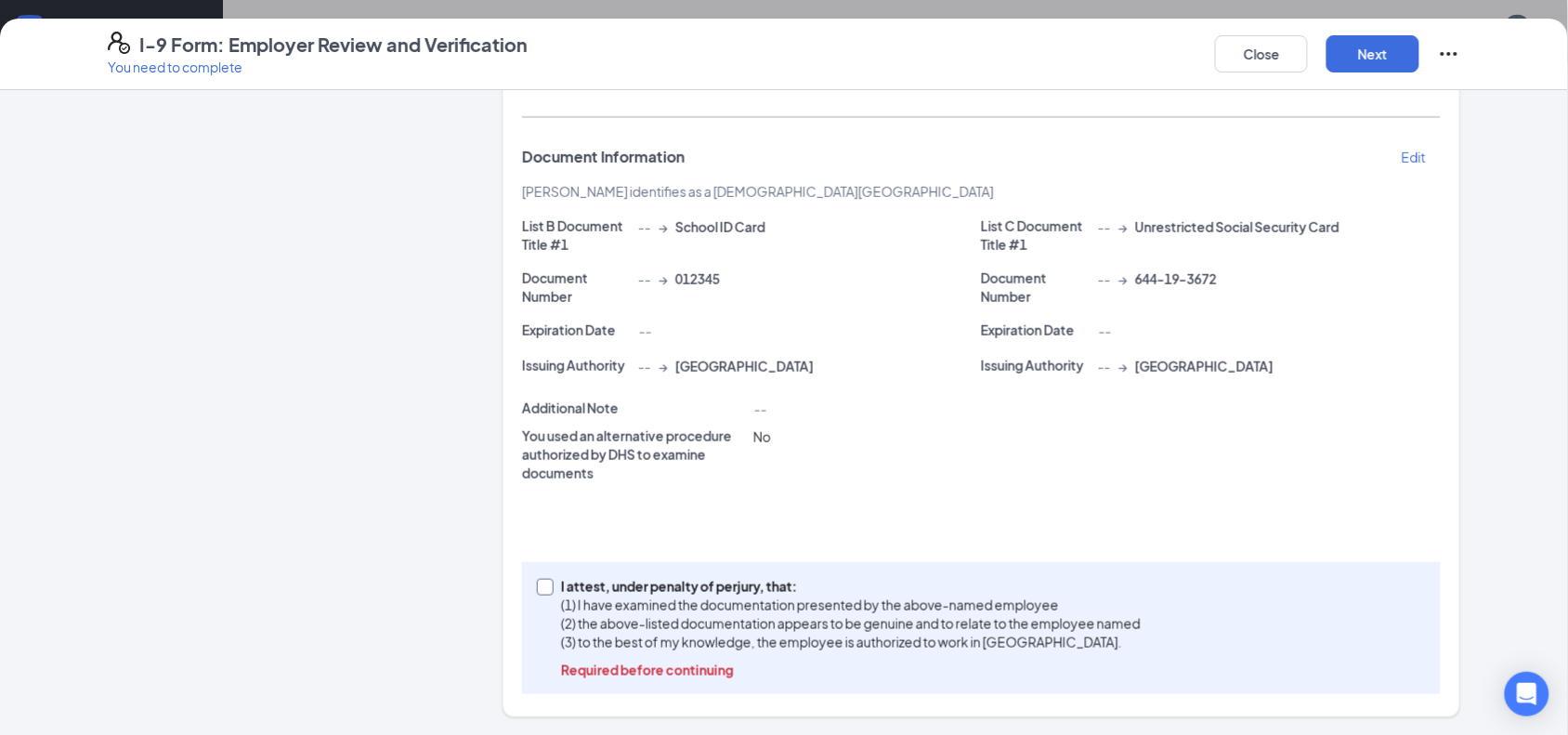
click at [537, 588] on input "I attest, under penalty of [PERSON_NAME], that: (1) I have examined the documen…" at bounding box center [543, 585] width 13 height 13
checkbox input "true"
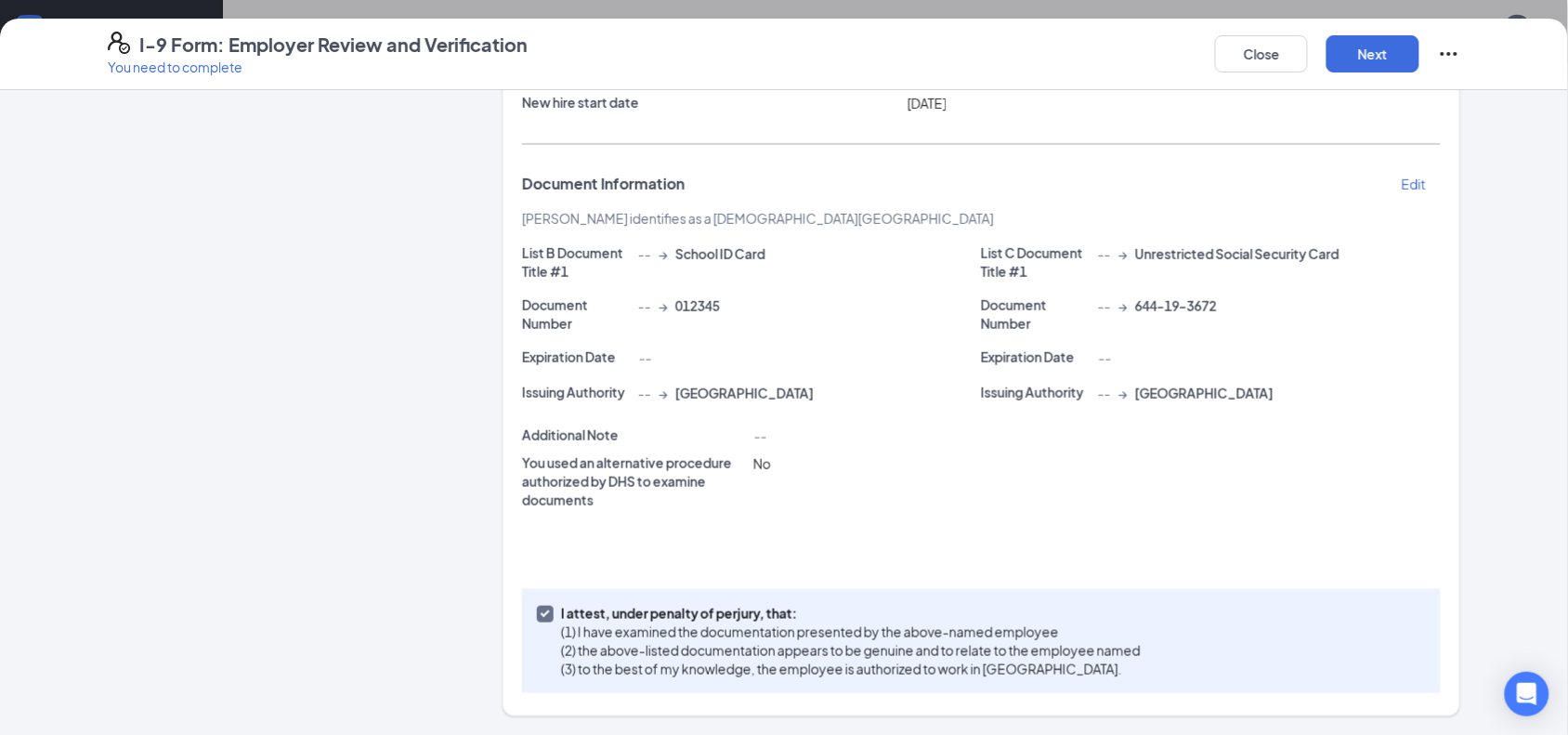
scroll to position [235, 0]
click at [1362, 40] on button "Next" at bounding box center [1373, 54] width 93 height 37
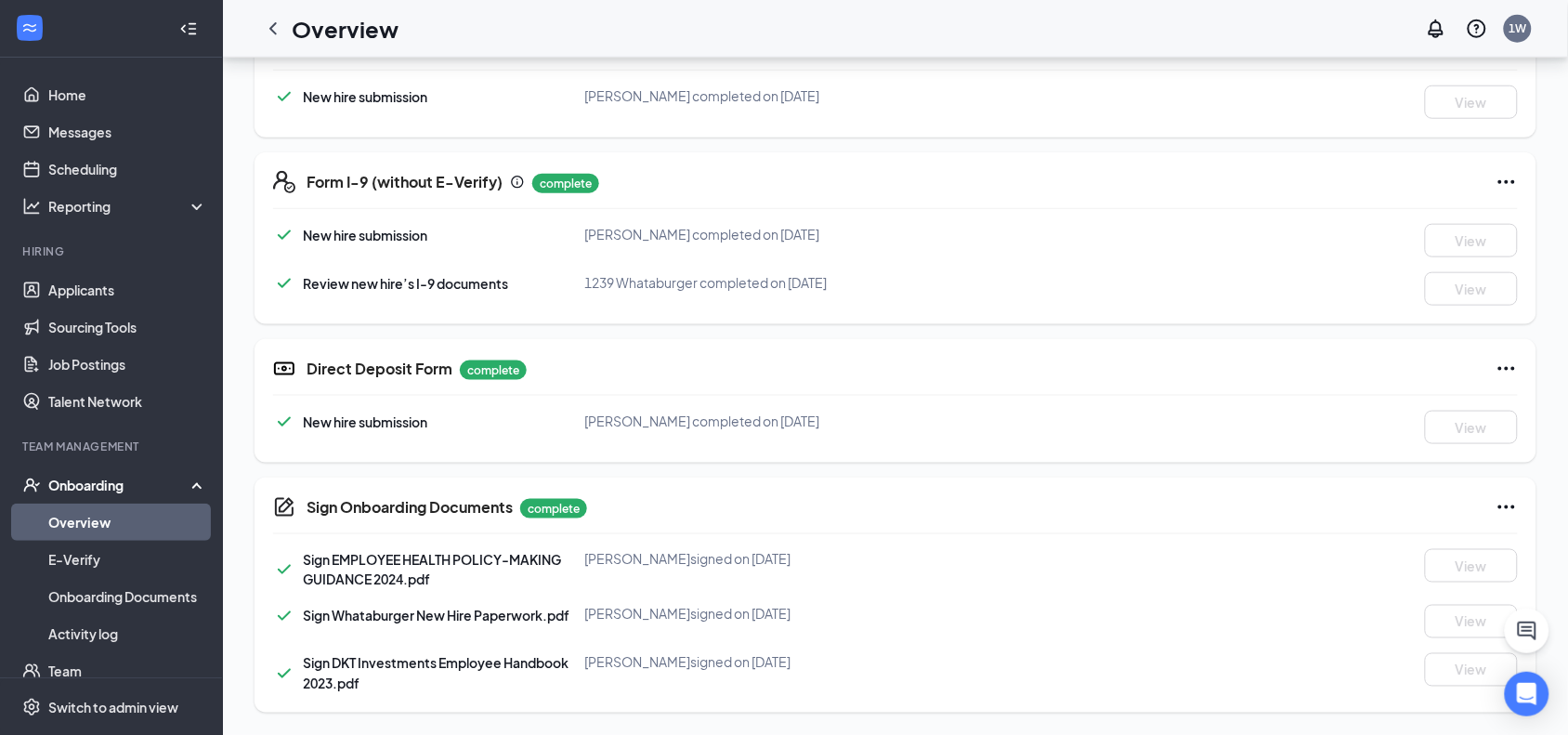
scroll to position [0, 0]
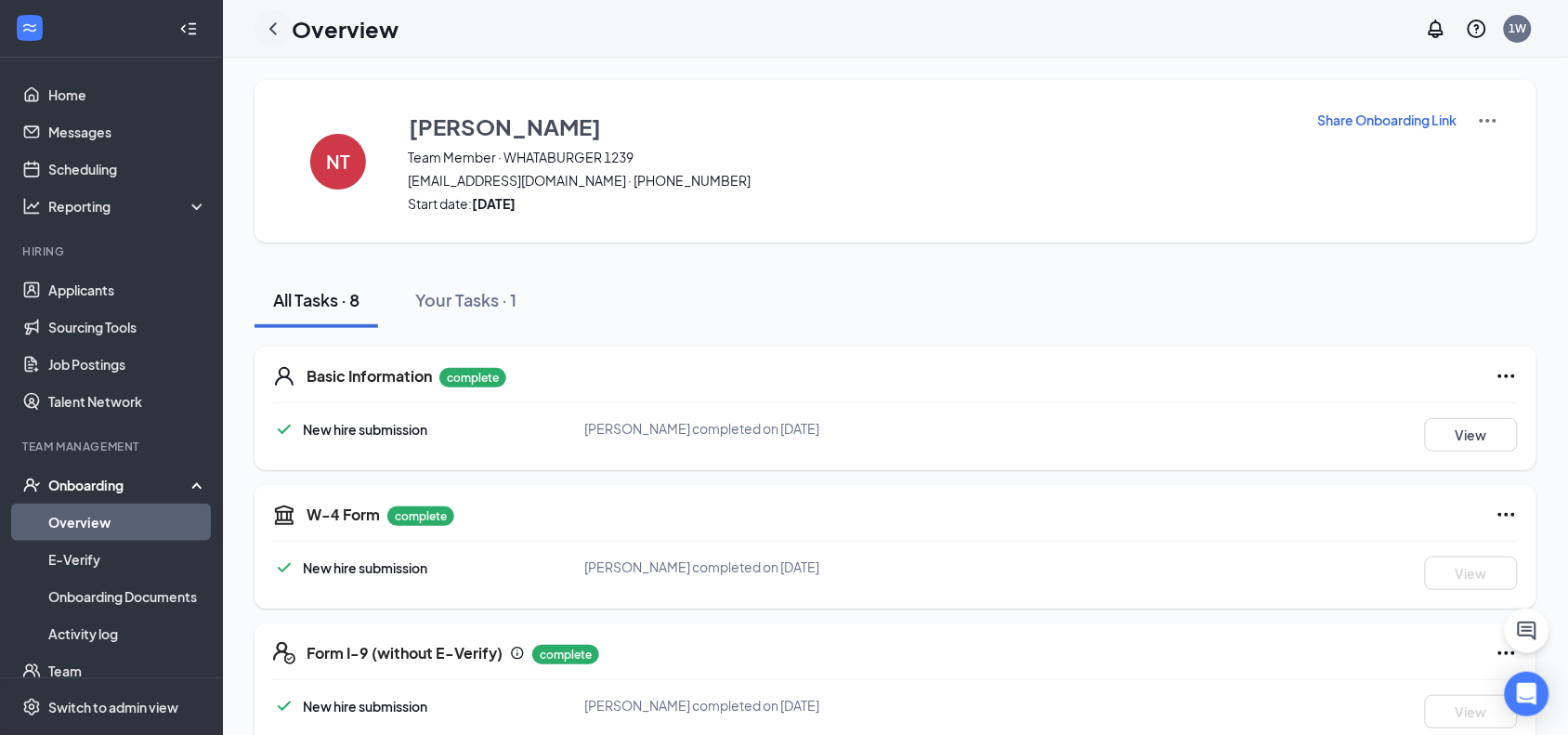
click at [275, 20] on icon "ChevronLeft" at bounding box center [273, 29] width 22 height 22
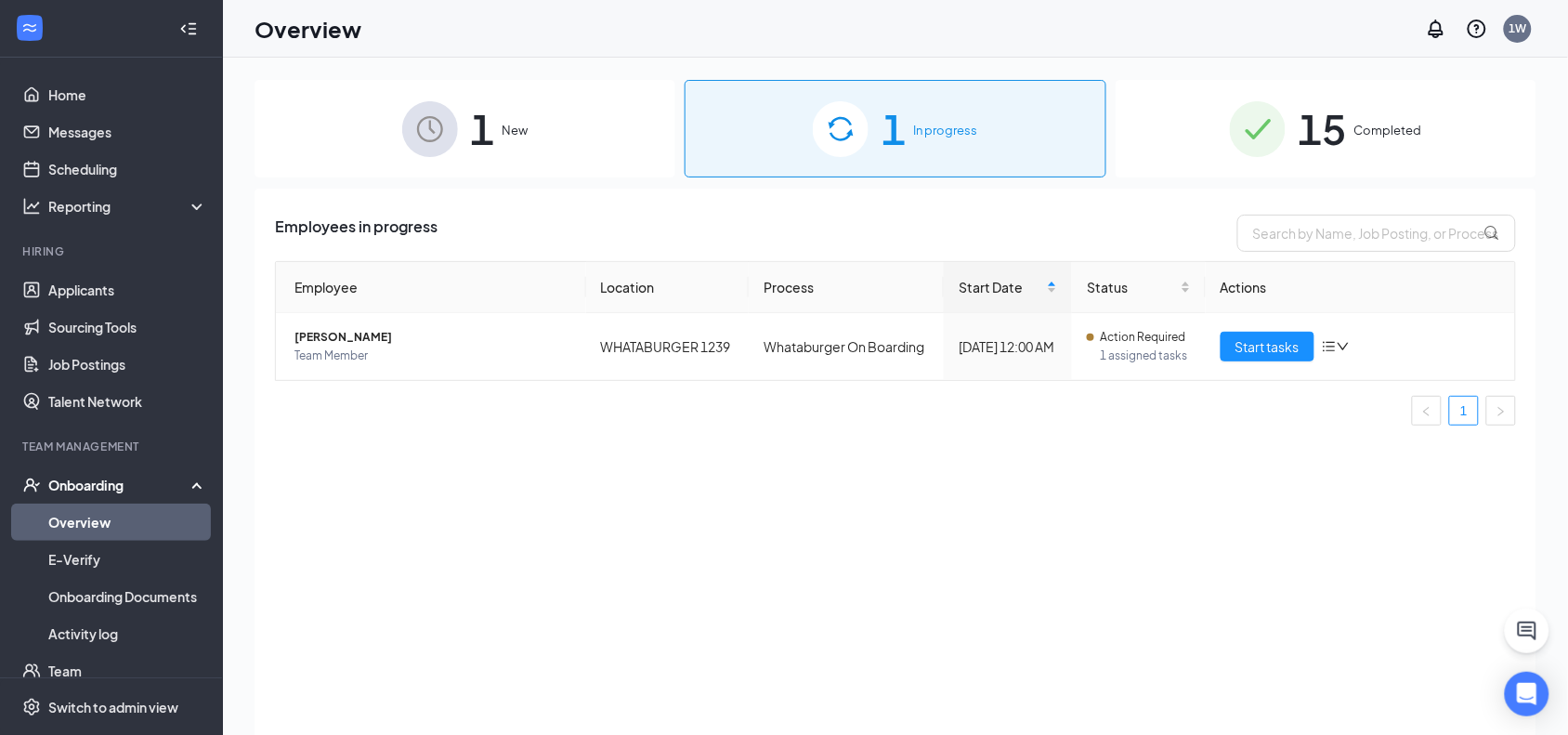
click at [100, 523] on link "Overview" at bounding box center [127, 522] width 159 height 37
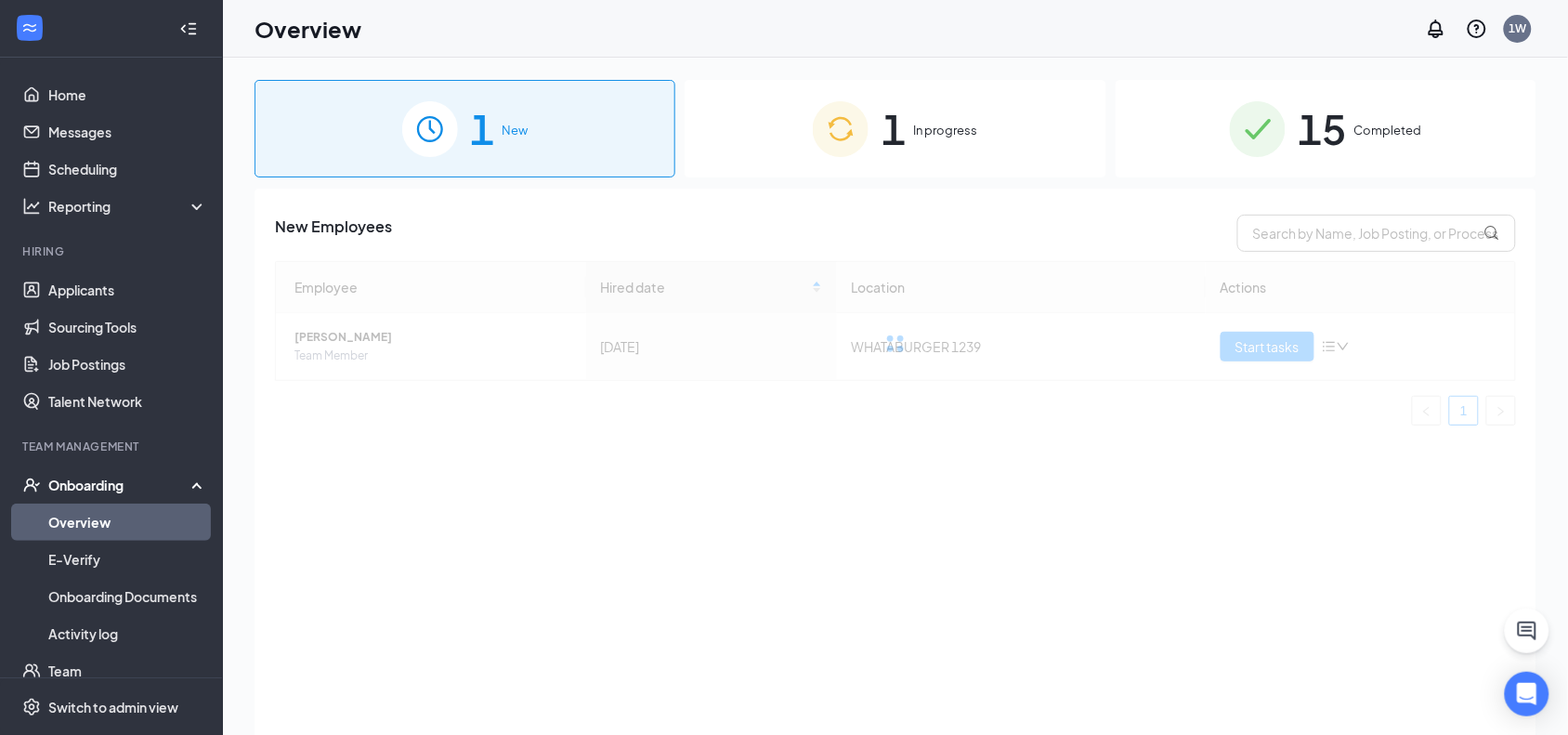
click at [913, 127] on span "In progress" at bounding box center [945, 130] width 64 height 19
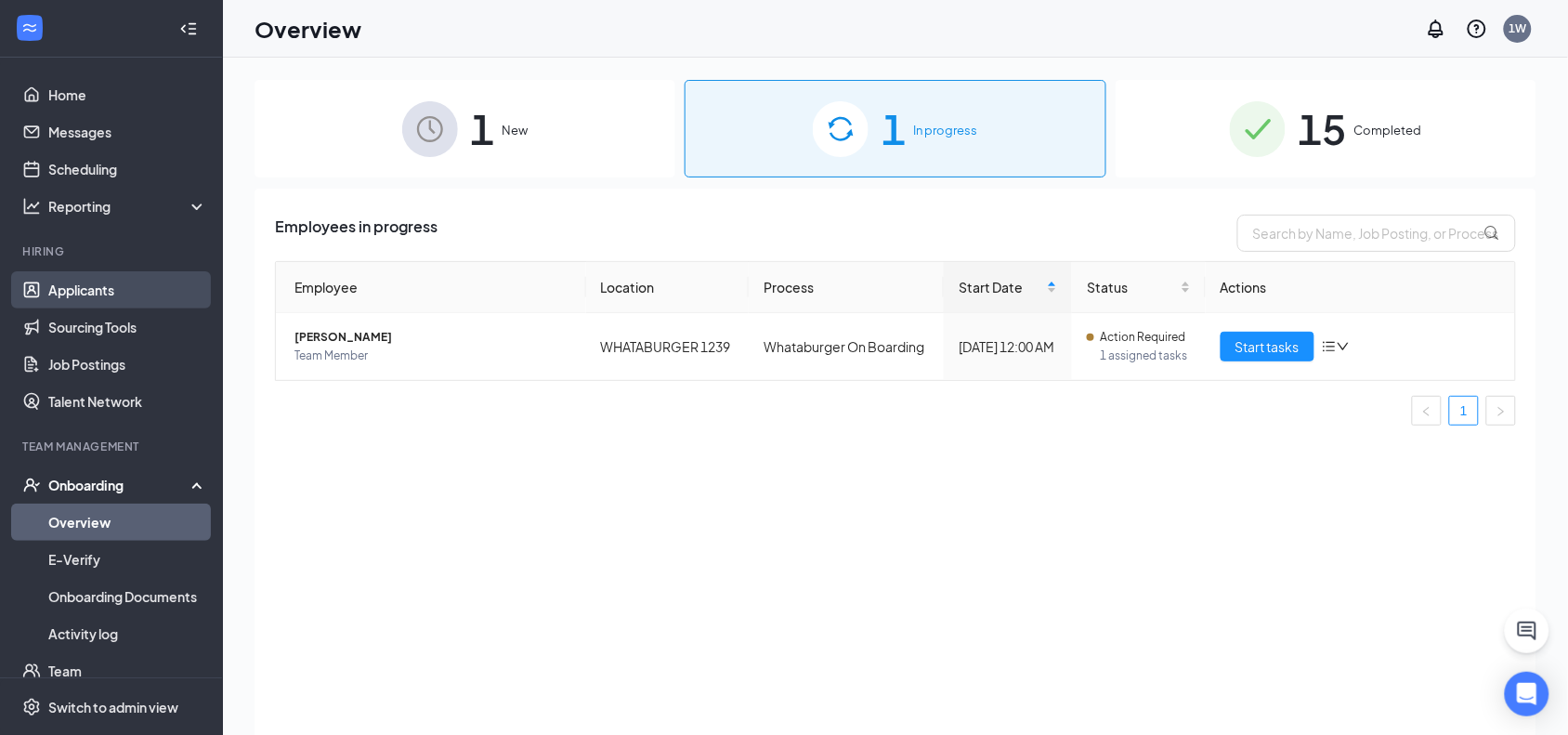
click at [100, 300] on link "Applicants" at bounding box center [127, 290] width 159 height 37
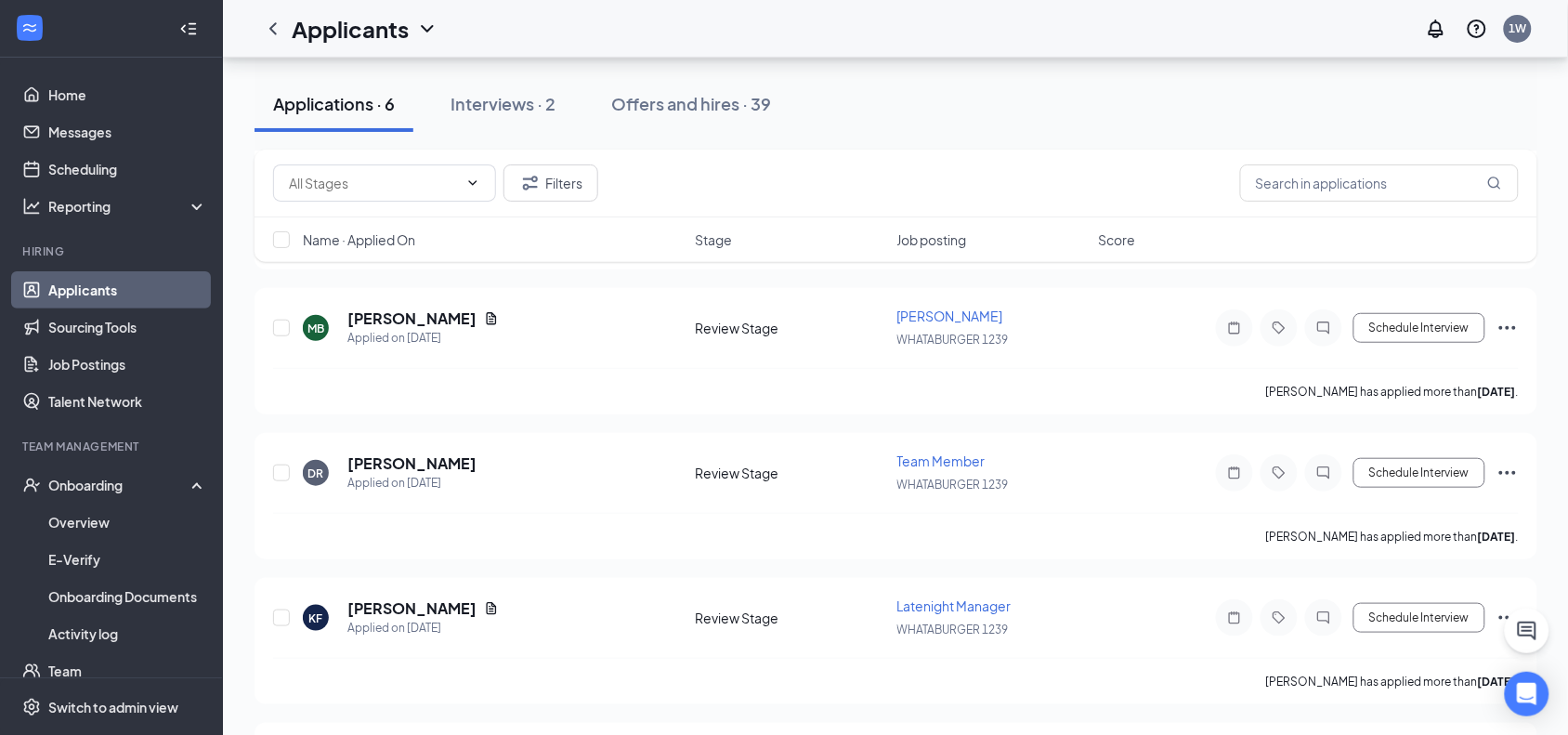
scroll to position [154, 0]
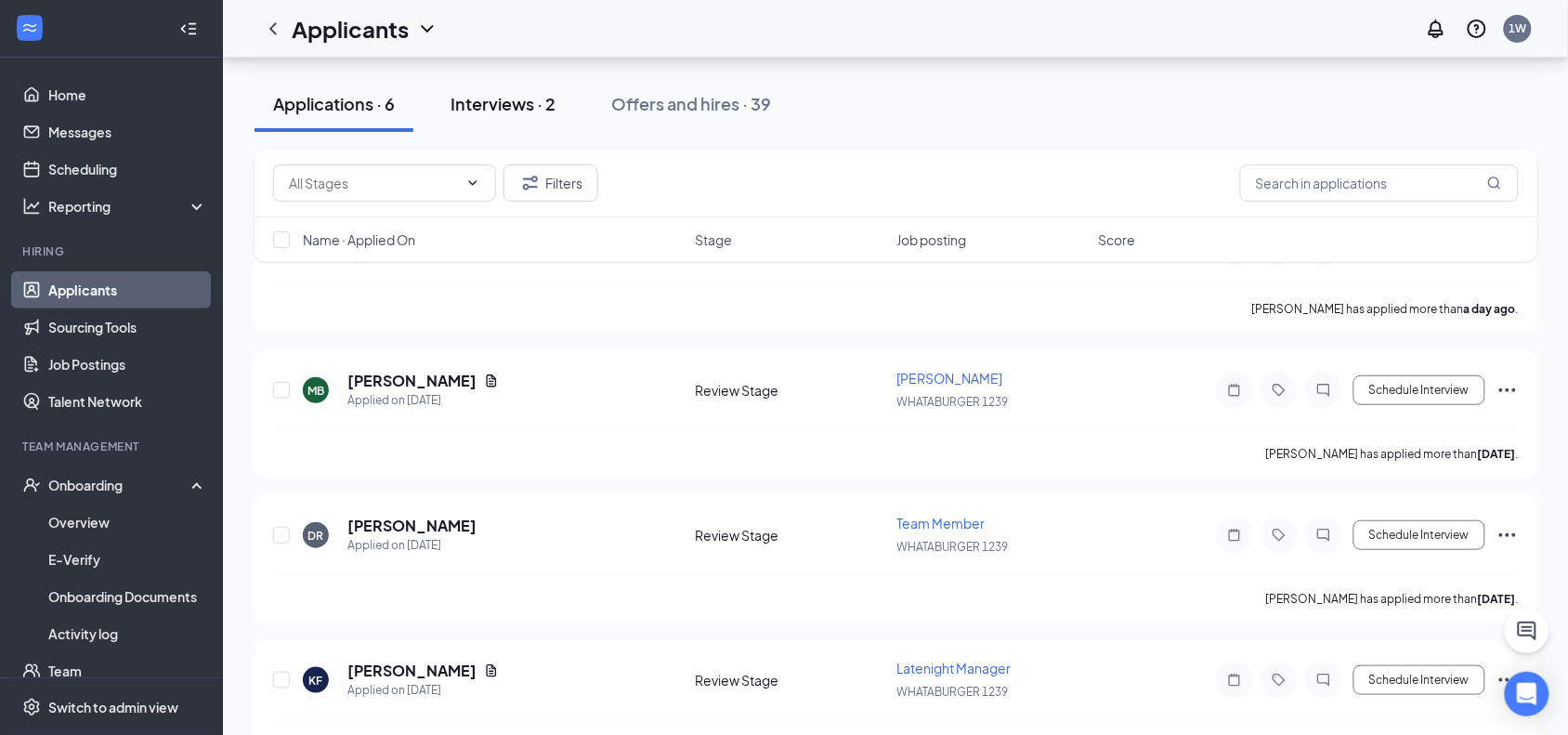
click at [525, 118] on button "Interviews · 2" at bounding box center [502, 104] width 142 height 56
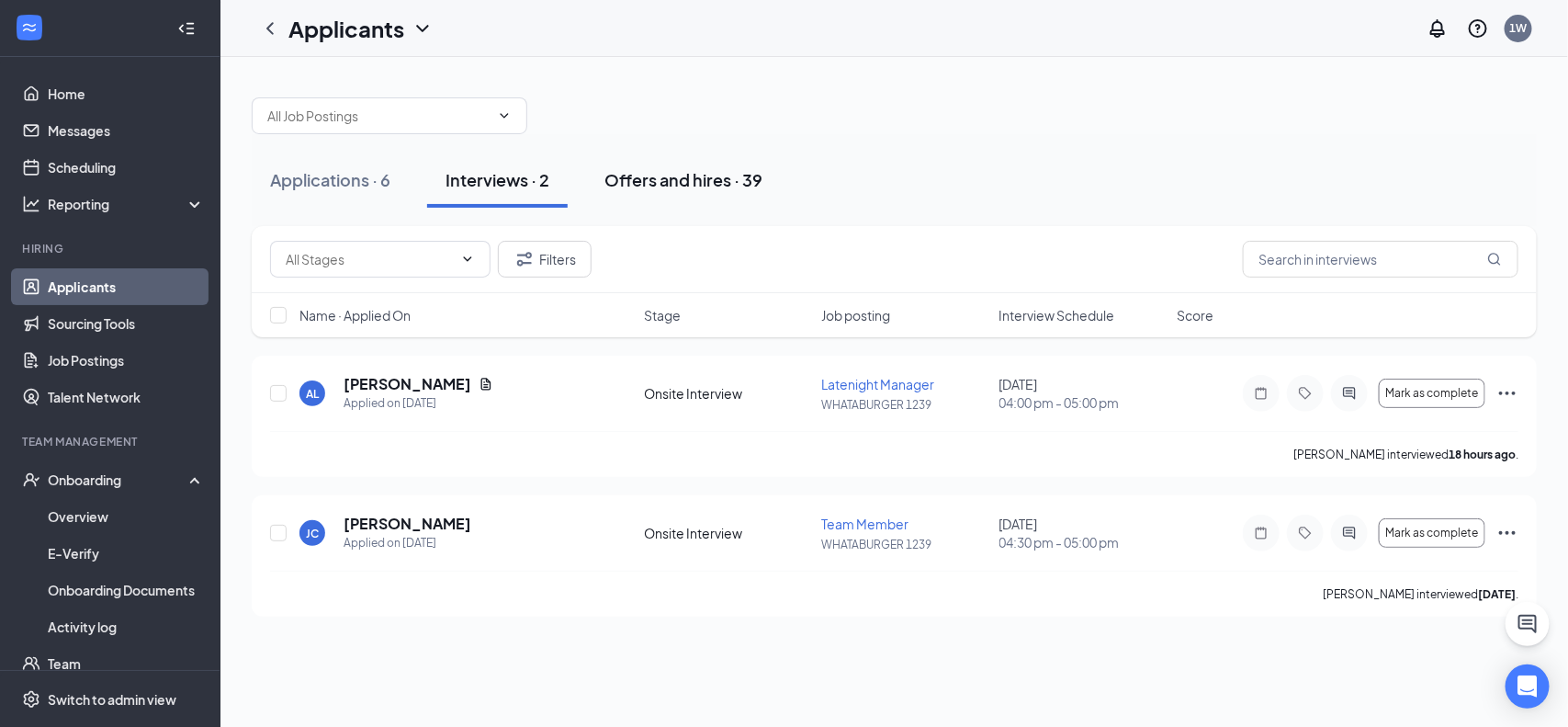
click at [663, 194] on button "Offers and hires · 39" at bounding box center [683, 180] width 195 height 55
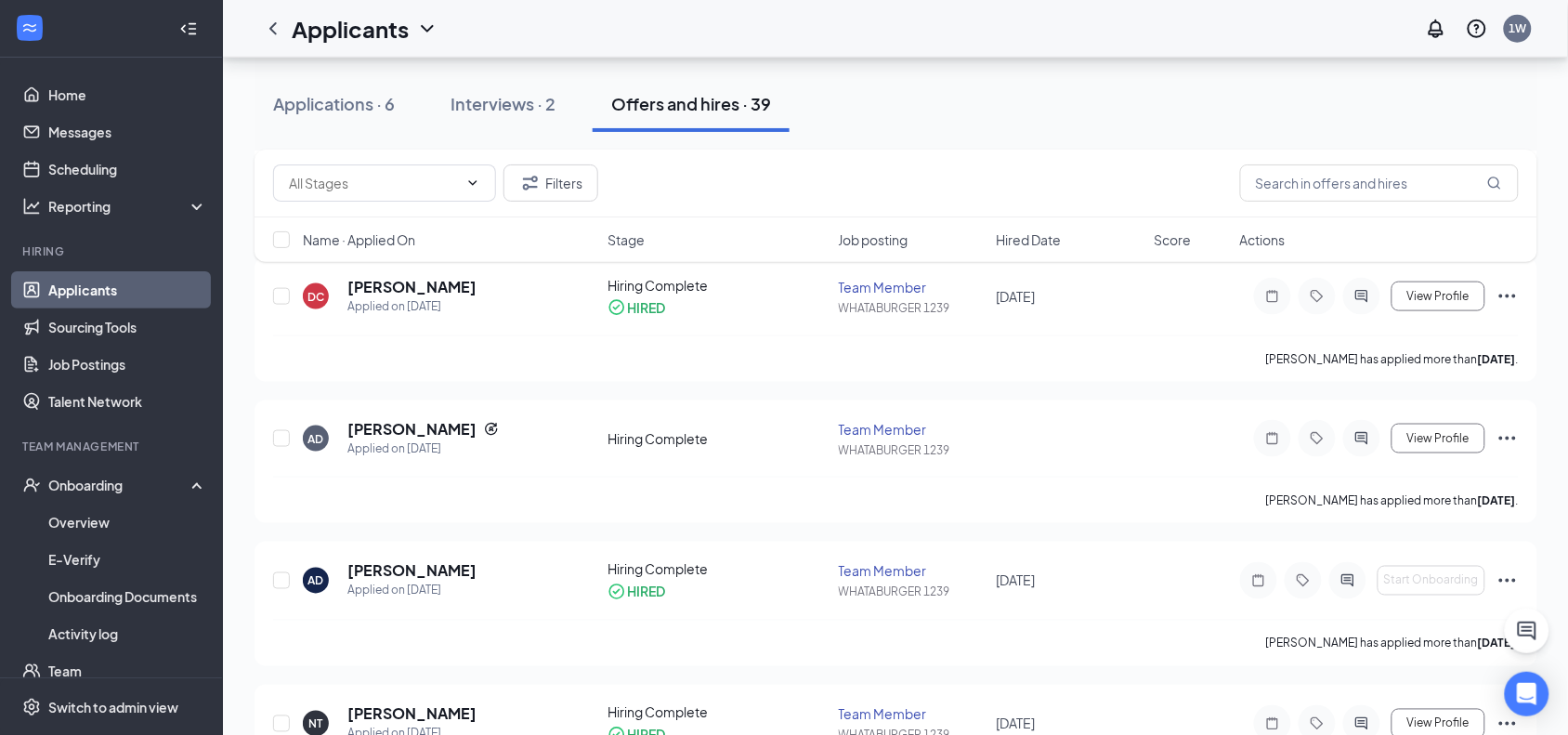
scroll to position [537, 0]
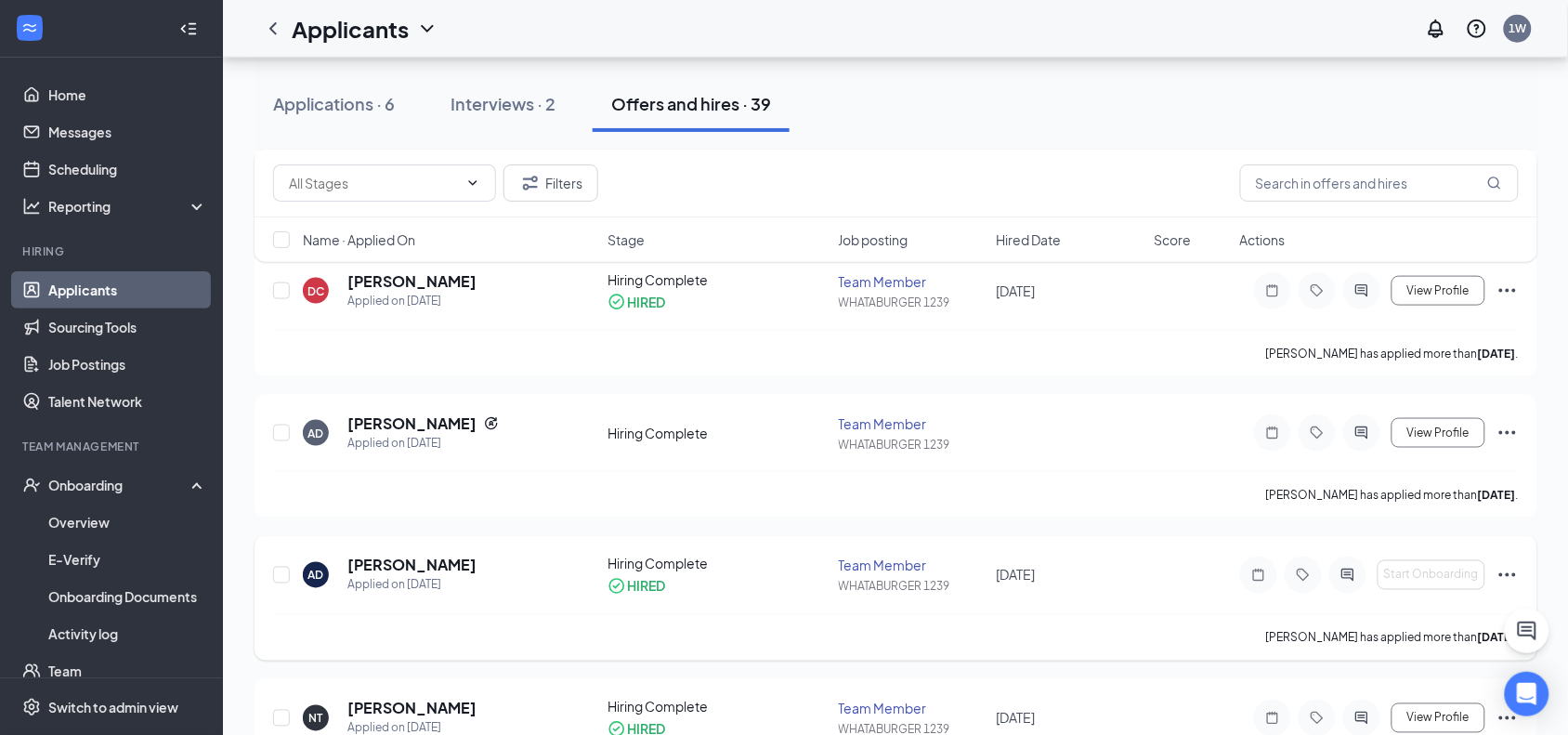
click at [1503, 571] on icon "Ellipses" at bounding box center [1508, 575] width 22 height 22
click at [1509, 572] on icon "Ellipses" at bounding box center [1508, 575] width 22 height 22
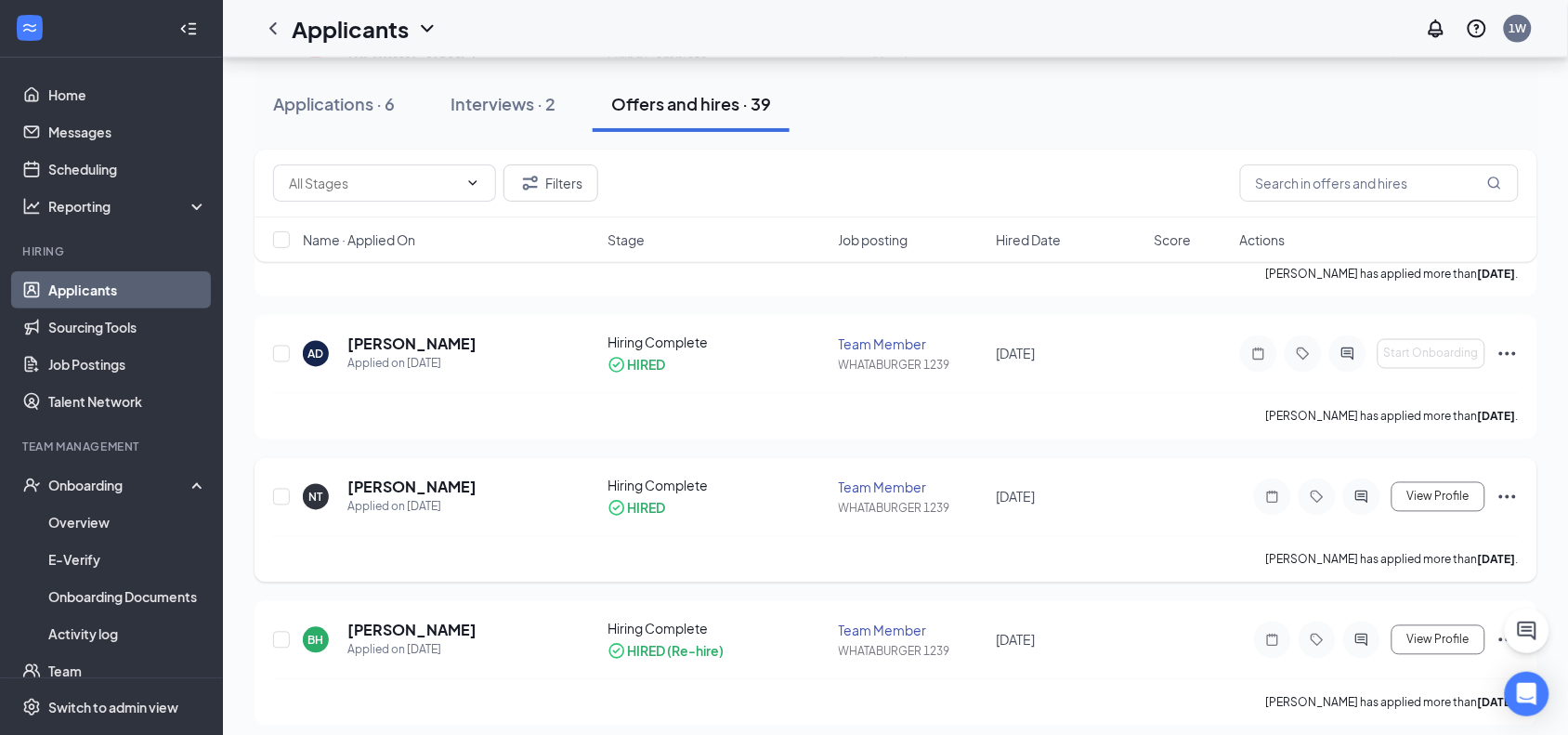
scroll to position [755, 0]
click at [1501, 356] on icon "Ellipses" at bounding box center [1508, 357] width 17 height 4
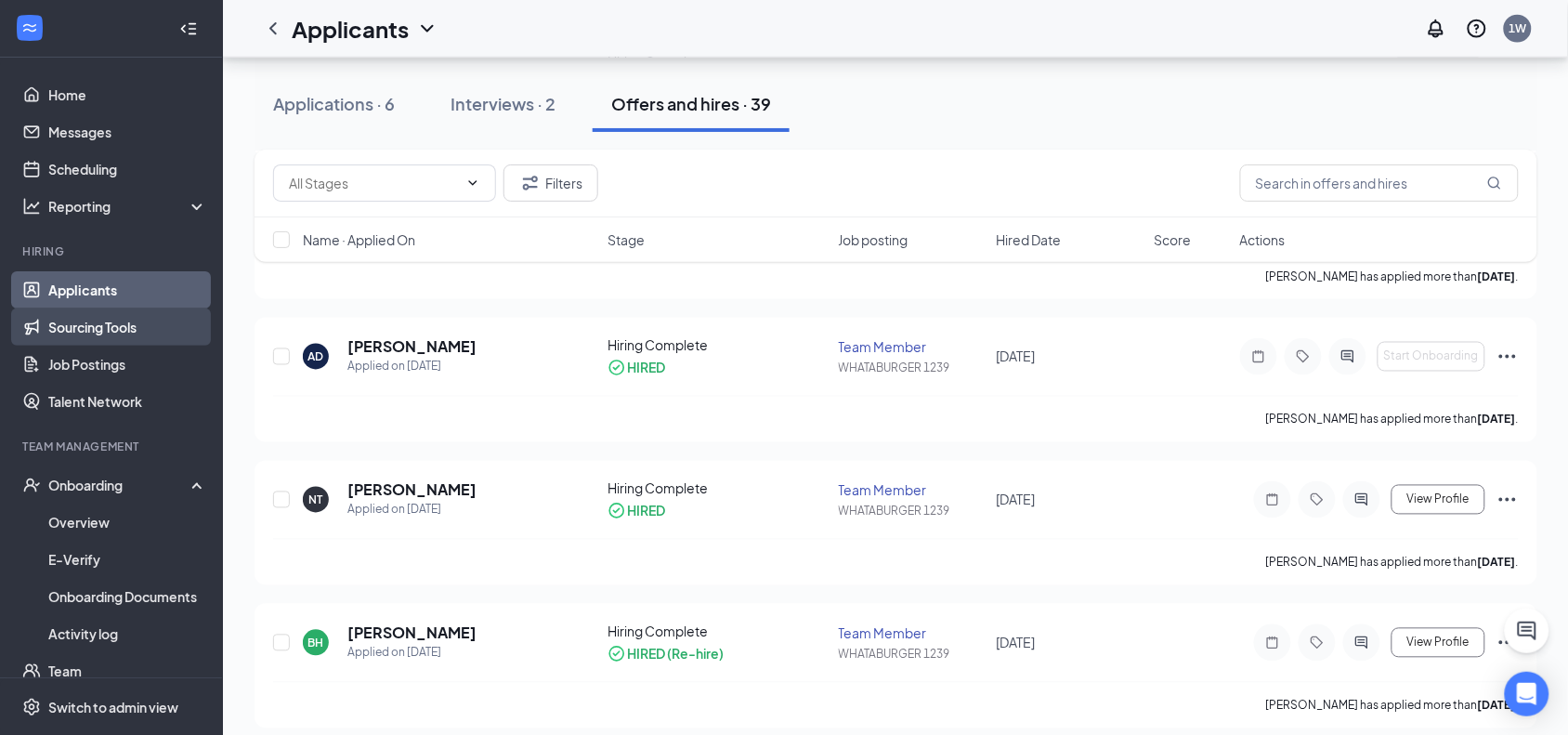
click at [140, 324] on link "Sourcing Tools" at bounding box center [127, 327] width 159 height 37
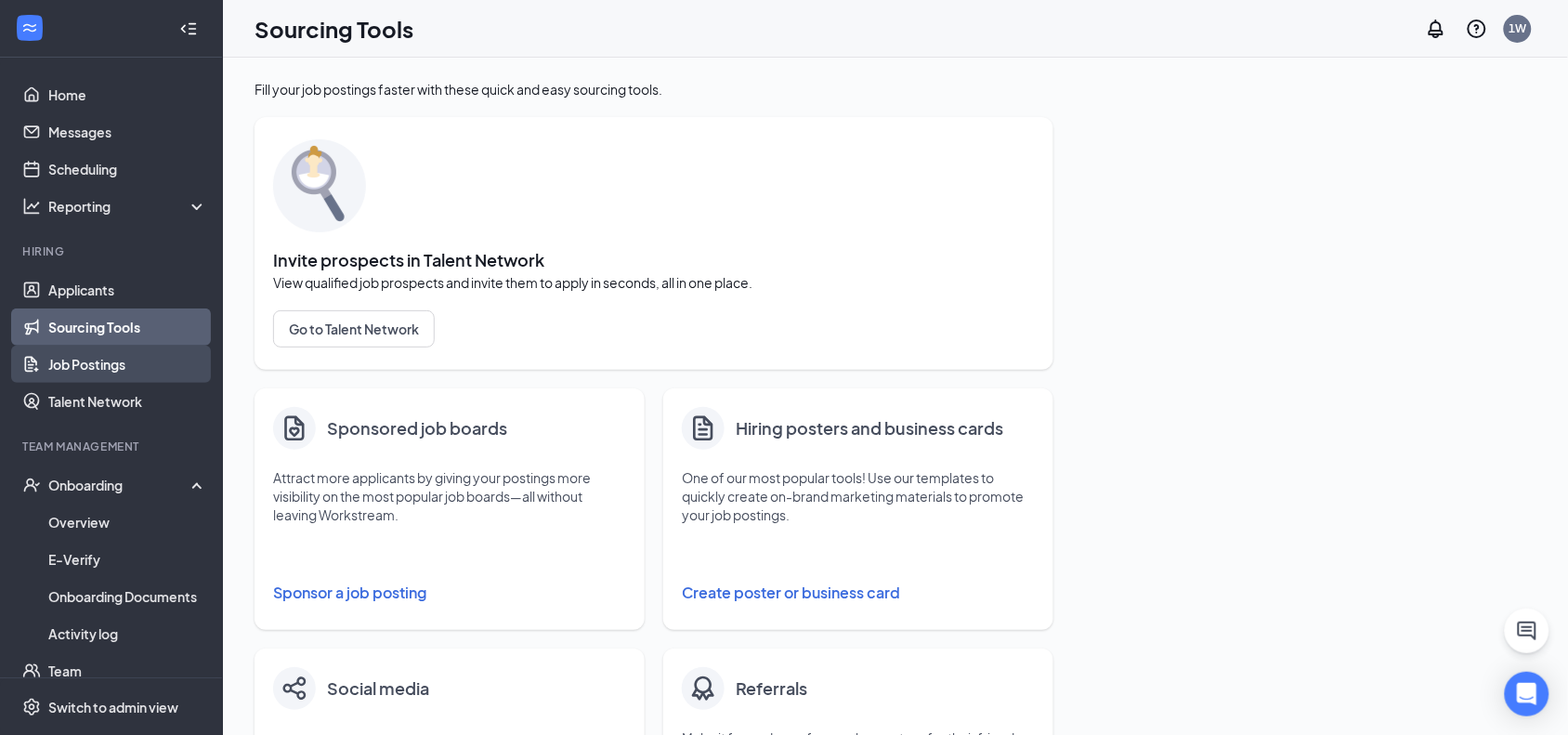
click at [103, 372] on link "Job Postings" at bounding box center [127, 365] width 159 height 37
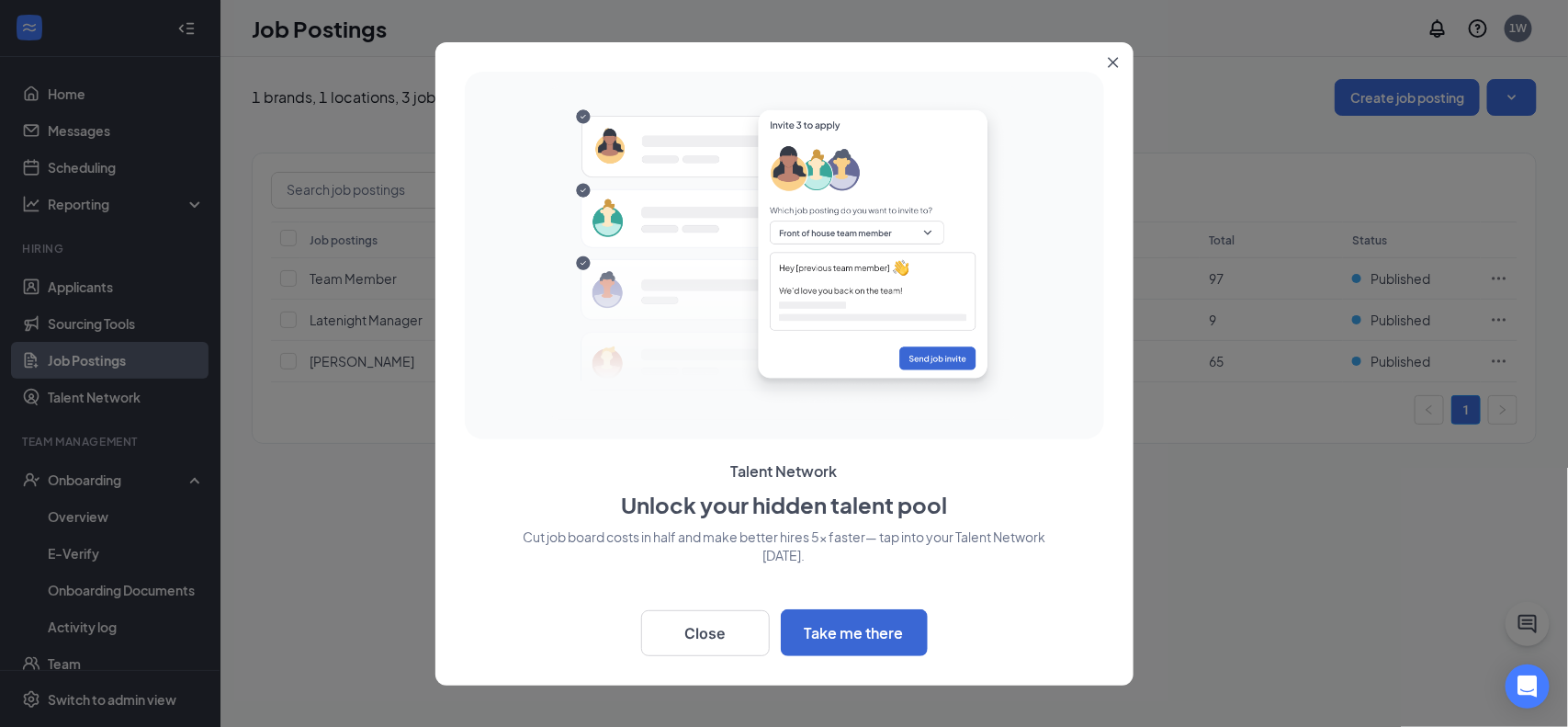
click at [1113, 61] on icon "Close" at bounding box center [1113, 62] width 10 height 10
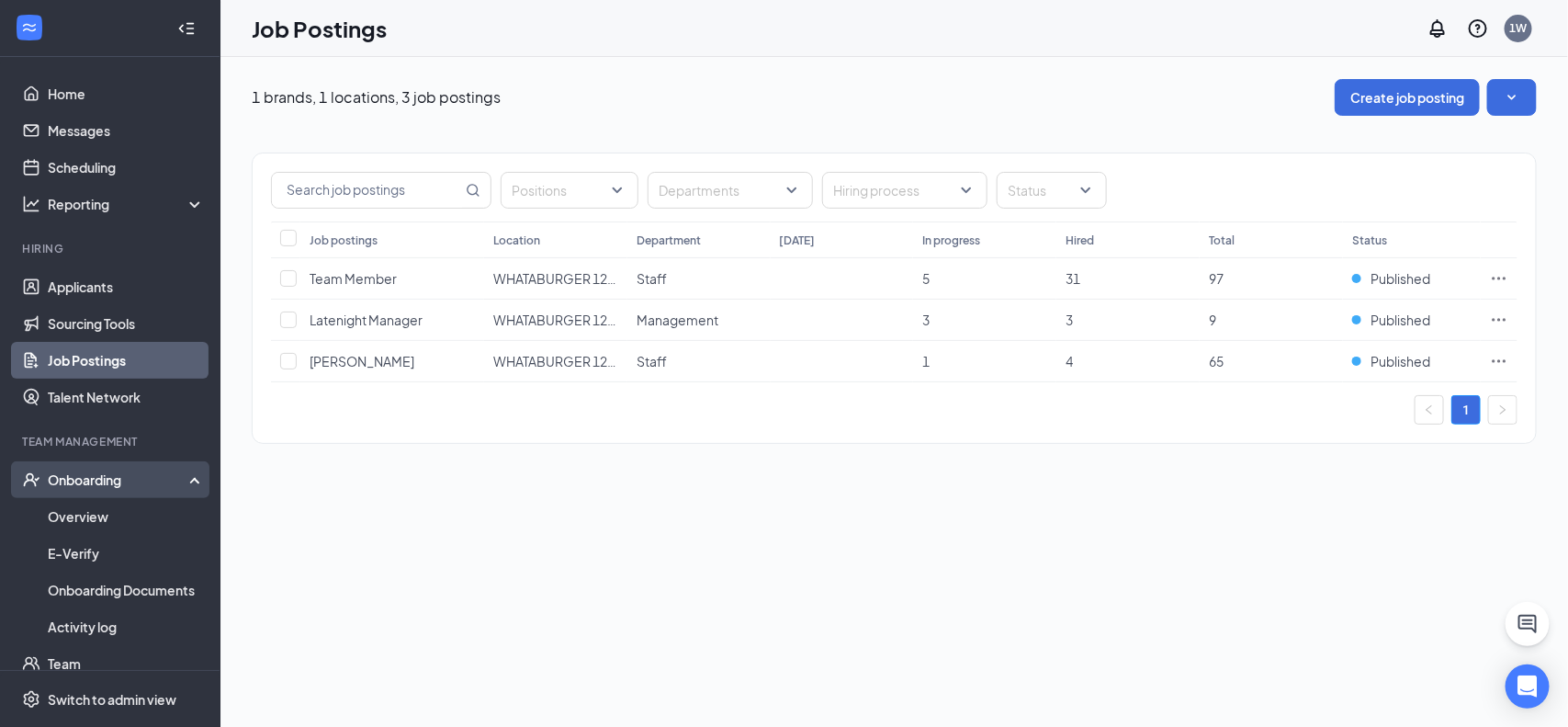
click at [109, 493] on div "Onboarding" at bounding box center [110, 479] width 221 height 37
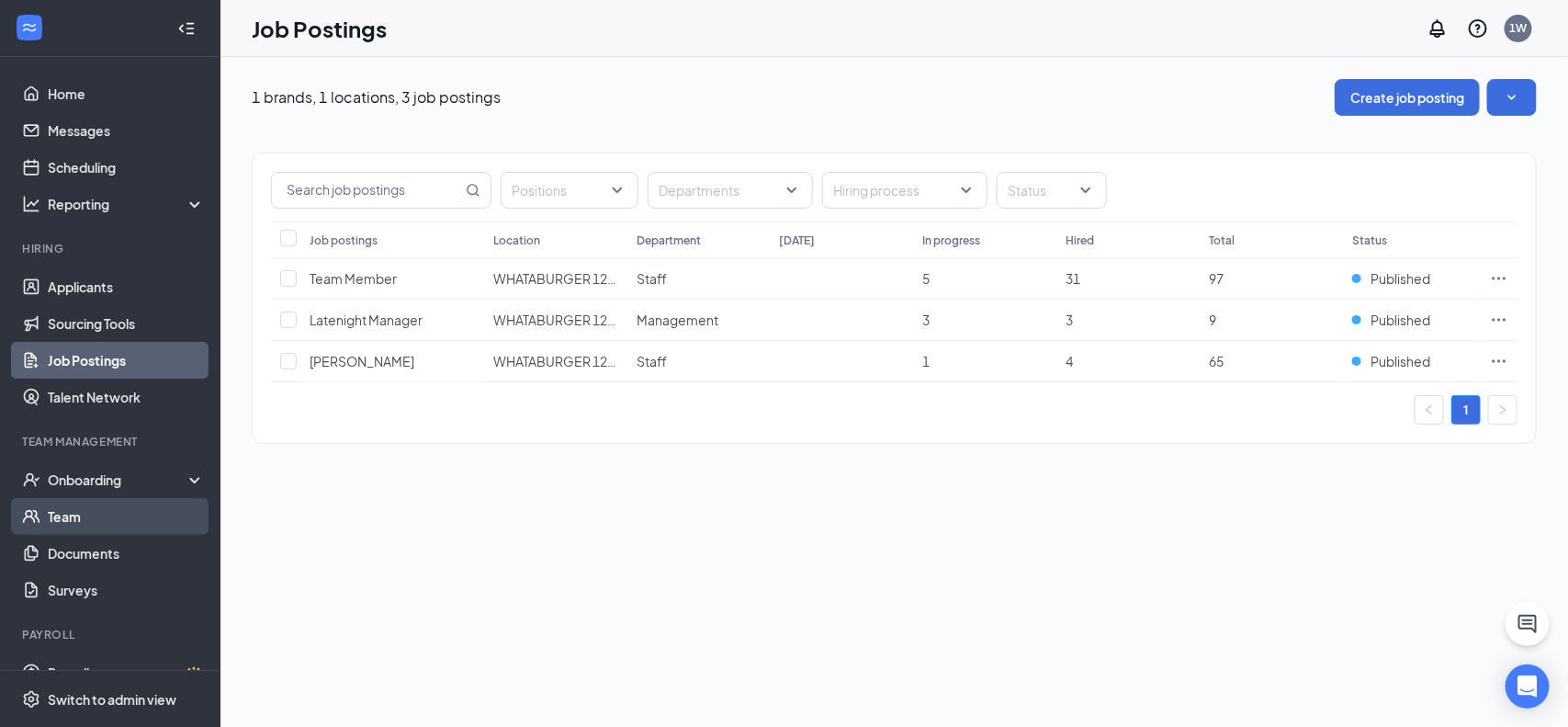
click at [107, 521] on link "Team" at bounding box center [126, 516] width 157 height 37
